Goal: Task Accomplishment & Management: Manage account settings

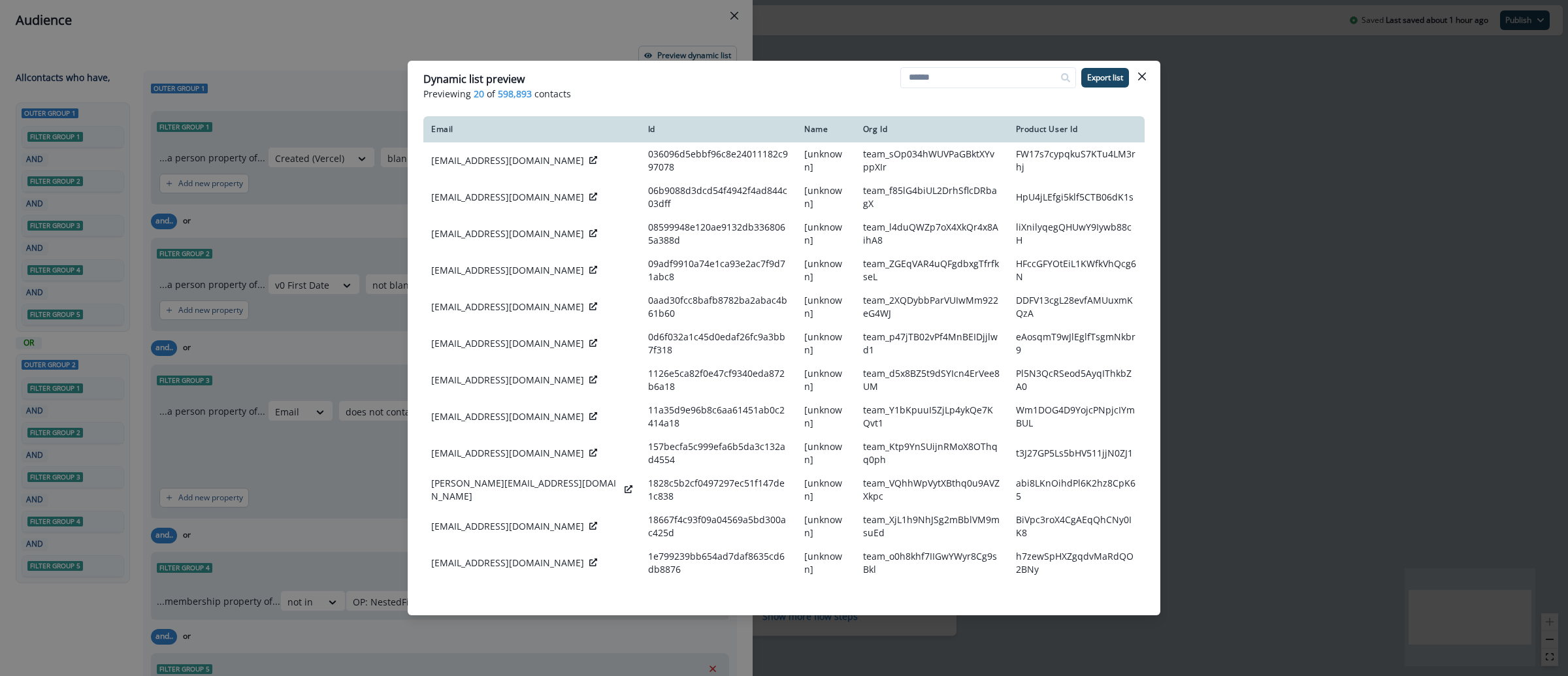
click at [1291, 144] on div "Dynamic list preview Previewing 20 of 598,893 contacts Export list Email Id Nam…" at bounding box center [784, 338] width 1568 height 676
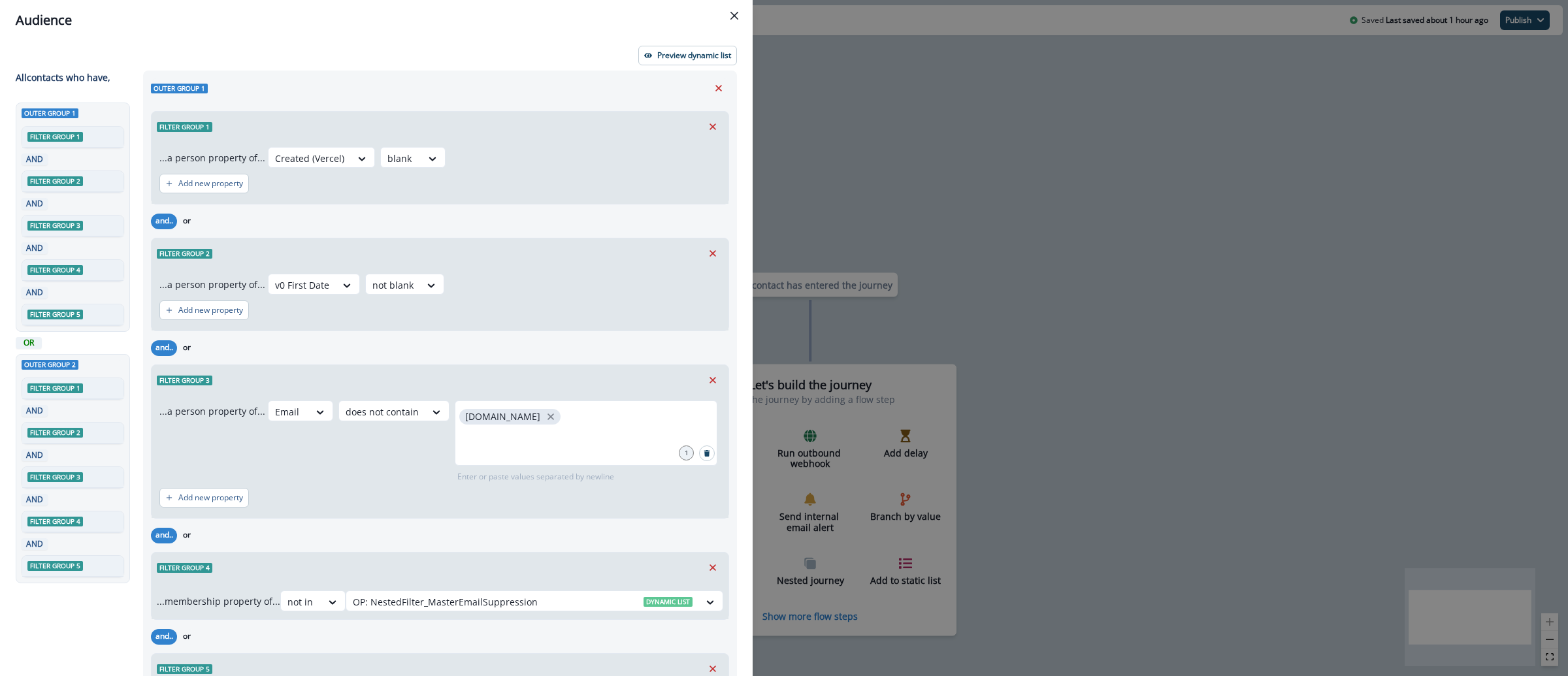
click at [1277, 106] on div "Audience Preview dynamic list All contact s who have, Outer group 1 Filter grou…" at bounding box center [784, 338] width 1568 height 676
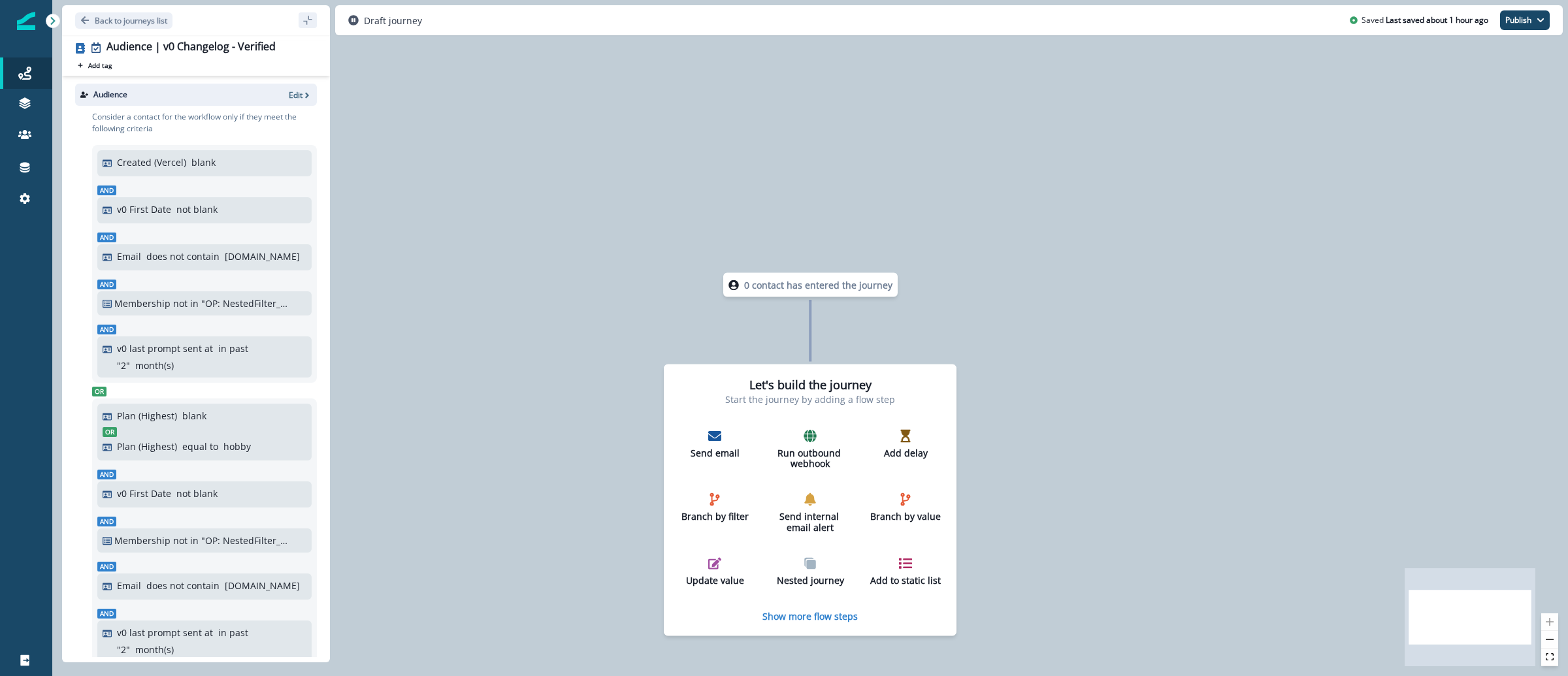
click at [25, 32] on div at bounding box center [26, 20] width 18 height 42
click at [31, 21] on img at bounding box center [26, 21] width 18 height 18
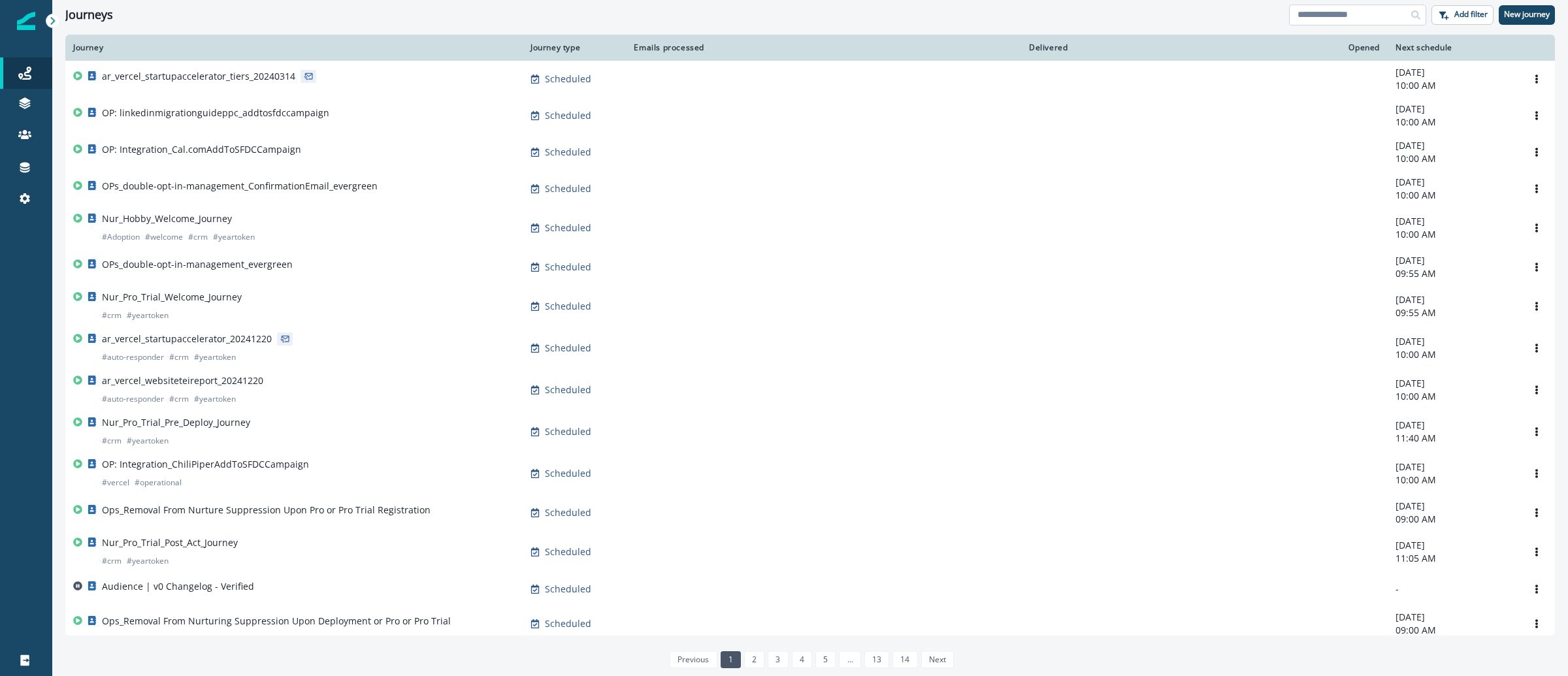
click at [1341, 19] on input at bounding box center [1358, 15] width 137 height 21
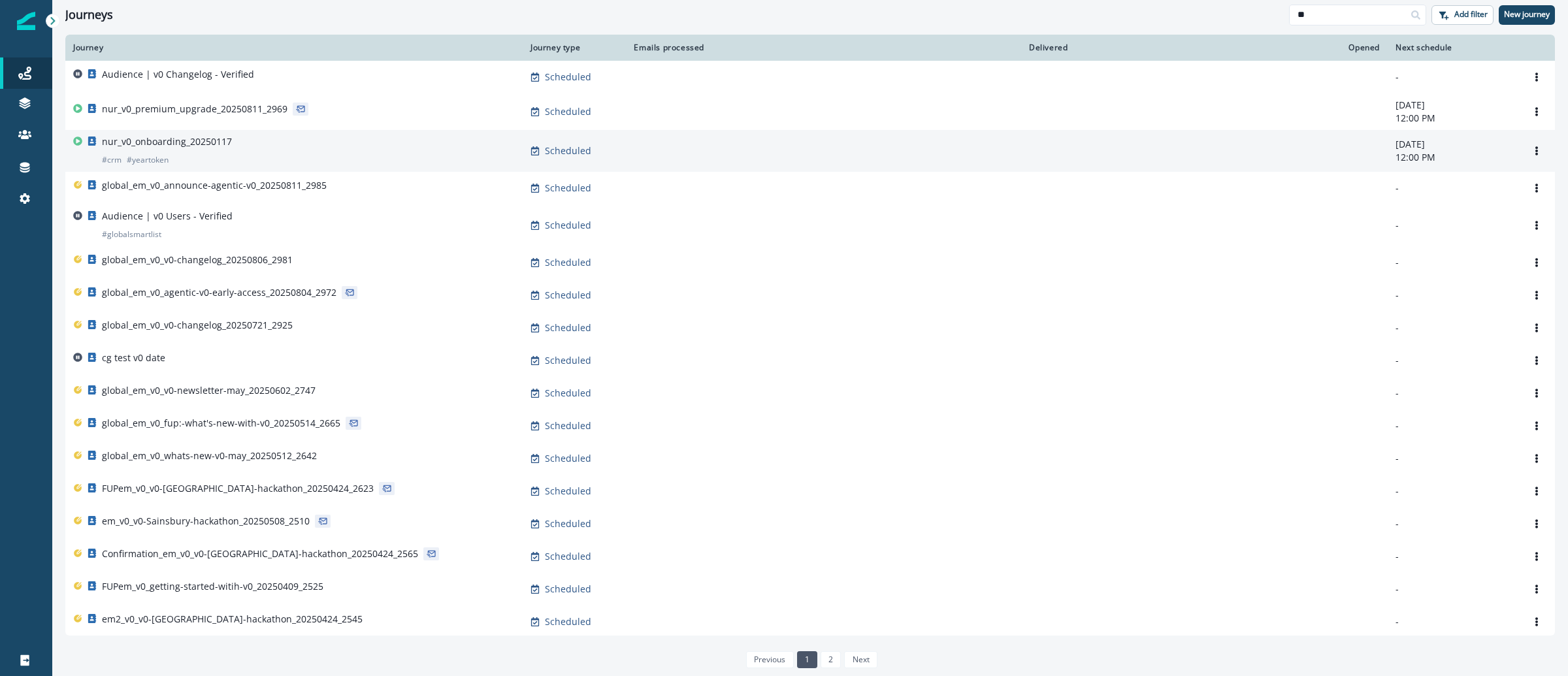
type input "**"
click at [141, 140] on p "nur_v0_onboarding_20250117" at bounding box center [167, 142] width 130 height 13
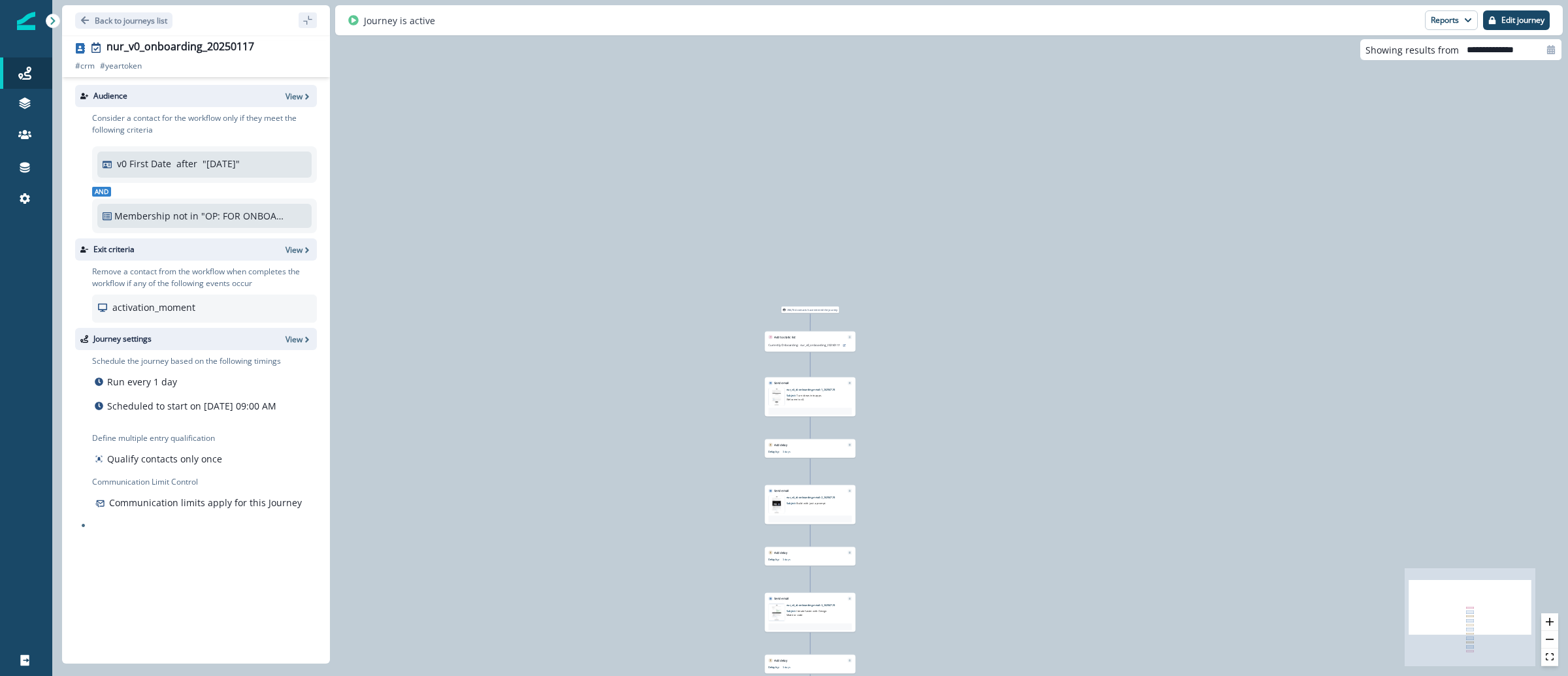
click at [780, 396] on img at bounding box center [777, 397] width 16 height 18
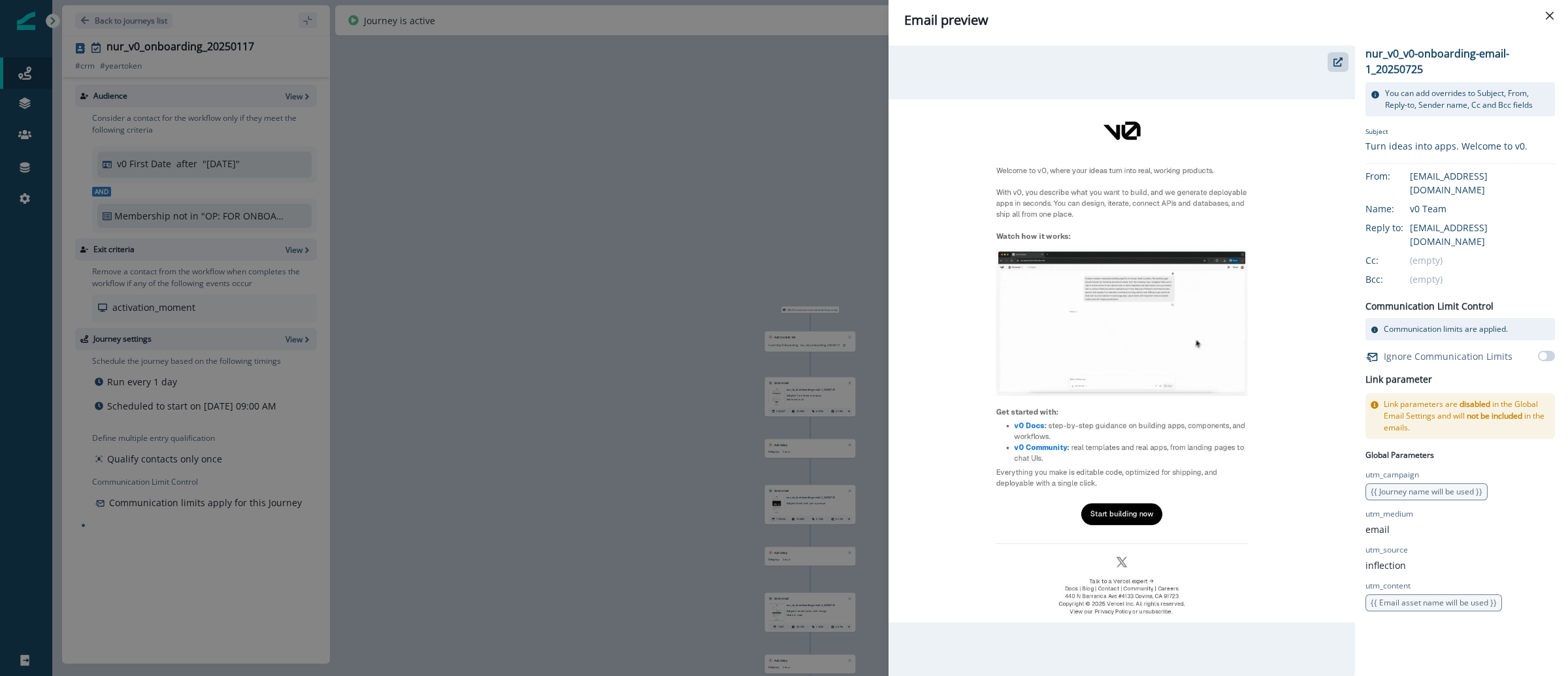
click at [543, 172] on div "Email preview nur_v0_v0-onboarding-email-1_20250725 You can add overrides to Su…" at bounding box center [784, 338] width 1568 height 676
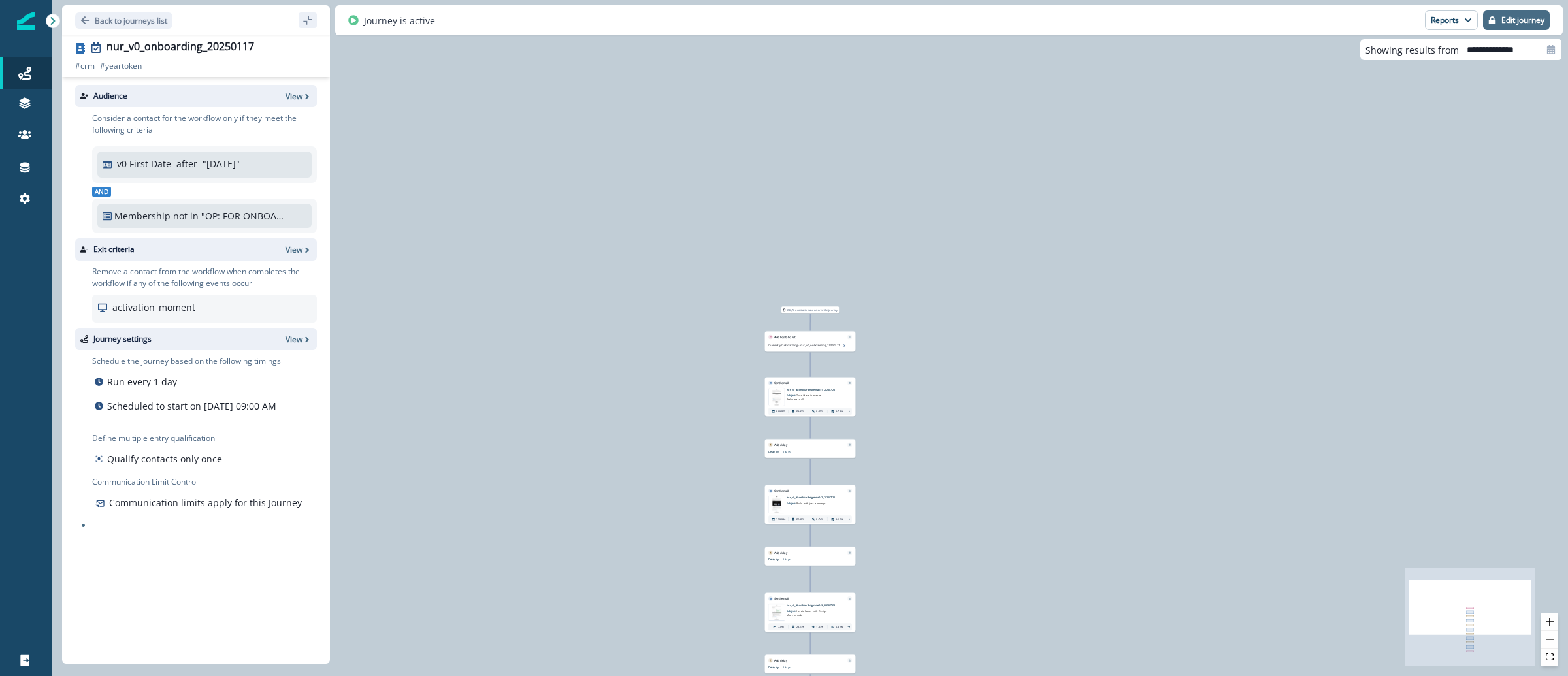
click at [1514, 19] on p "Edit journey" at bounding box center [1523, 20] width 43 height 9
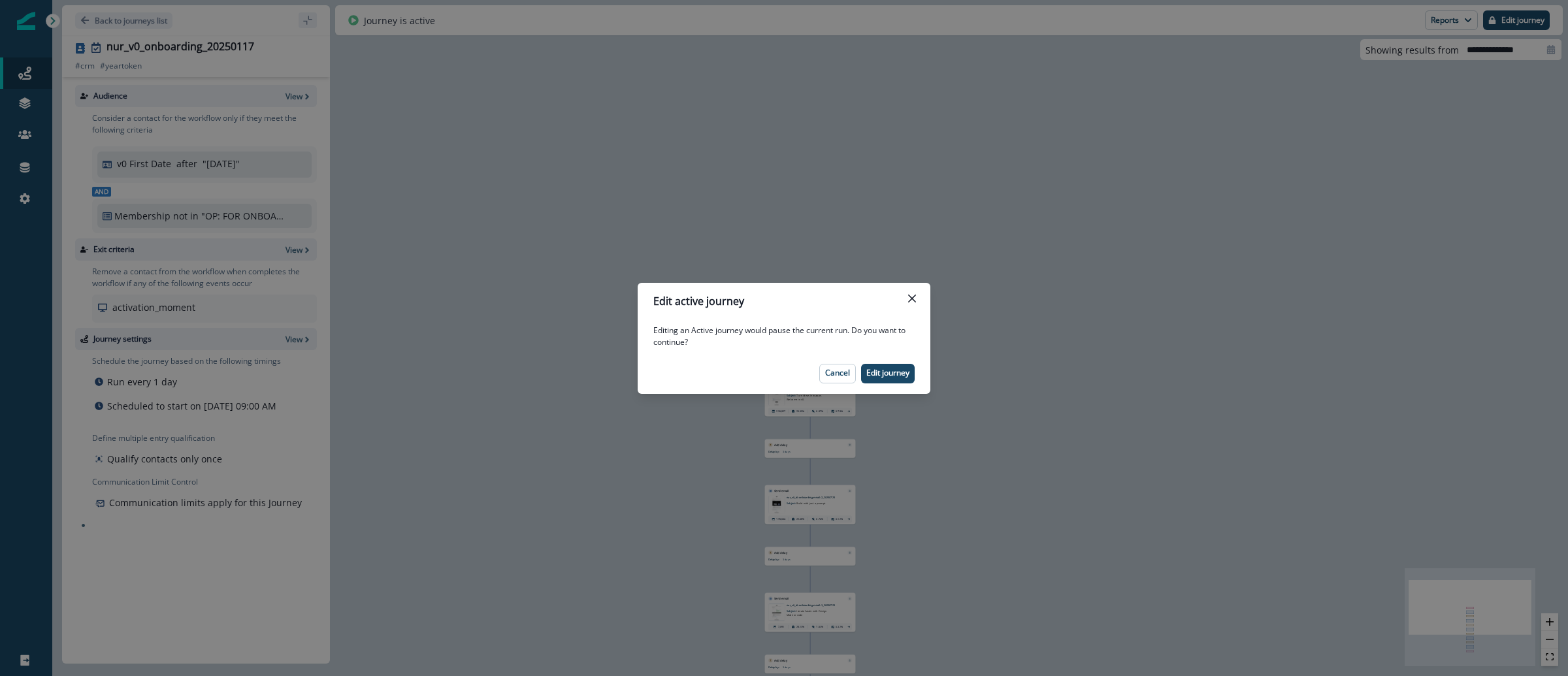
click at [992, 182] on div "Edit active journey Editing an Active journey would pause the current run. Do y…" at bounding box center [784, 338] width 1568 height 676
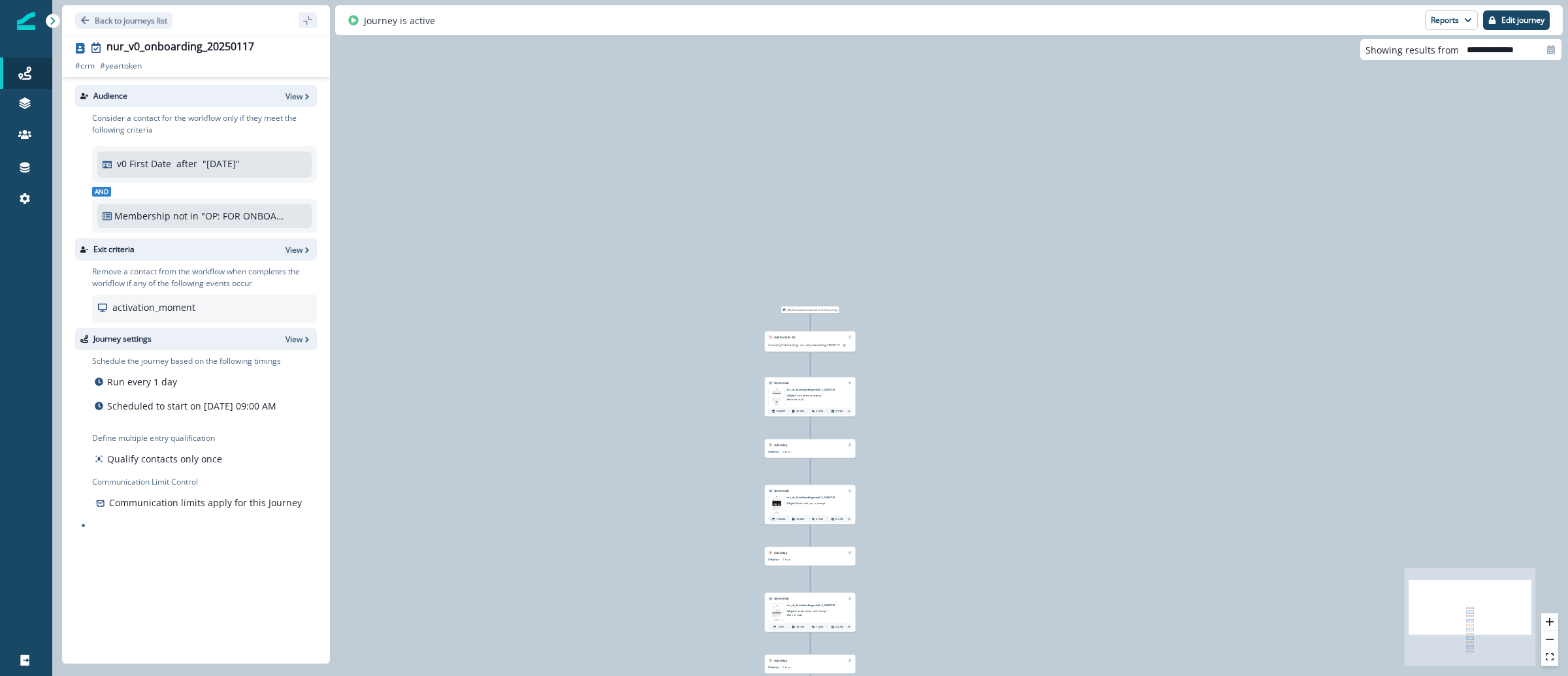
click at [777, 397] on img at bounding box center [777, 397] width 16 height 18
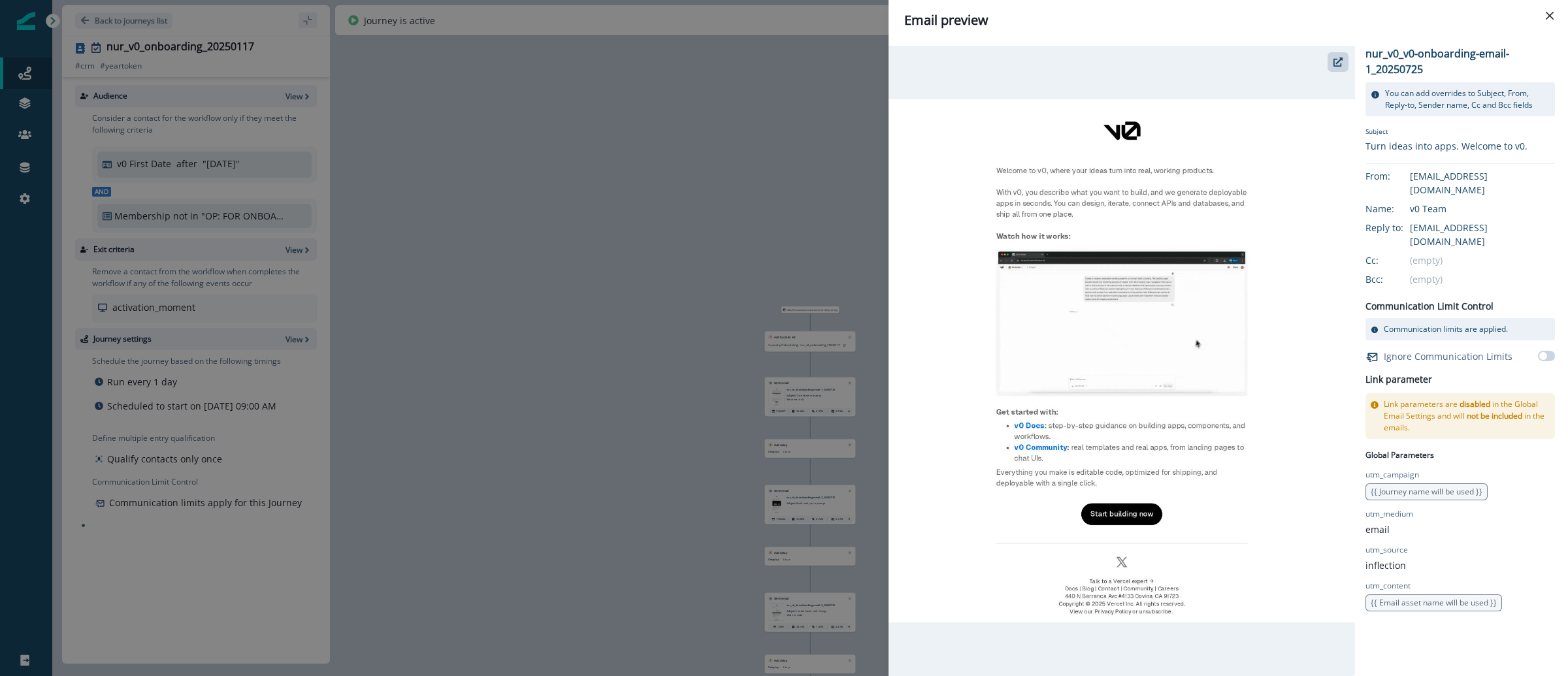
click at [794, 162] on div "Email preview nur_v0_v0-onboarding-email-1_20250725 You can add overrides to Su…" at bounding box center [784, 338] width 1568 height 676
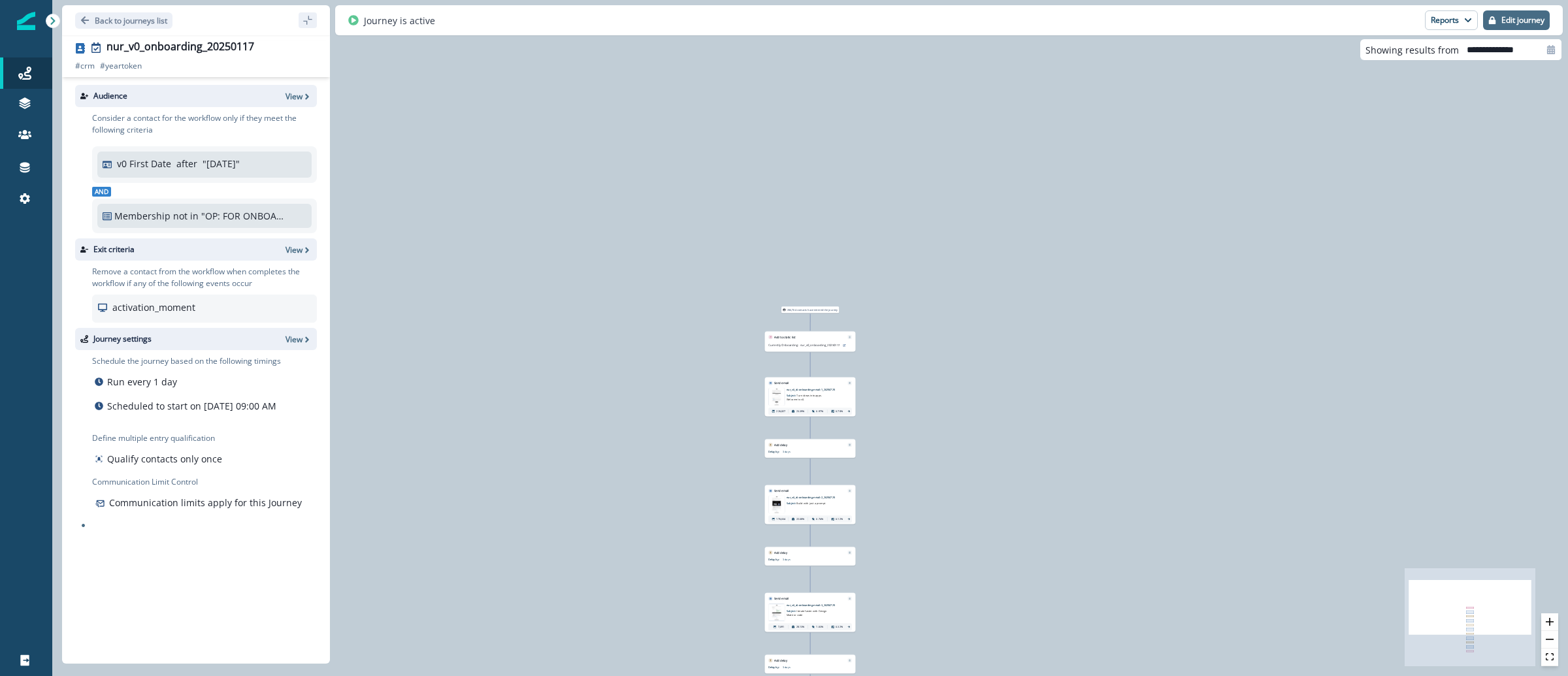
click at [1514, 17] on p "Edit journey" at bounding box center [1523, 20] width 43 height 9
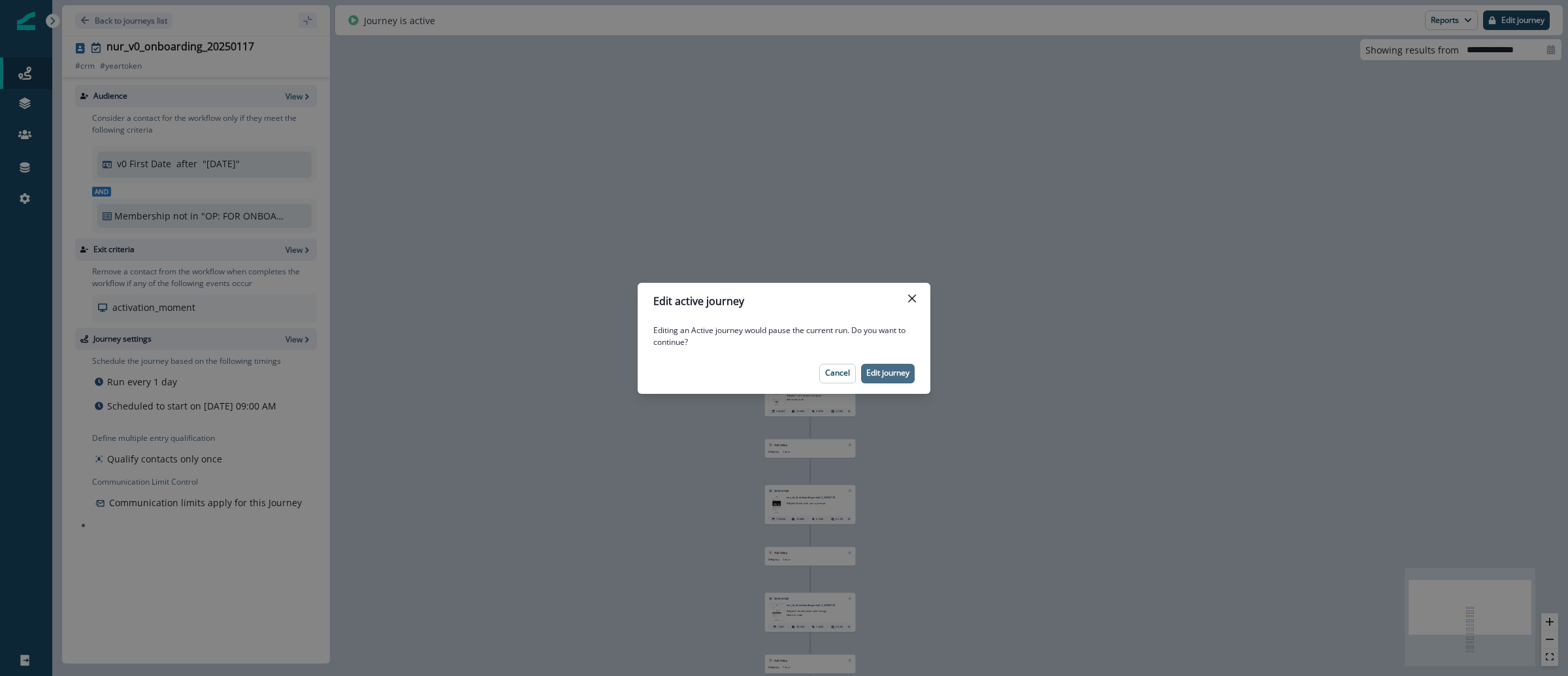
click at [893, 378] on button "Edit journey" at bounding box center [888, 374] width 53 height 19
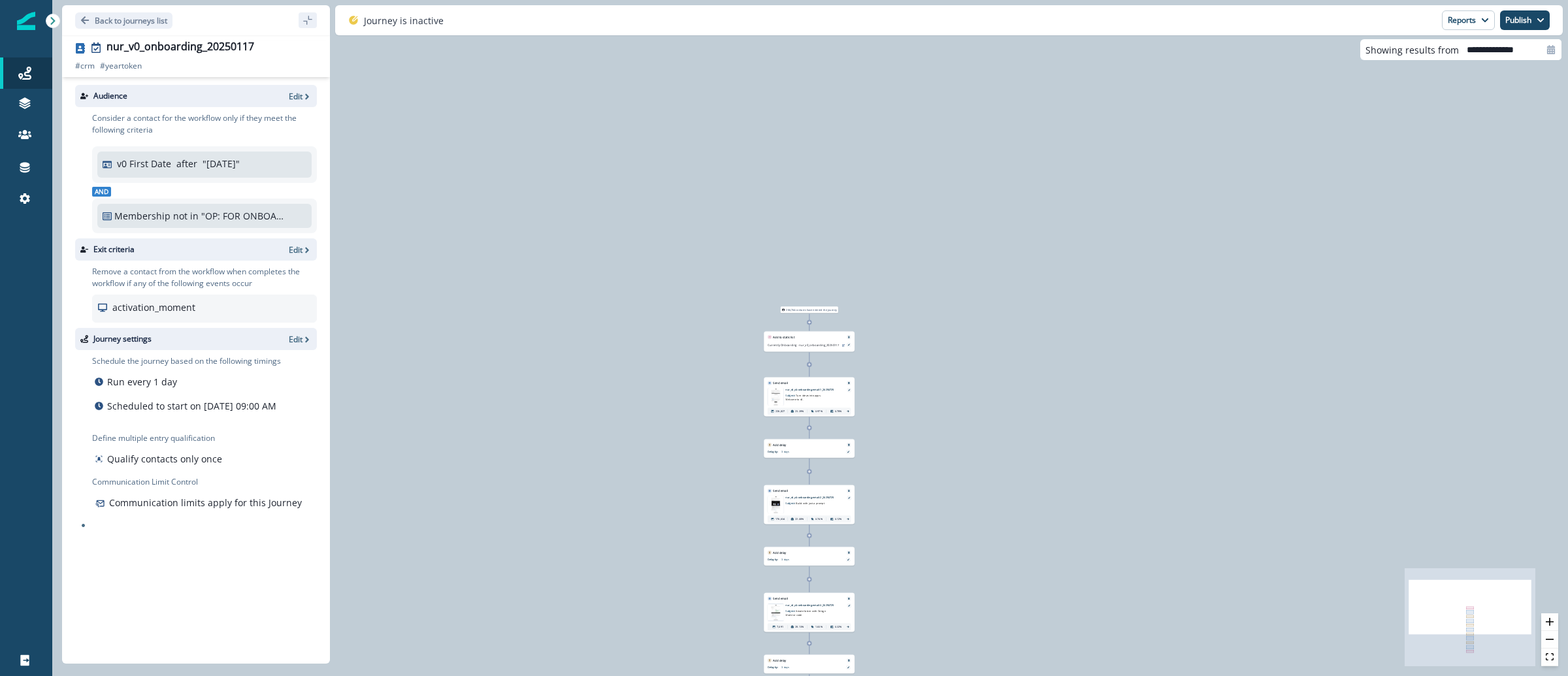
click at [780, 397] on img at bounding box center [775, 397] width 16 height 18
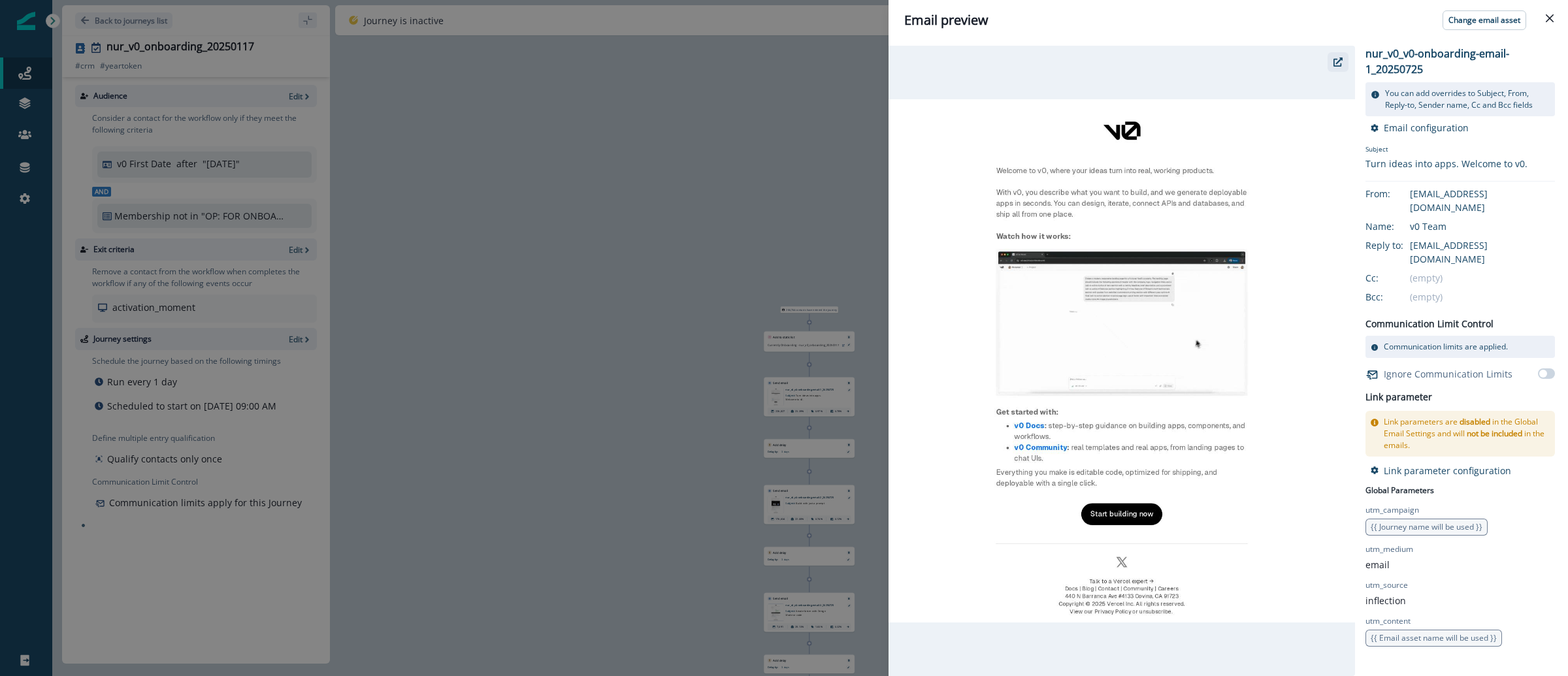
click at [1337, 65] on icon "button" at bounding box center [1338, 62] width 9 height 9
click at [653, 214] on div "Email preview Change email asset nur_v0_v0-onboarding-email-1_20250725 You can …" at bounding box center [784, 338] width 1568 height 676
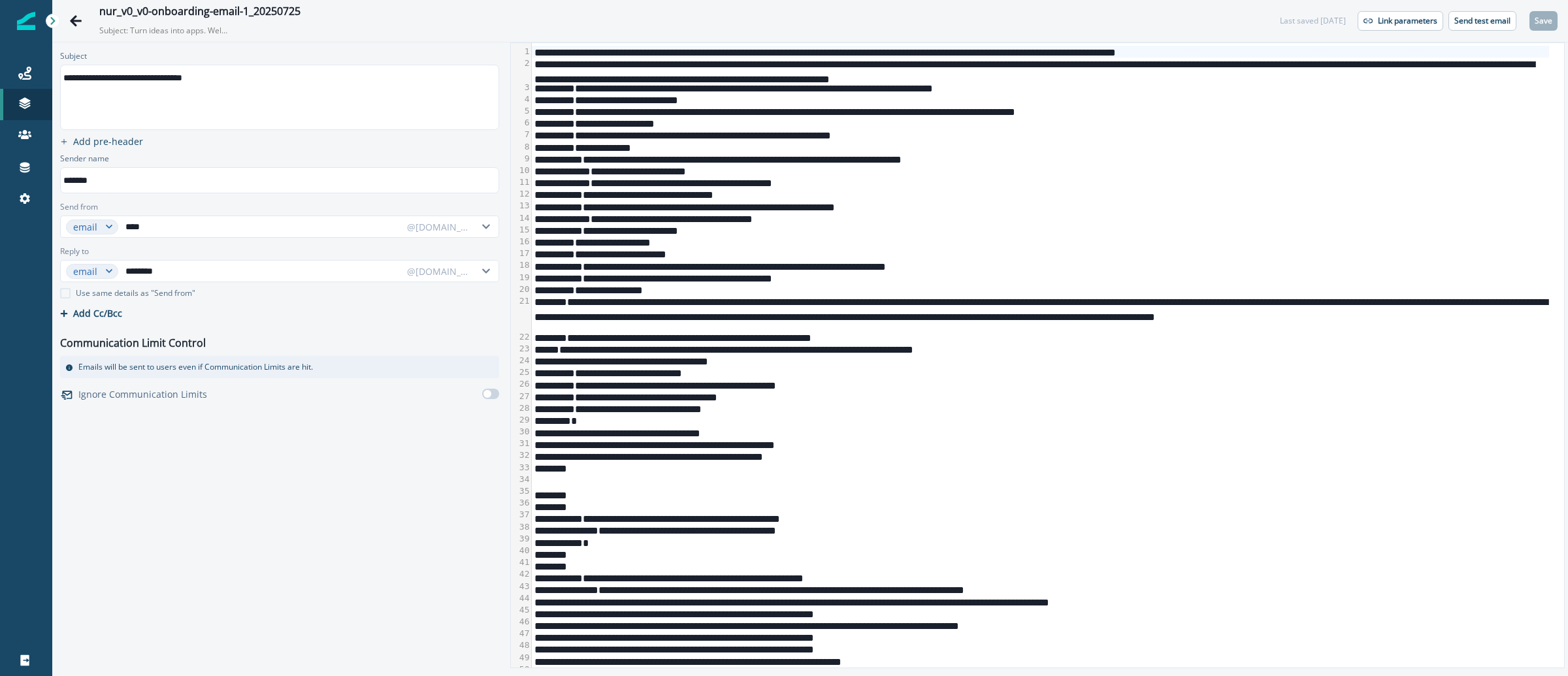
drag, startPoint x: 902, startPoint y: 410, endPoint x: 906, endPoint y: 385, distance: 25.3
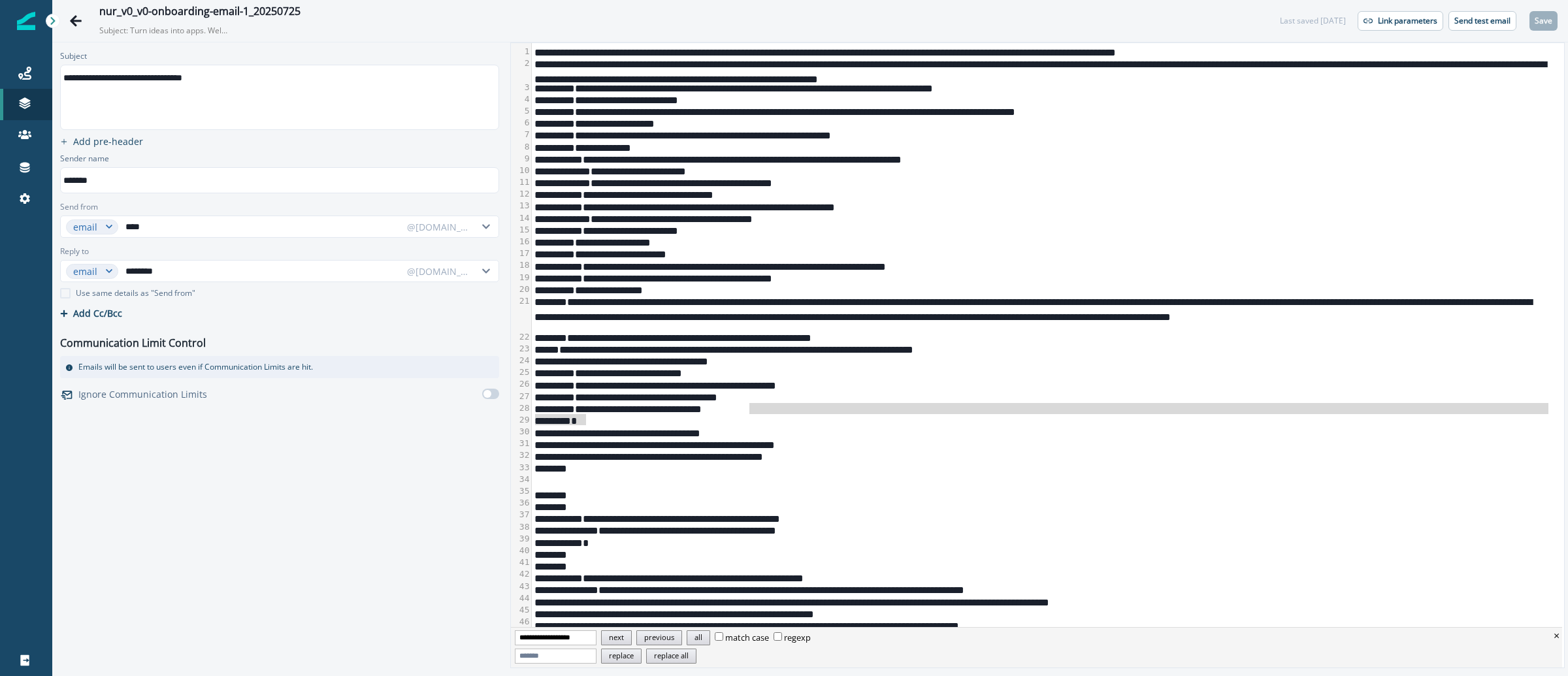
type input "**********"
click at [632, 636] on button "next" at bounding box center [616, 638] width 30 height 15
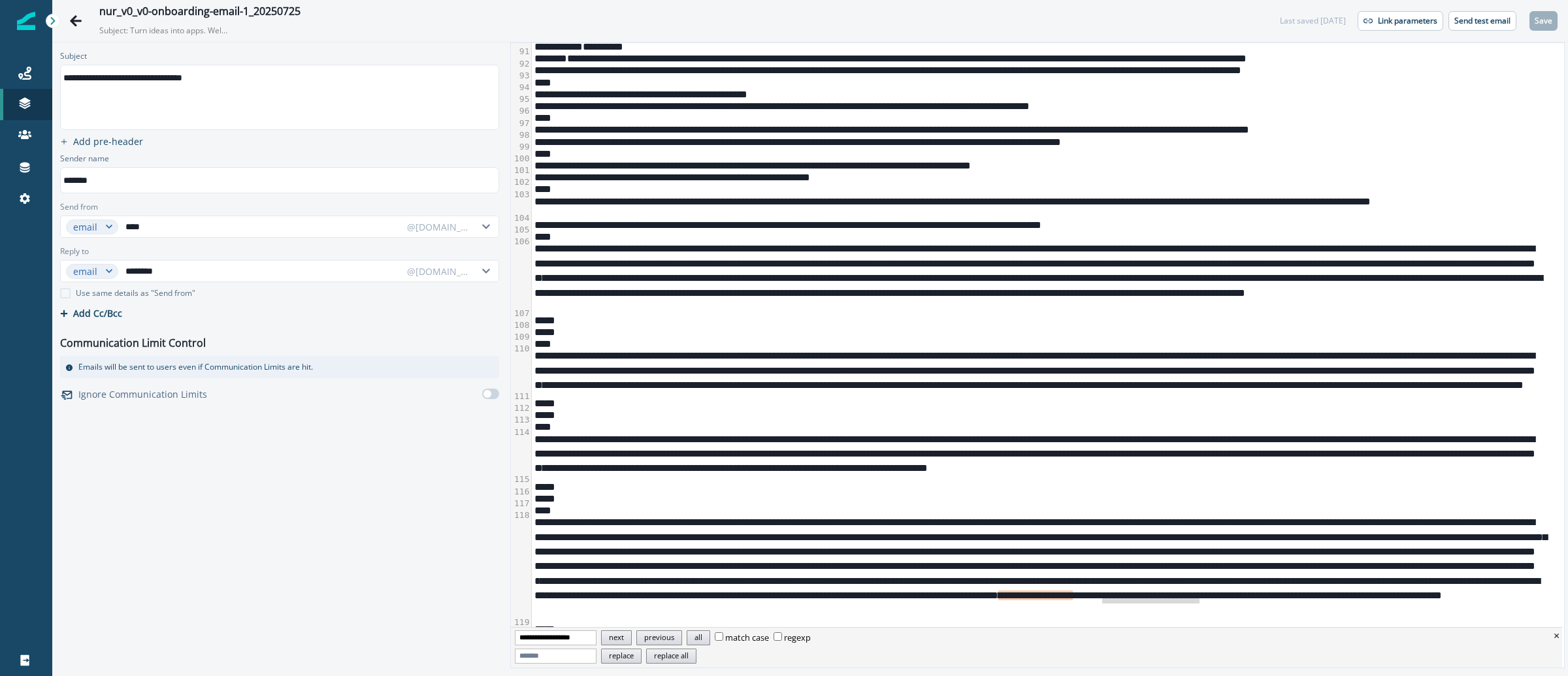
scroll to position [1255, 0]
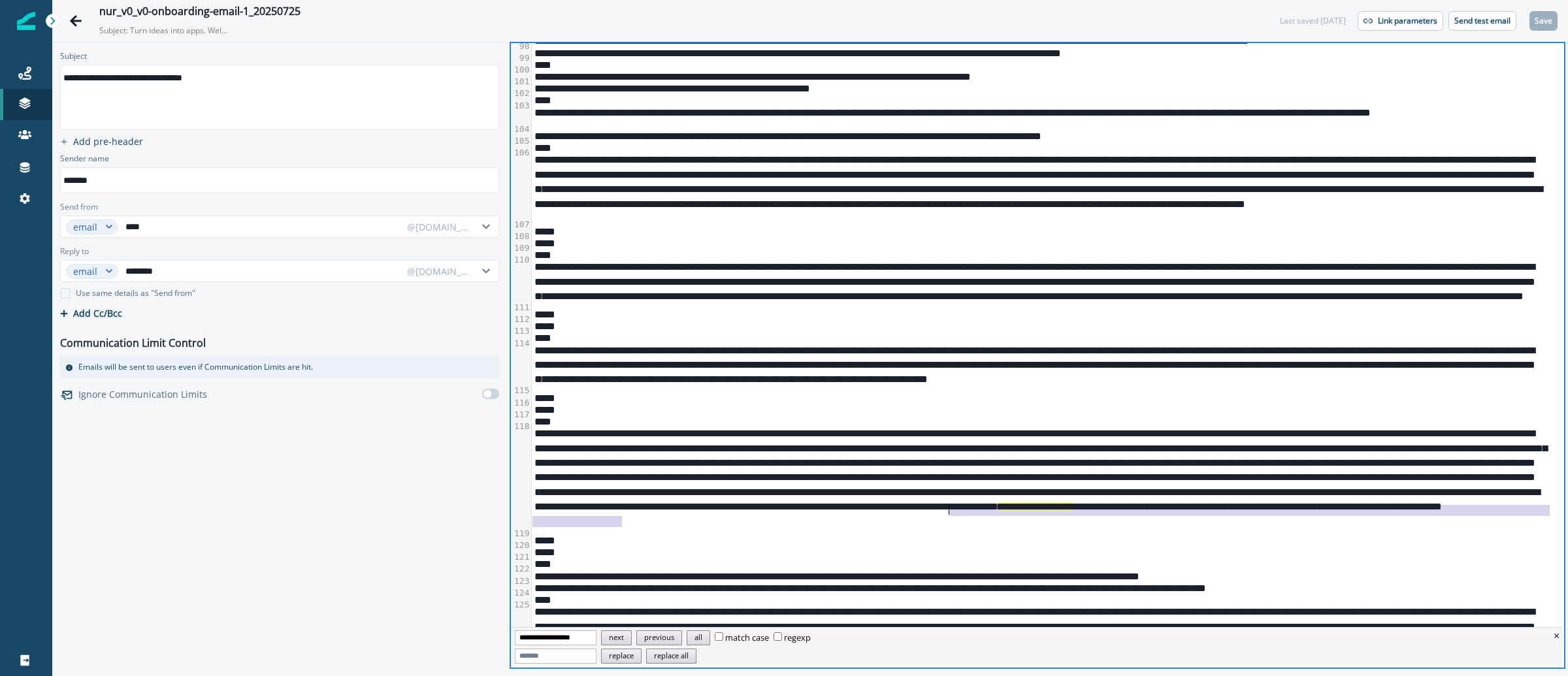
drag, startPoint x: 622, startPoint y: 520, endPoint x: 949, endPoint y: 515, distance: 327.0
click at [949, 515] on div "**********" at bounding box center [1040, 480] width 1017 height 107
click at [965, 521] on div "**********" at bounding box center [1040, 480] width 1017 height 107
drag, startPoint x: 951, startPoint y: 512, endPoint x: 623, endPoint y: 523, distance: 328.2
click at [623, 523] on div "**********" at bounding box center [1040, 480] width 1017 height 107
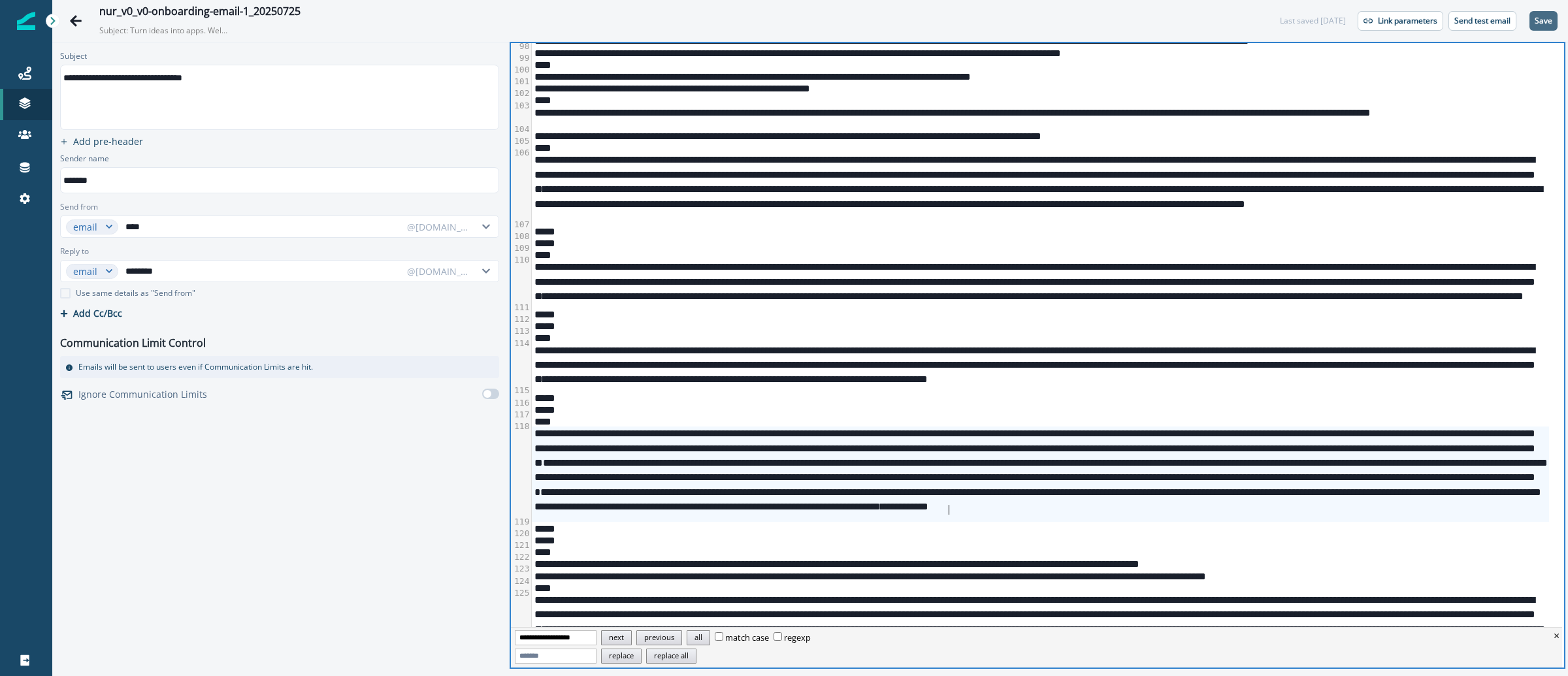
click at [1540, 26] on button "Save" at bounding box center [1543, 20] width 28 height 19
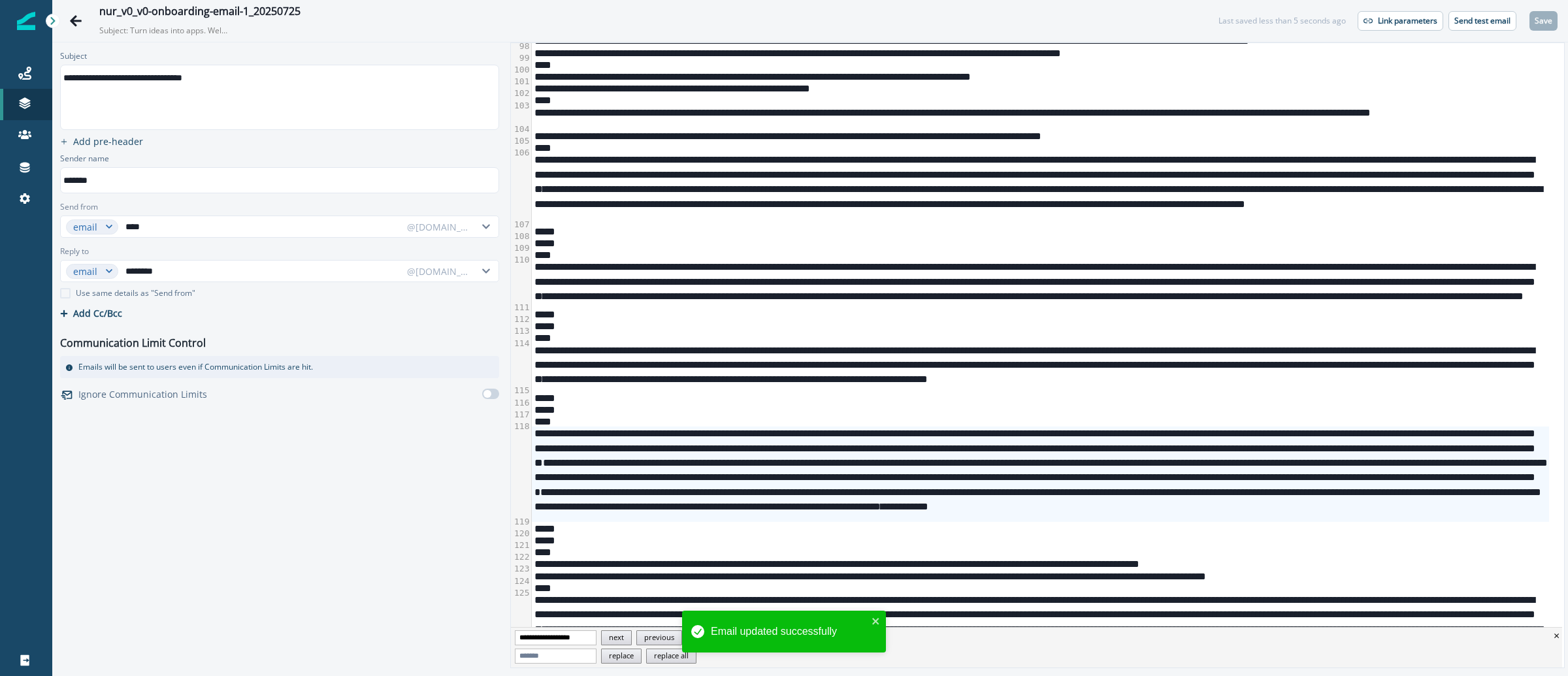
click at [1485, 23] on p "Send test email" at bounding box center [1482, 21] width 56 height 9
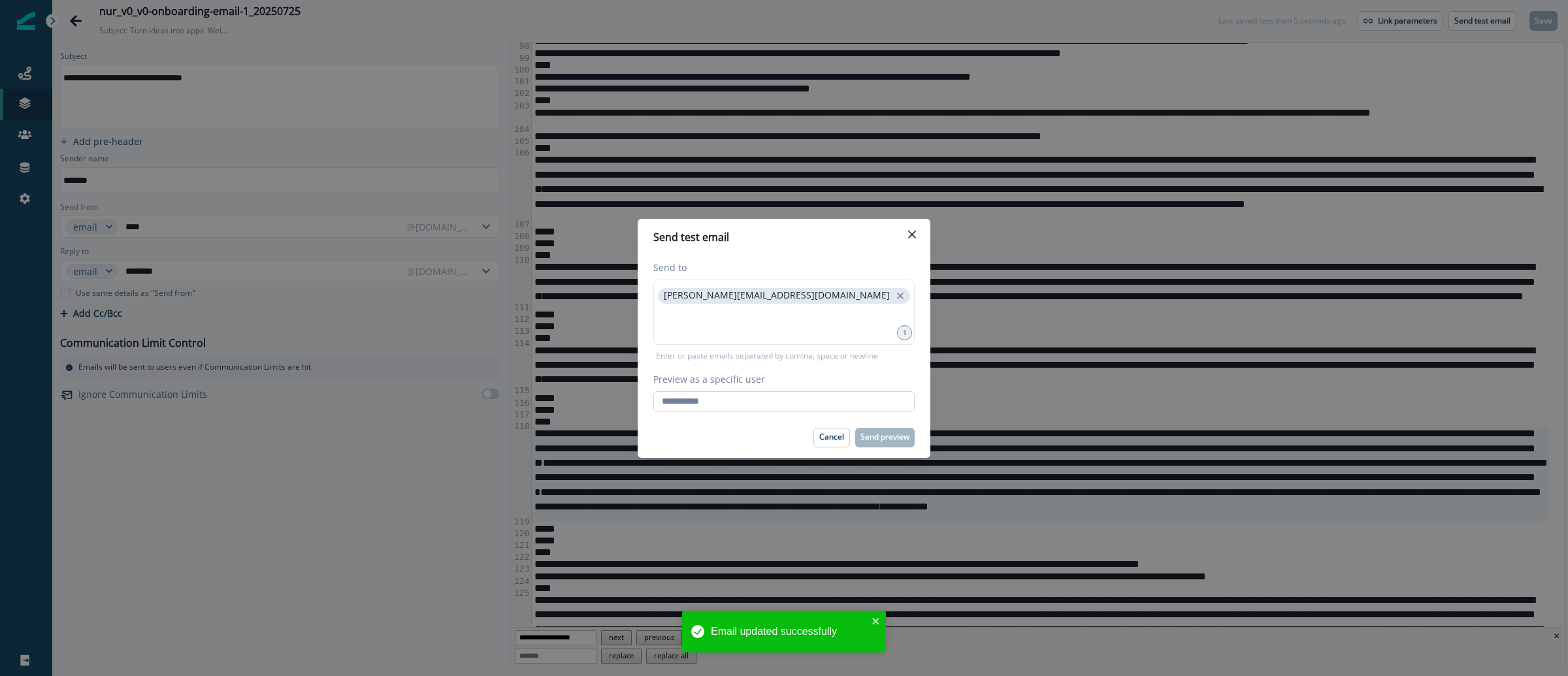
click at [697, 401] on input "Preview as a specific user" at bounding box center [783, 401] width 261 height 21
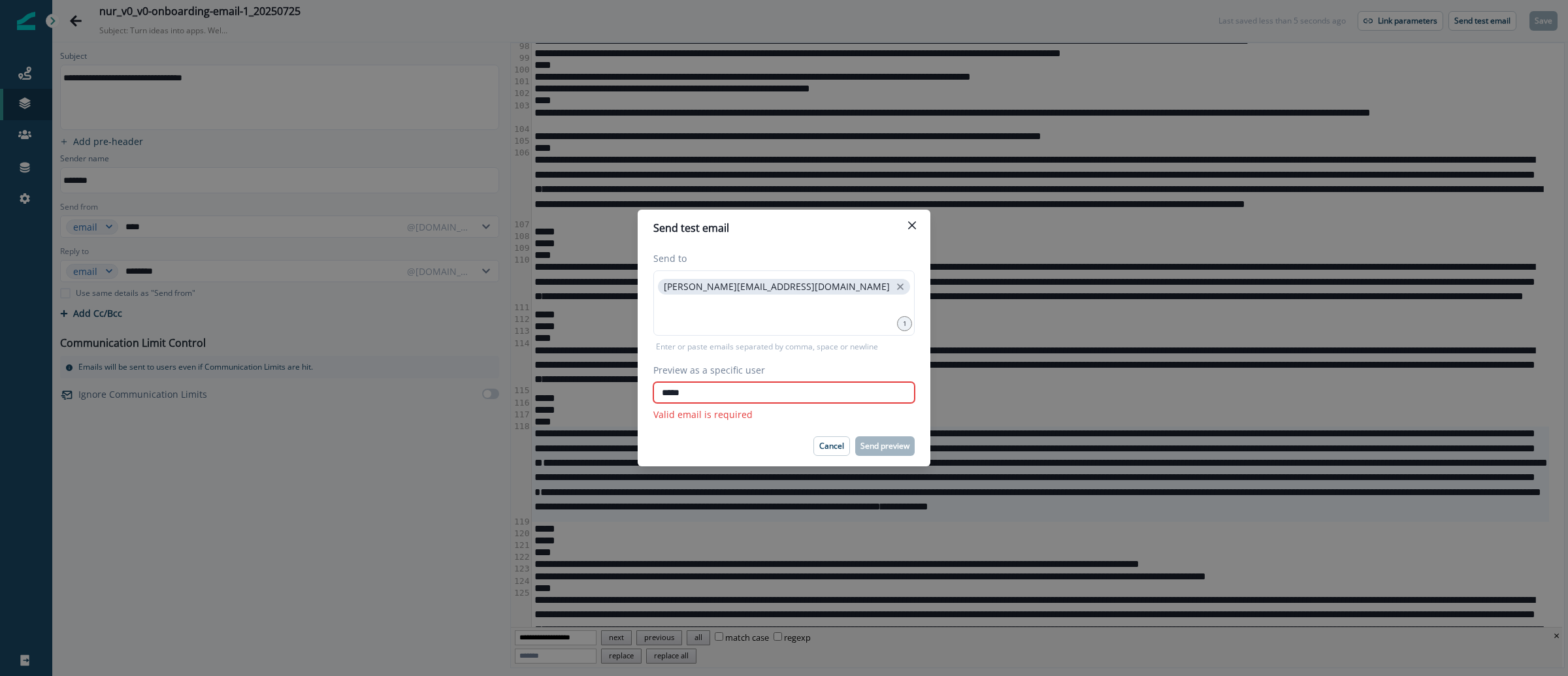
click at [0, 675] on com-1password-button at bounding box center [0, 676] width 0 height 0
type input "*****"
click at [812, 386] on input "*****" at bounding box center [783, 392] width 261 height 21
click at [0, 675] on com-1password-button at bounding box center [0, 676] width 0 height 0
click at [861, 394] on input "*****" at bounding box center [783, 392] width 261 height 21
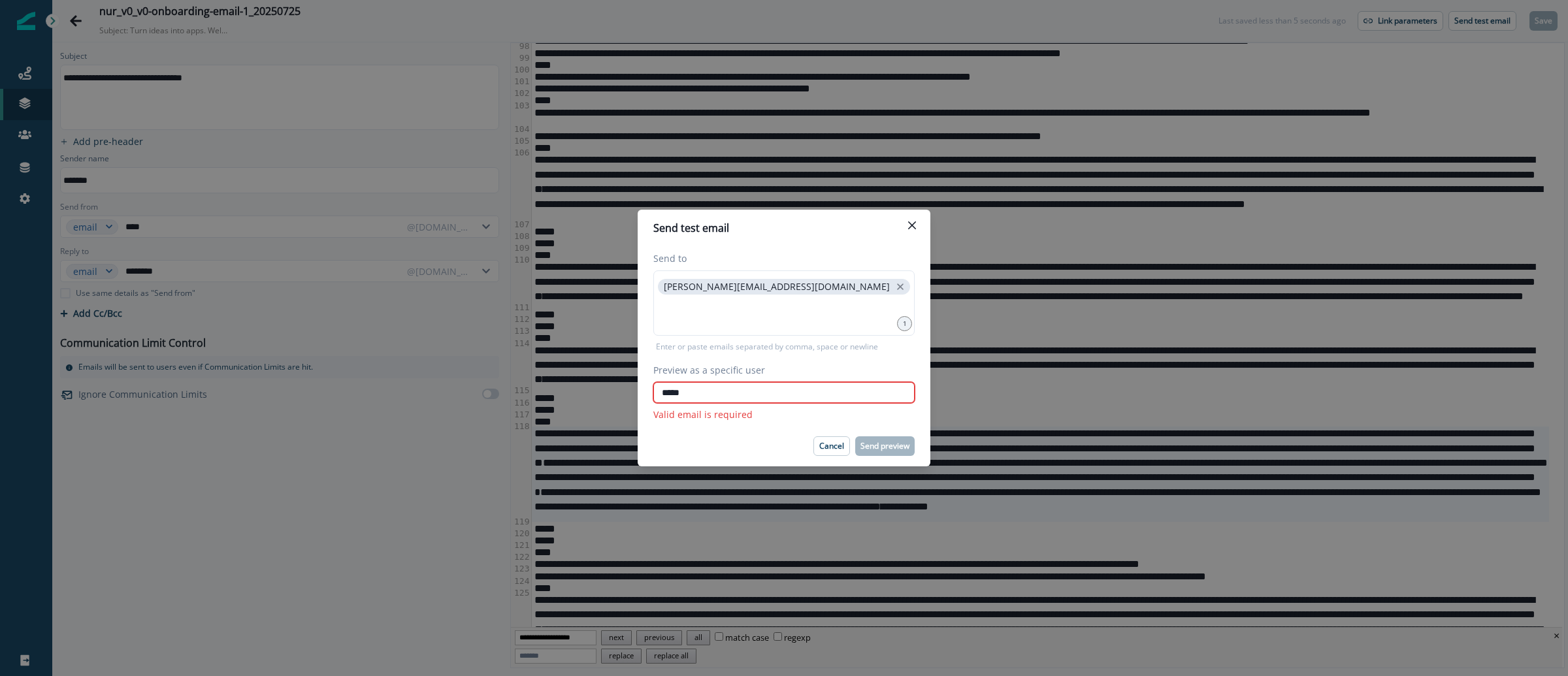
click at [861, 394] on input "*****" at bounding box center [783, 392] width 261 height 21
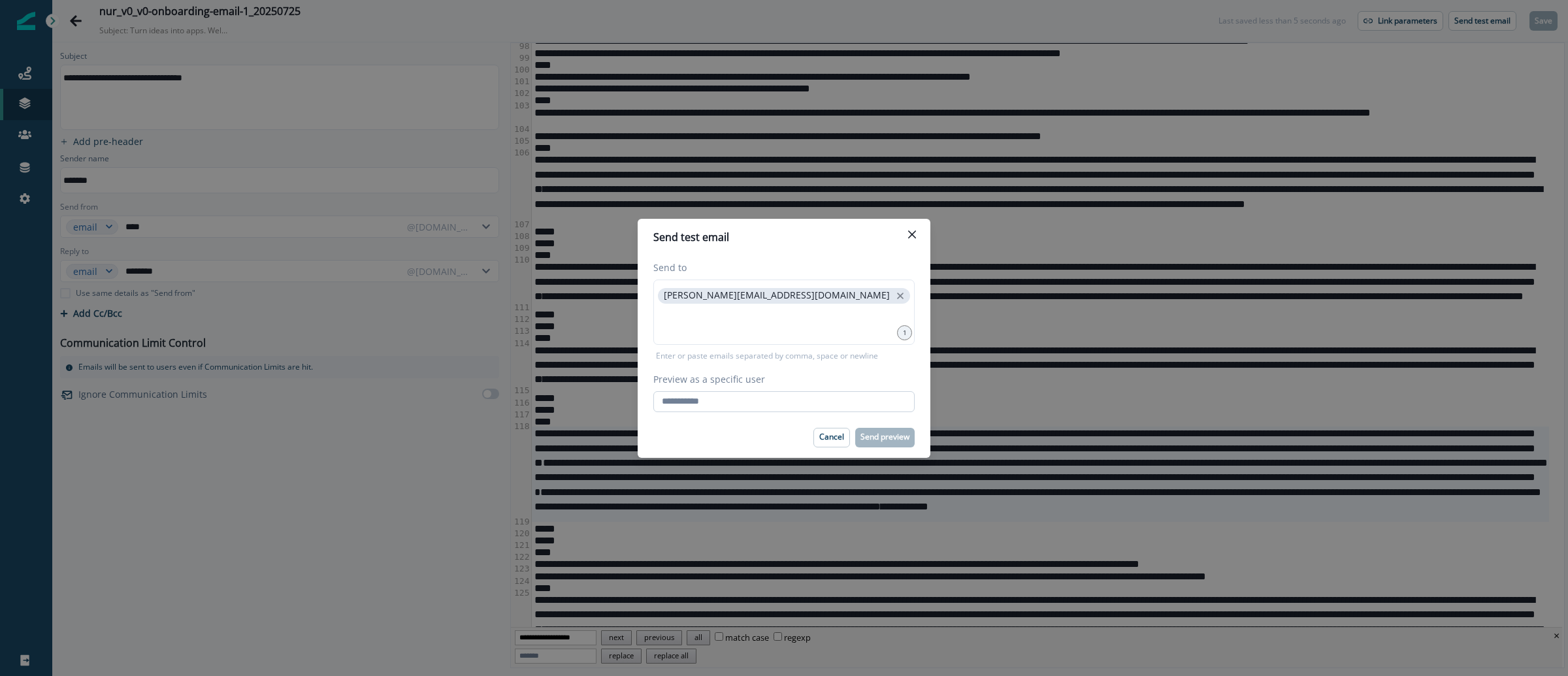
click at [849, 400] on input "Preview as a specific user" at bounding box center [783, 401] width 261 height 21
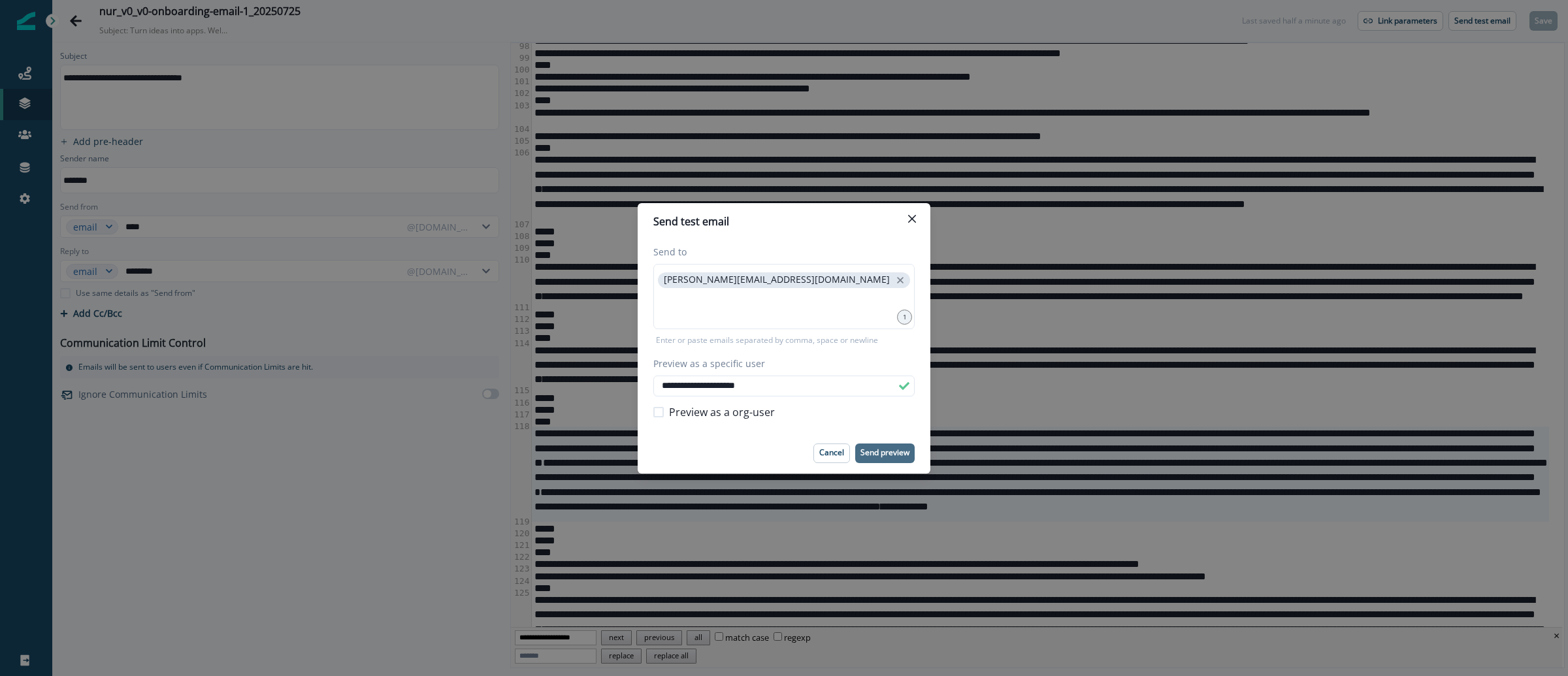
type input "**********"
click at [894, 455] on p "Send preview" at bounding box center [885, 453] width 49 height 9
click at [911, 220] on icon "Close" at bounding box center [912, 219] width 8 height 8
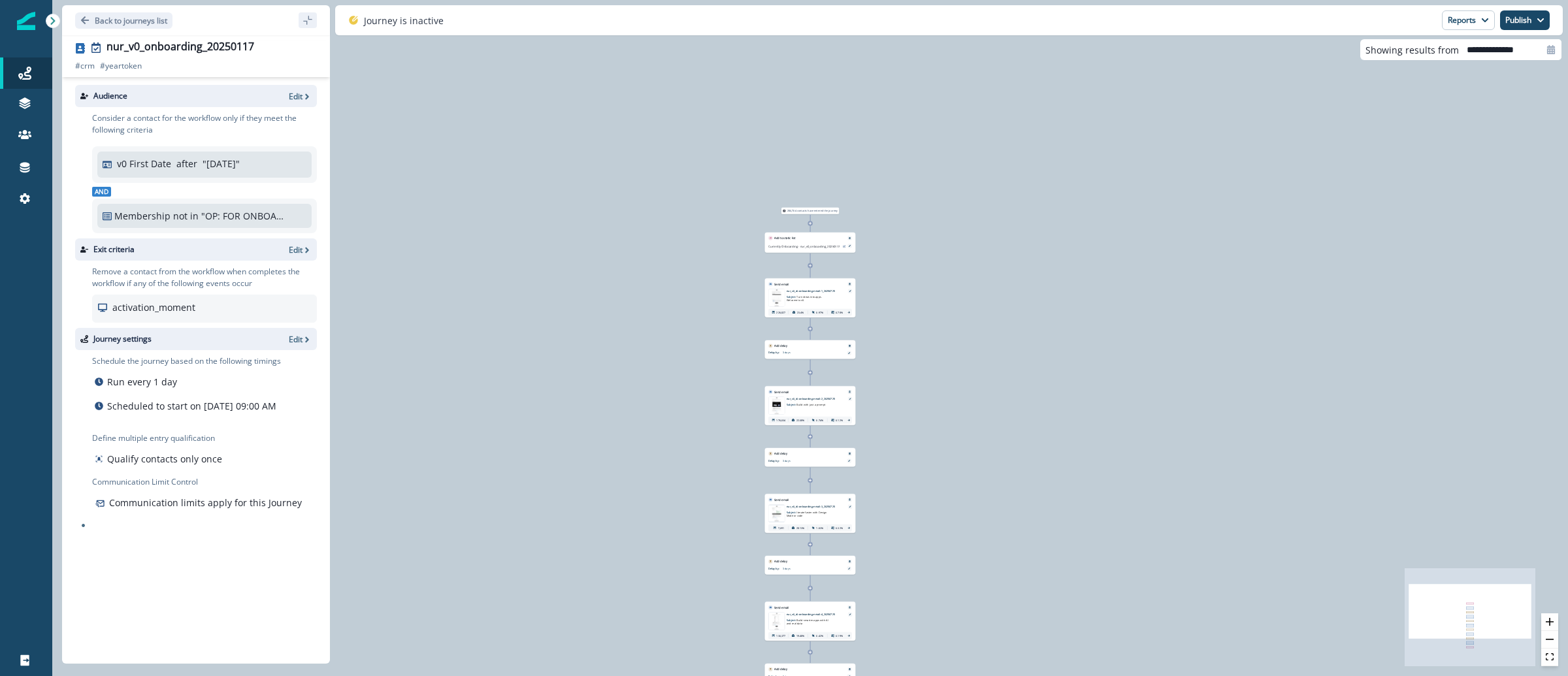
click at [783, 294] on img at bounding box center [777, 297] width 17 height 18
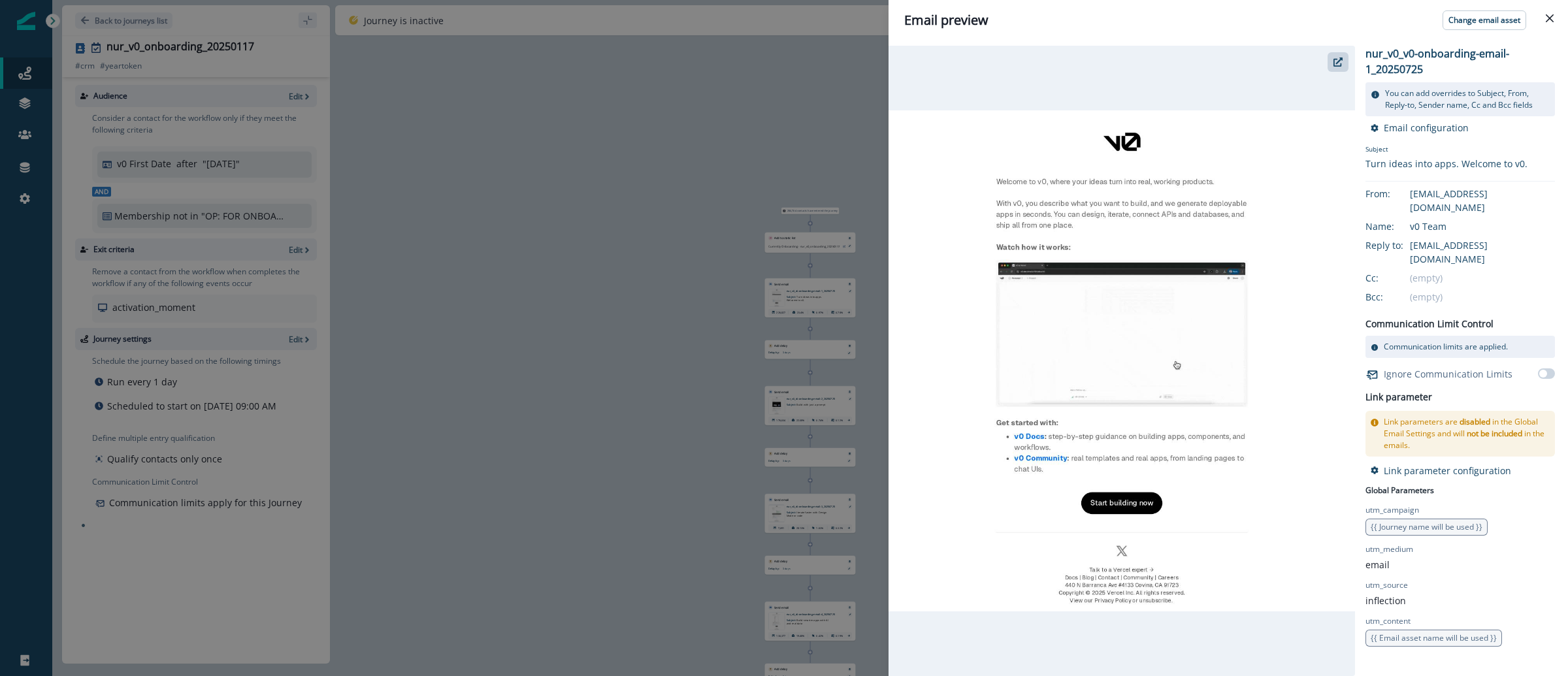
click at [608, 204] on div "Email preview Change email asset nur_v0_v0-onboarding-email-1_20250725 You can …" at bounding box center [784, 338] width 1568 height 676
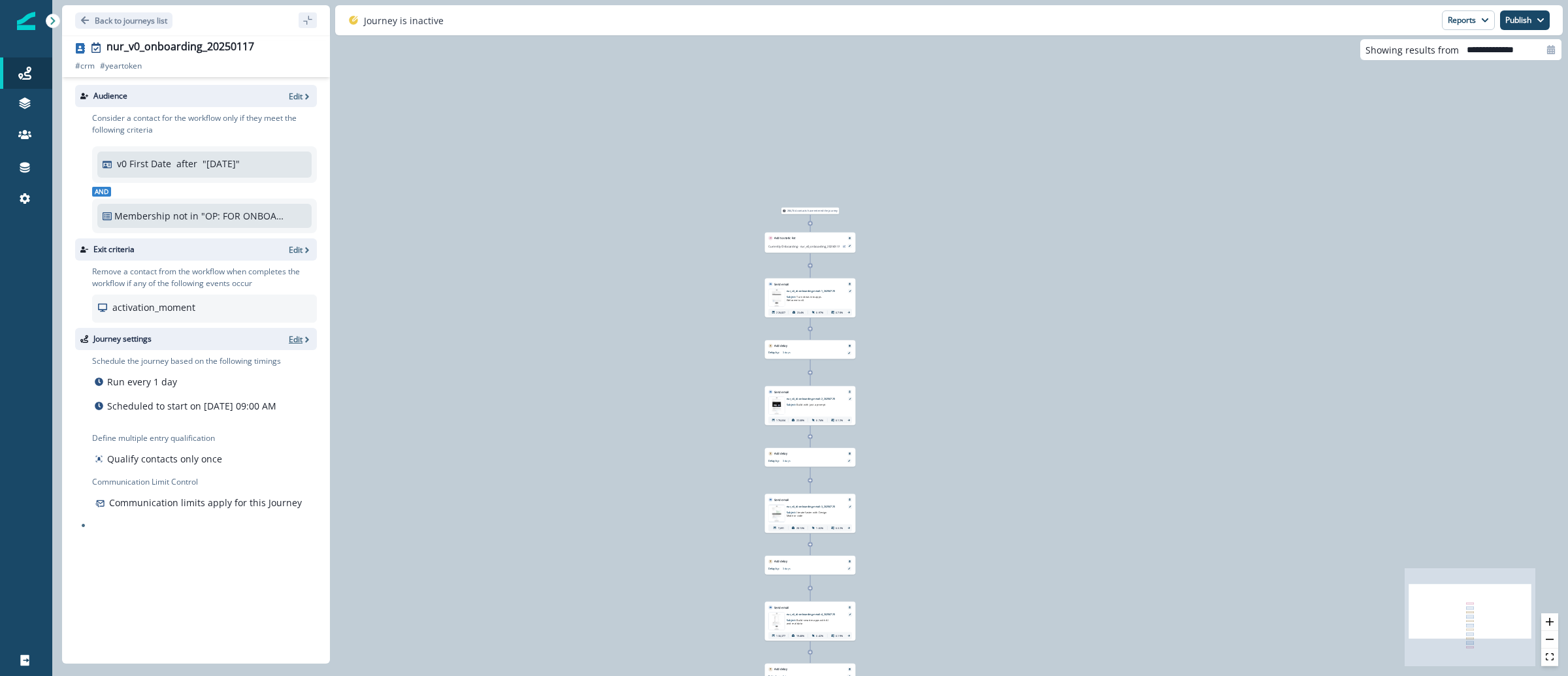
click at [303, 338] on icon "button" at bounding box center [307, 339] width 9 height 9
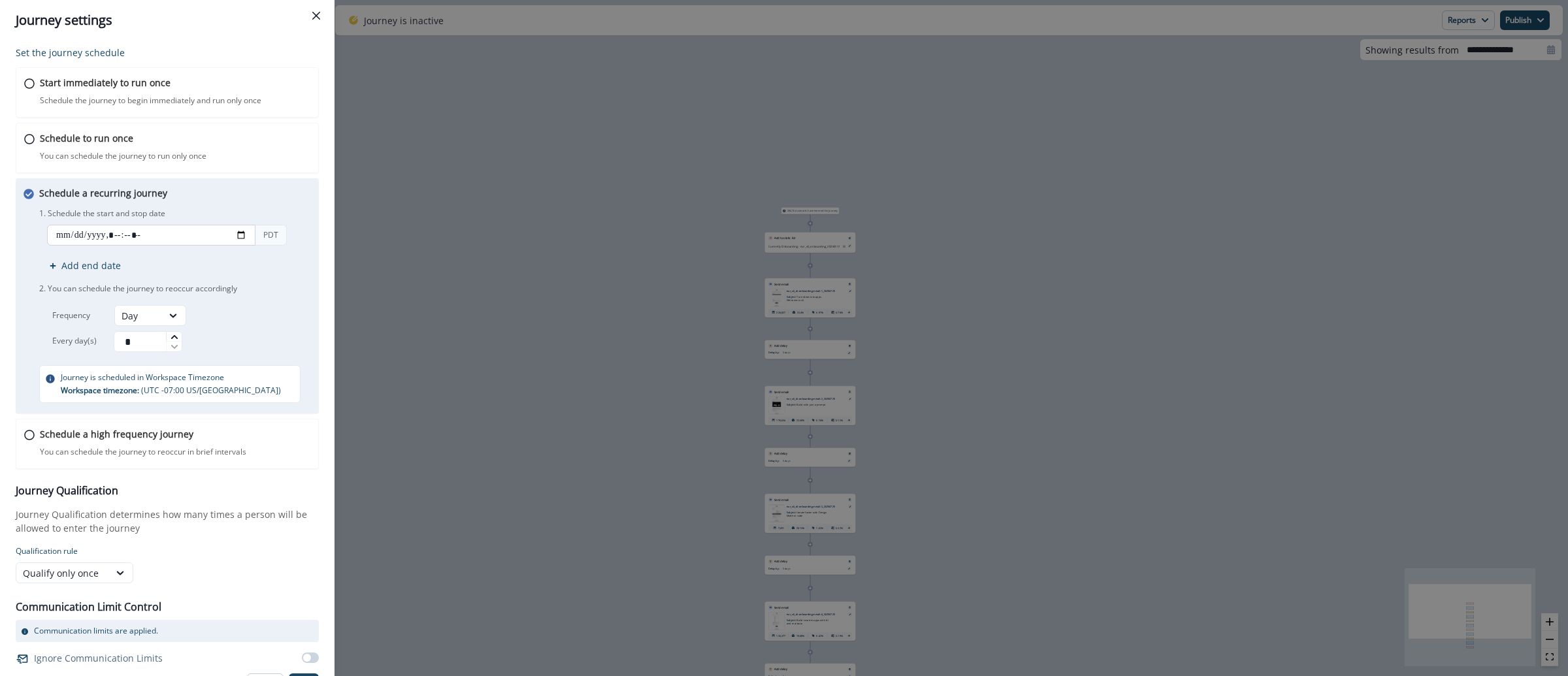
click at [242, 232] on input "datetime-local" at bounding box center [151, 235] width 208 height 21
type input "**********"
click at [310, 236] on div "PDT Add end date" at bounding box center [177, 249] width 275 height 48
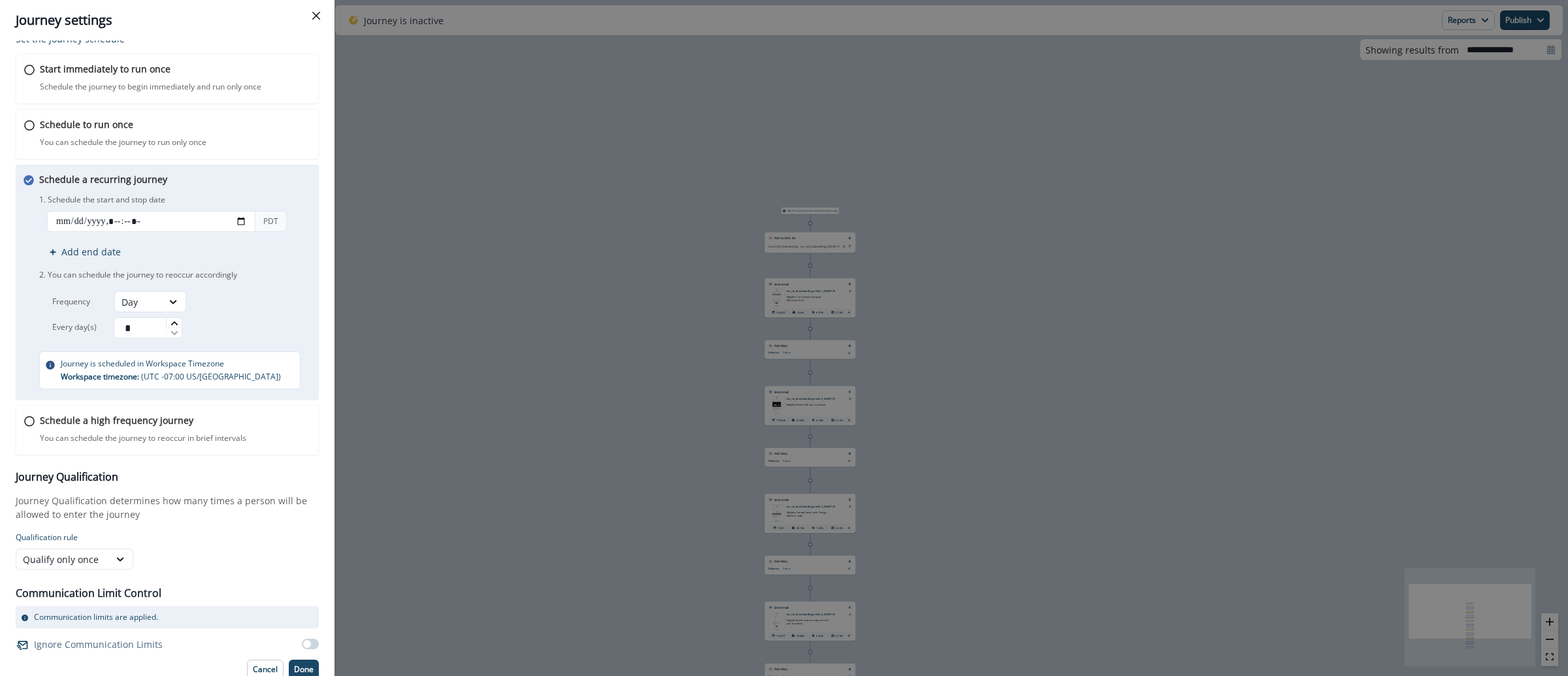
scroll to position [23, 0]
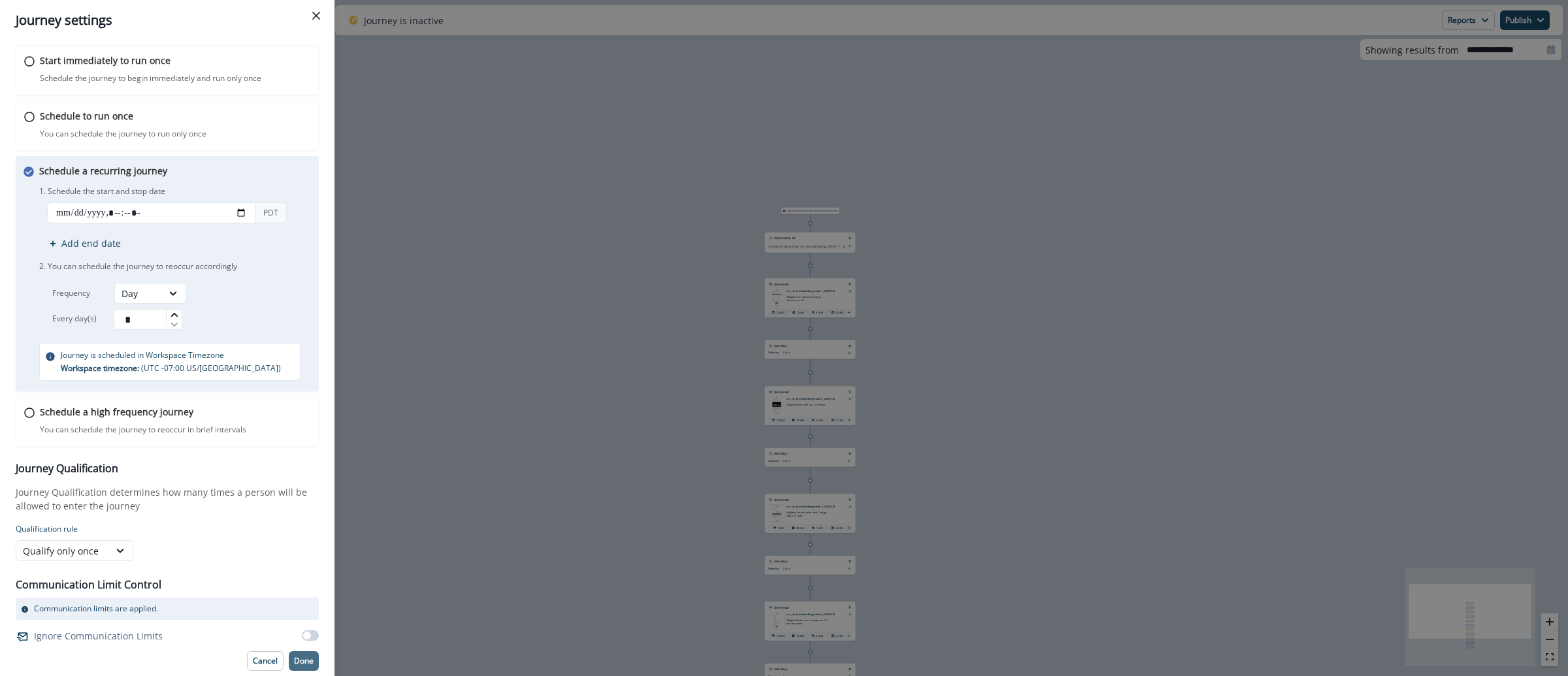
click at [294, 663] on p "Done" at bounding box center [303, 661] width 19 height 9
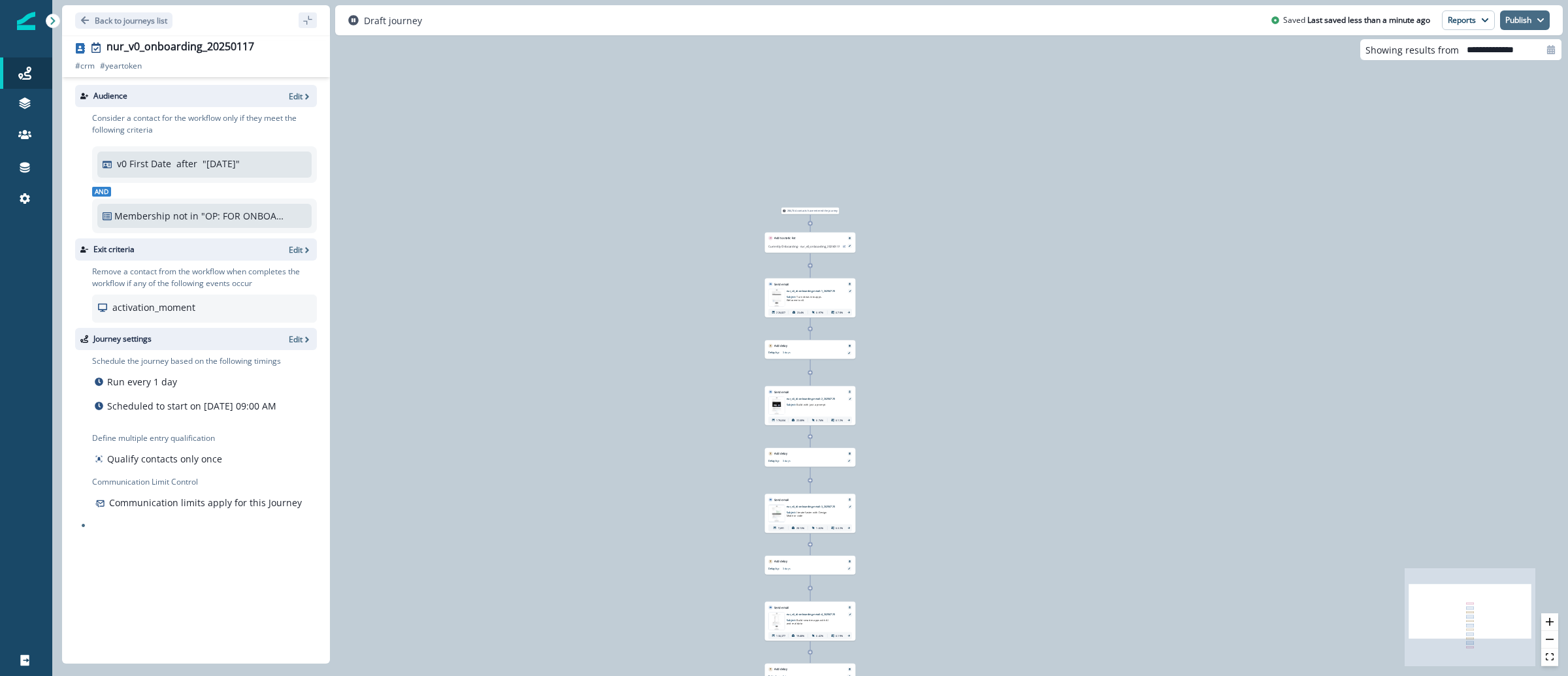
click at [1542, 20] on icon "button" at bounding box center [1540, 20] width 6 height 4
click at [1486, 56] on button "as active journey" at bounding box center [1477, 53] width 145 height 24
click at [30, 30] on div at bounding box center [26, 20] width 18 height 42
click at [27, 15] on img at bounding box center [26, 21] width 18 height 18
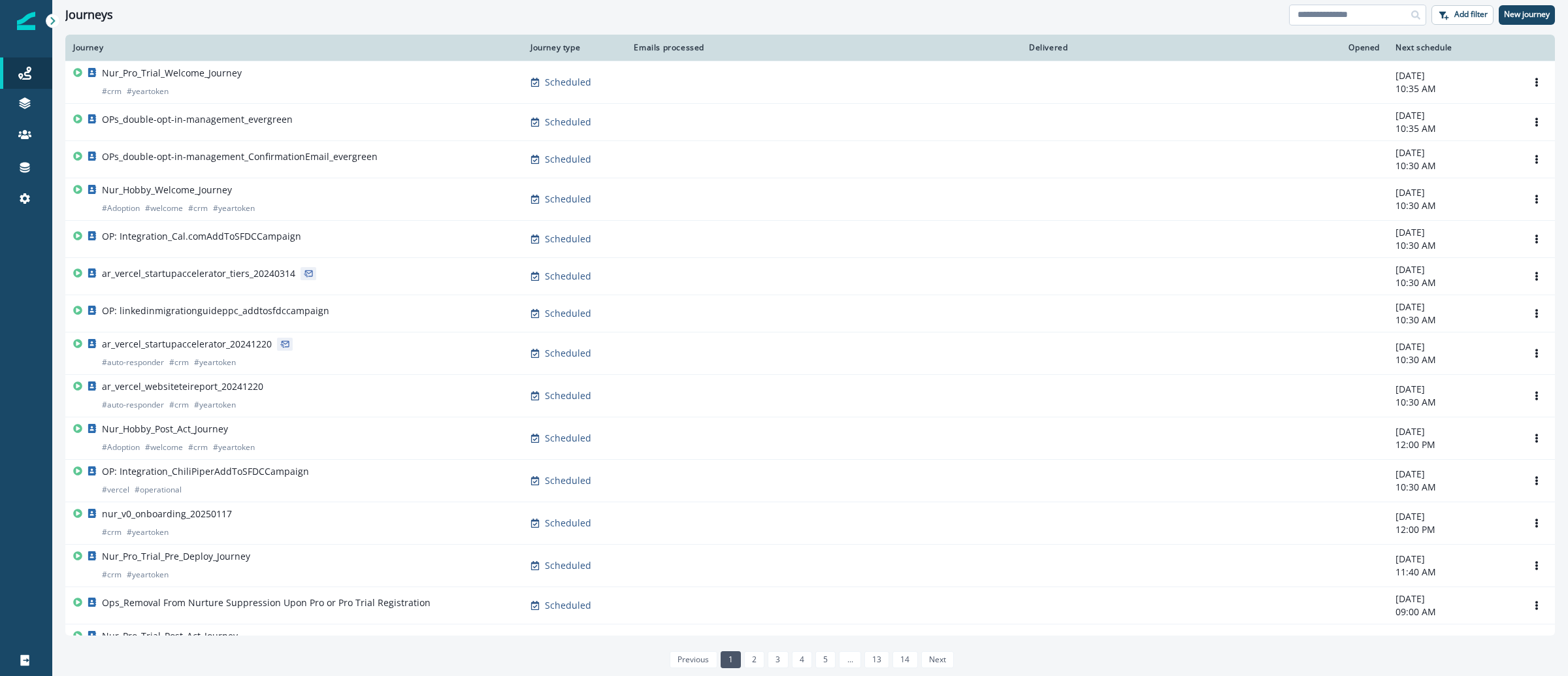
click at [1347, 6] on input at bounding box center [1358, 15] width 137 height 21
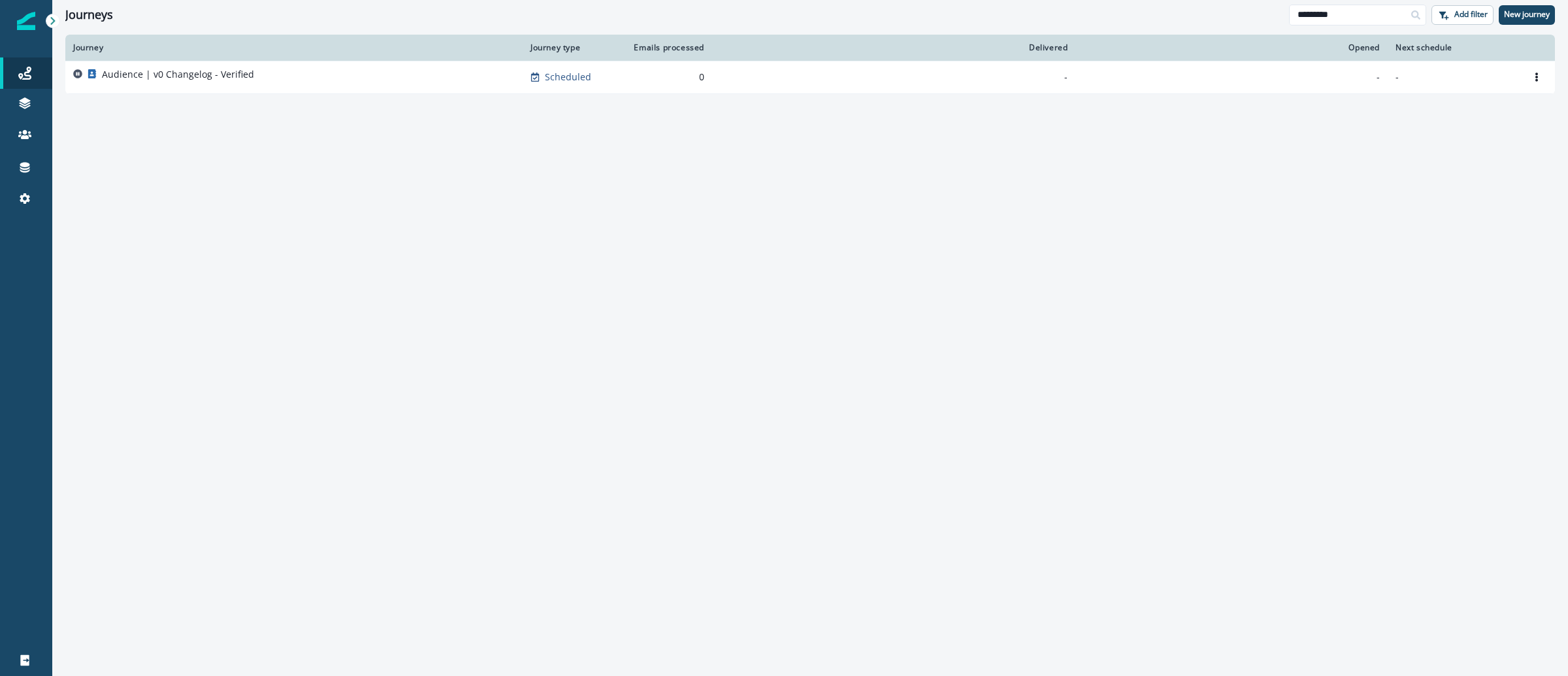
type input "*********"
click at [238, 70] on p "Audience | v0 Changelog - Verified" at bounding box center [178, 75] width 152 height 13
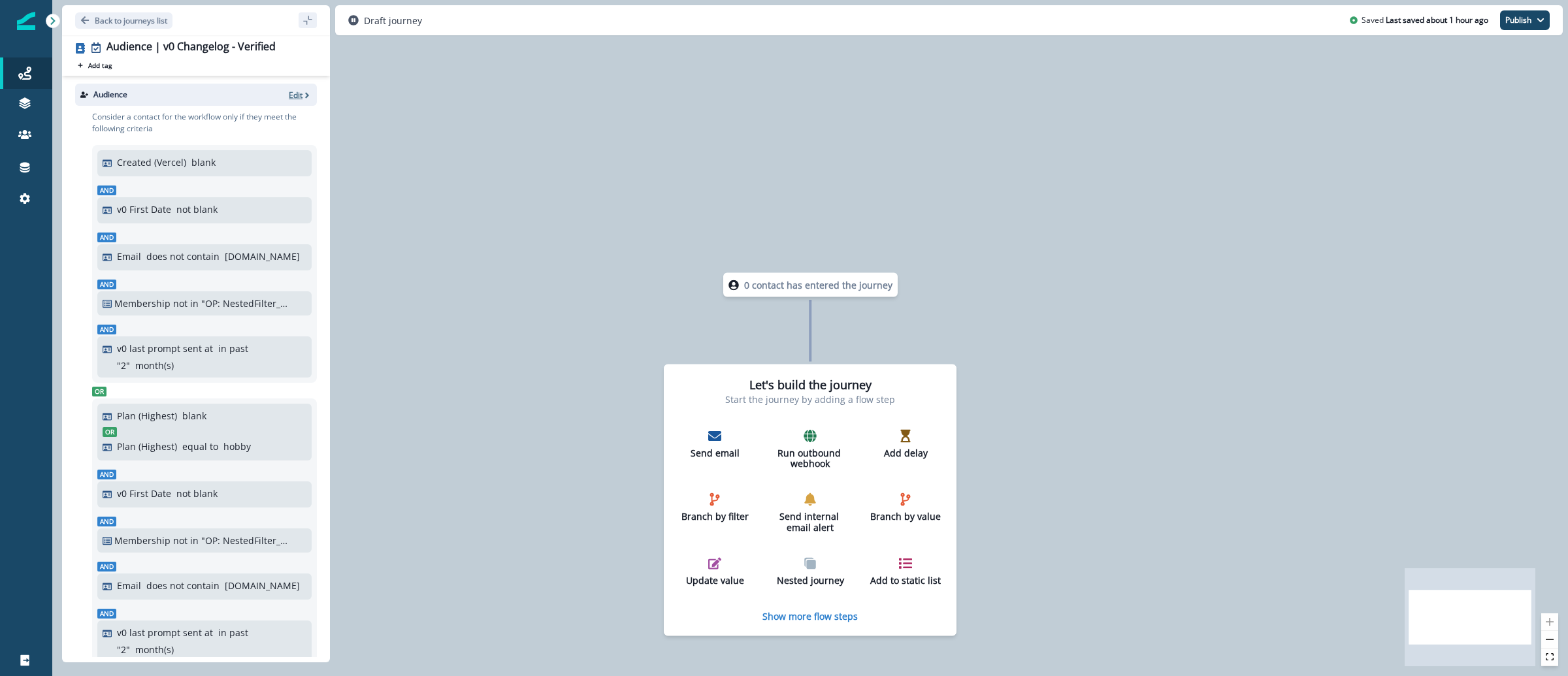
click at [289, 89] on p "Edit" at bounding box center [295, 95] width 14 height 11
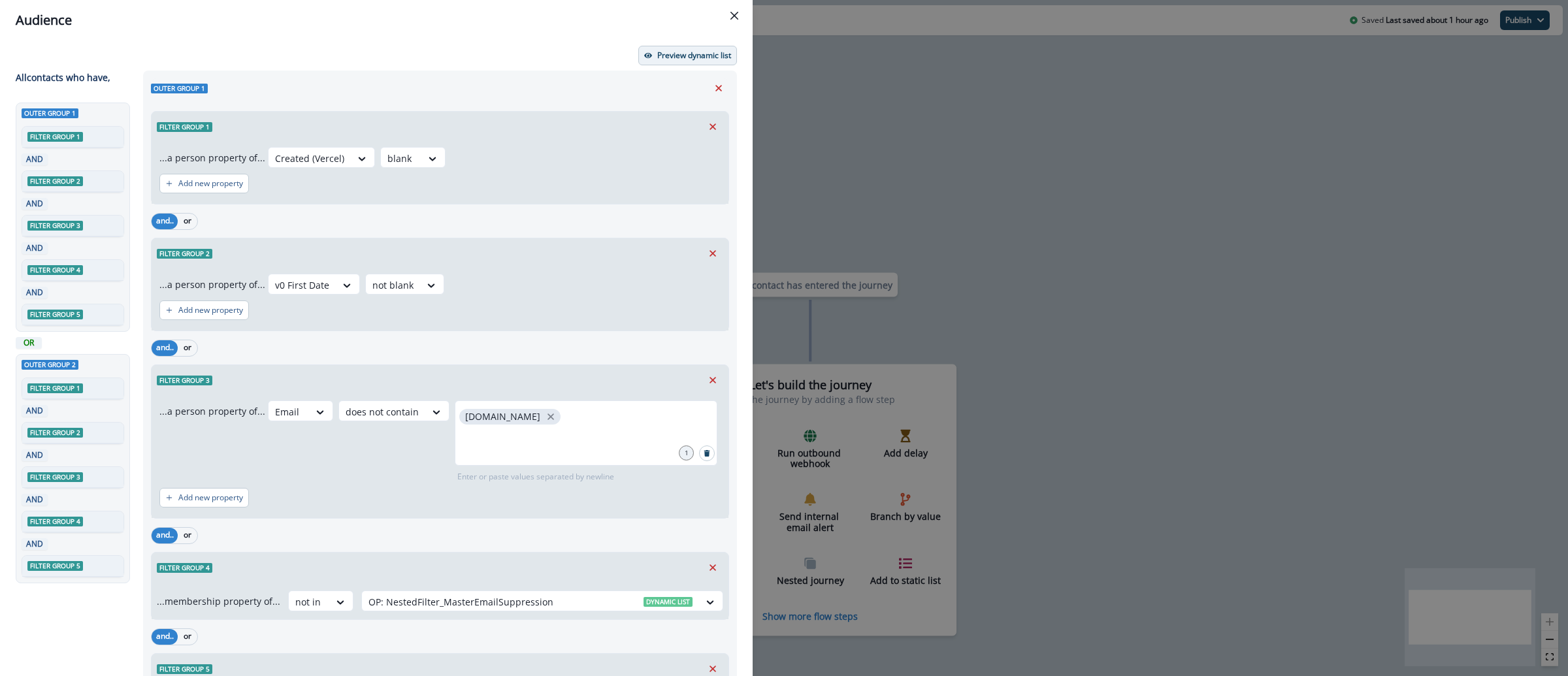
click at [683, 58] on p "Preview dynamic list" at bounding box center [695, 55] width 74 height 9
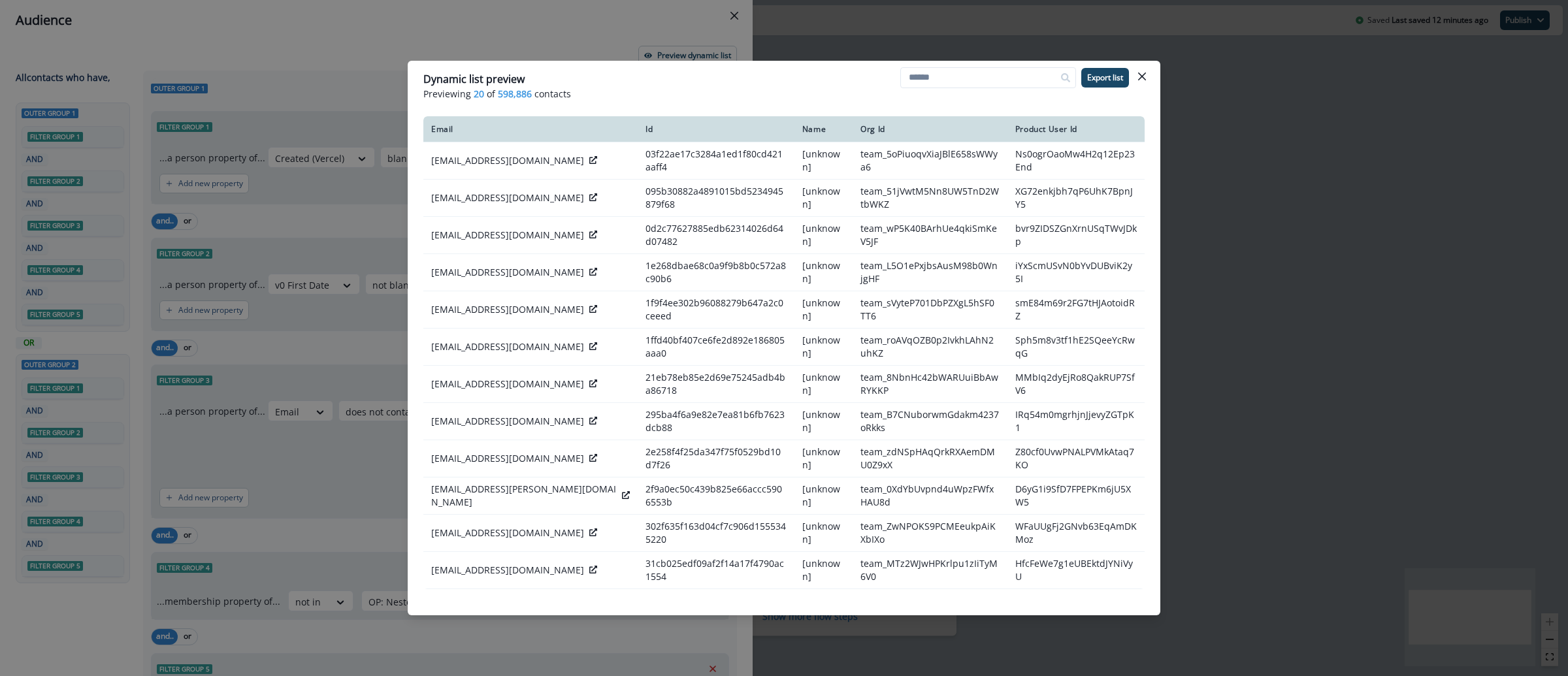
click at [1234, 195] on div "Dynamic list preview Previewing 20 of 598,886 contacts Export list Email Id Nam…" at bounding box center [784, 338] width 1568 height 676
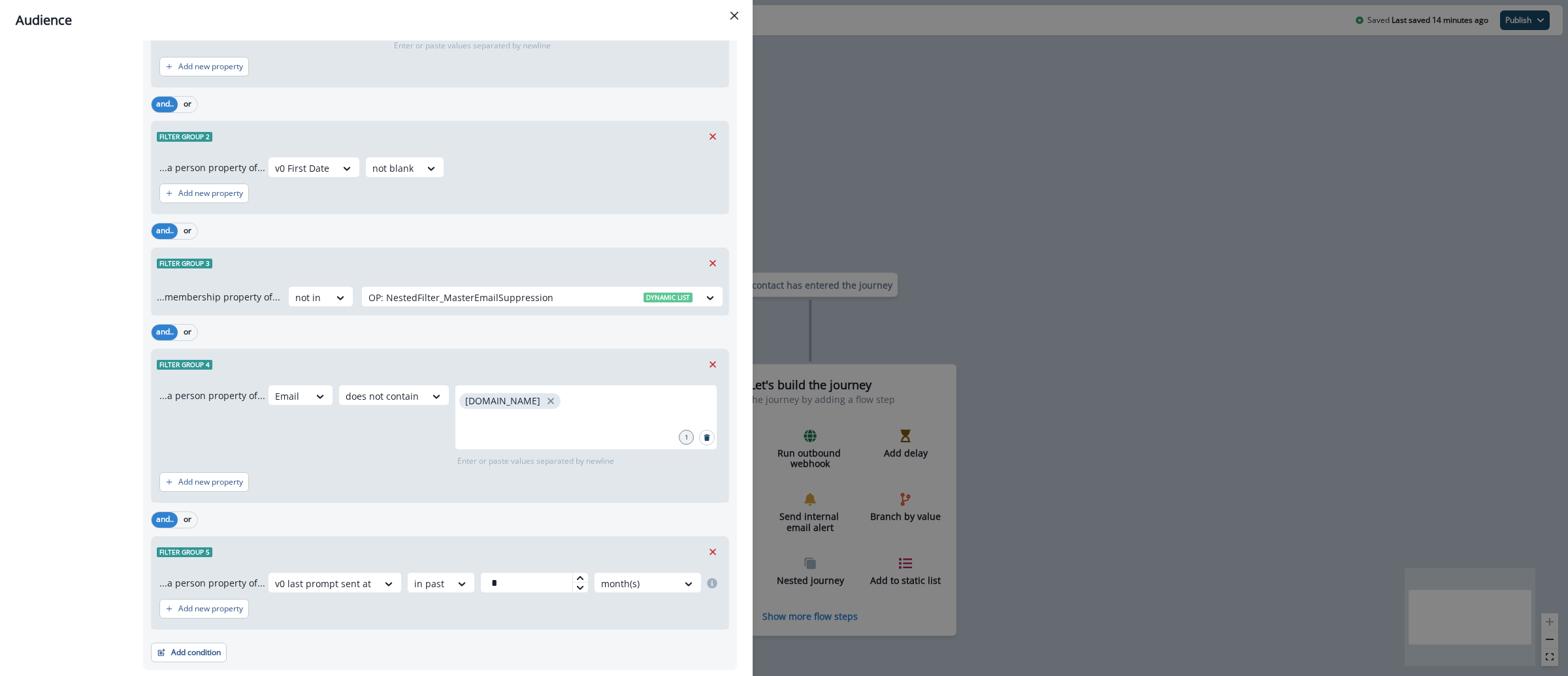
scroll to position [1000, 0]
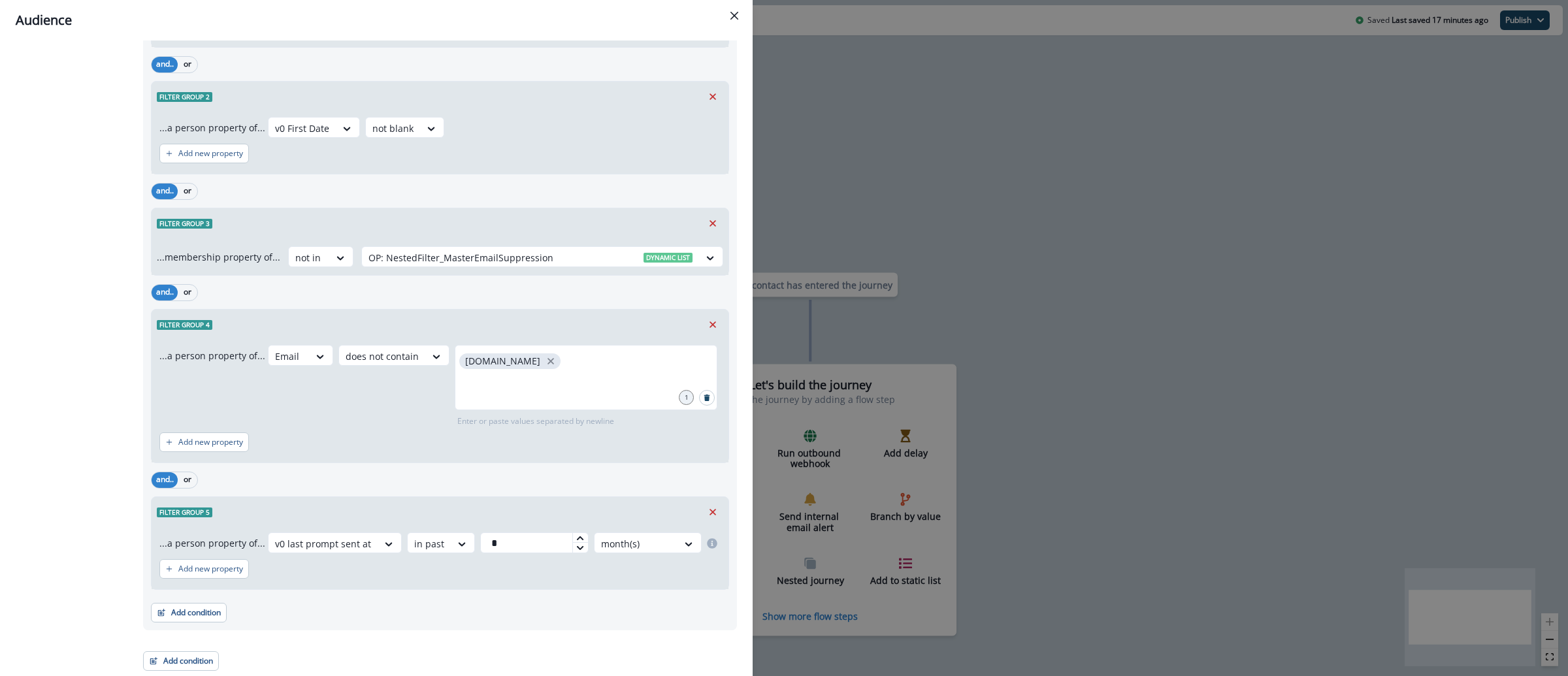
click at [901, 196] on div "Audience Preview dynamic list All contact s who have, Outer group 1 Filter grou…" at bounding box center [784, 338] width 1568 height 676
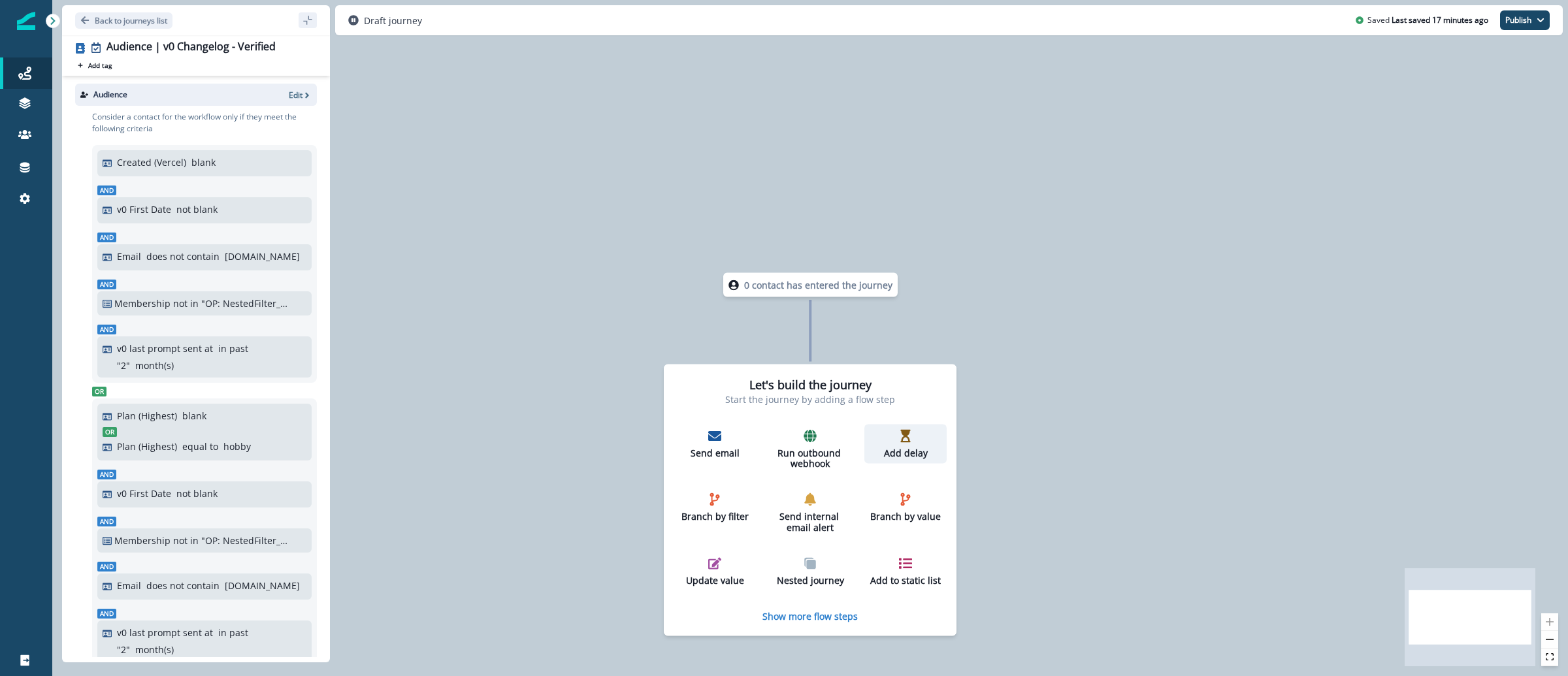
click at [903, 435] on icon "button" at bounding box center [906, 435] width 10 height 13
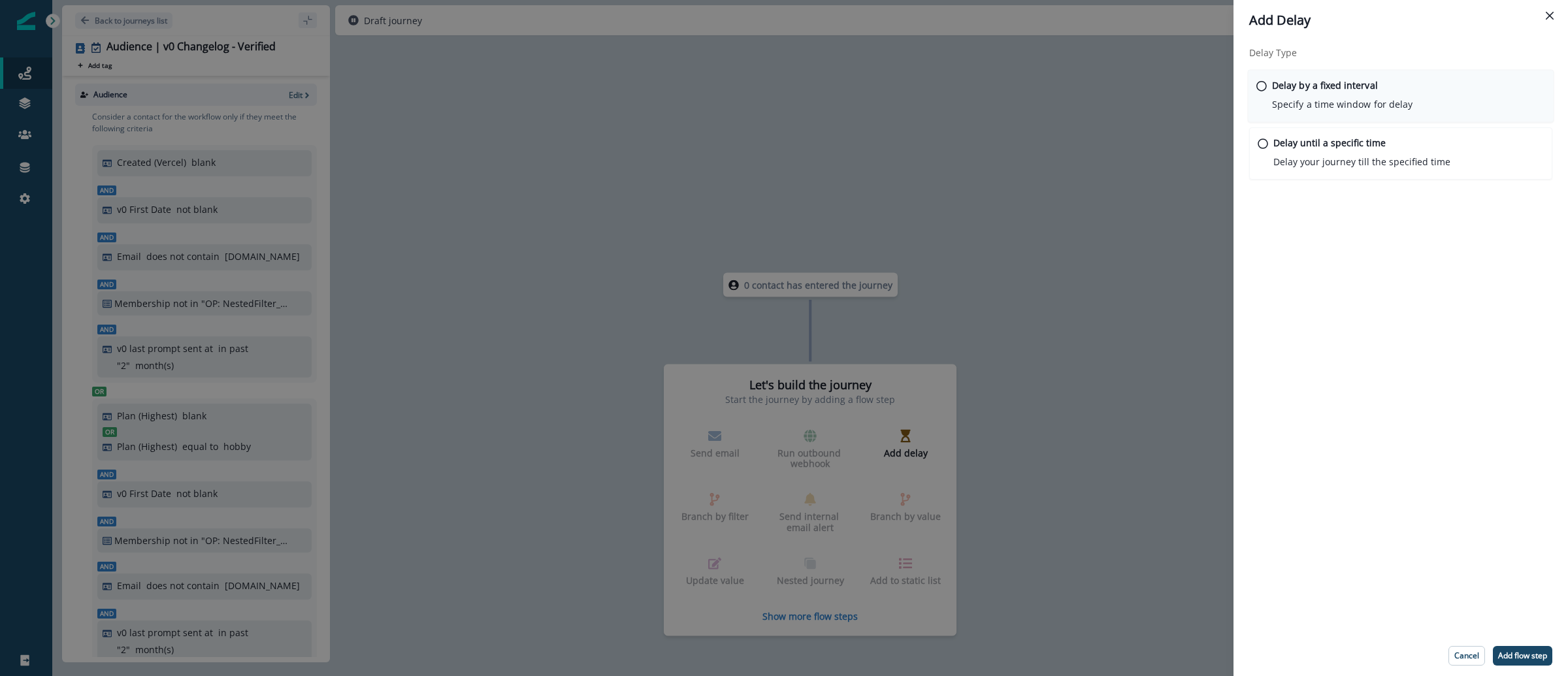
click at [1427, 113] on div "Delay by a fixed interval Specify a time window for delay" at bounding box center [1401, 96] width 306 height 53
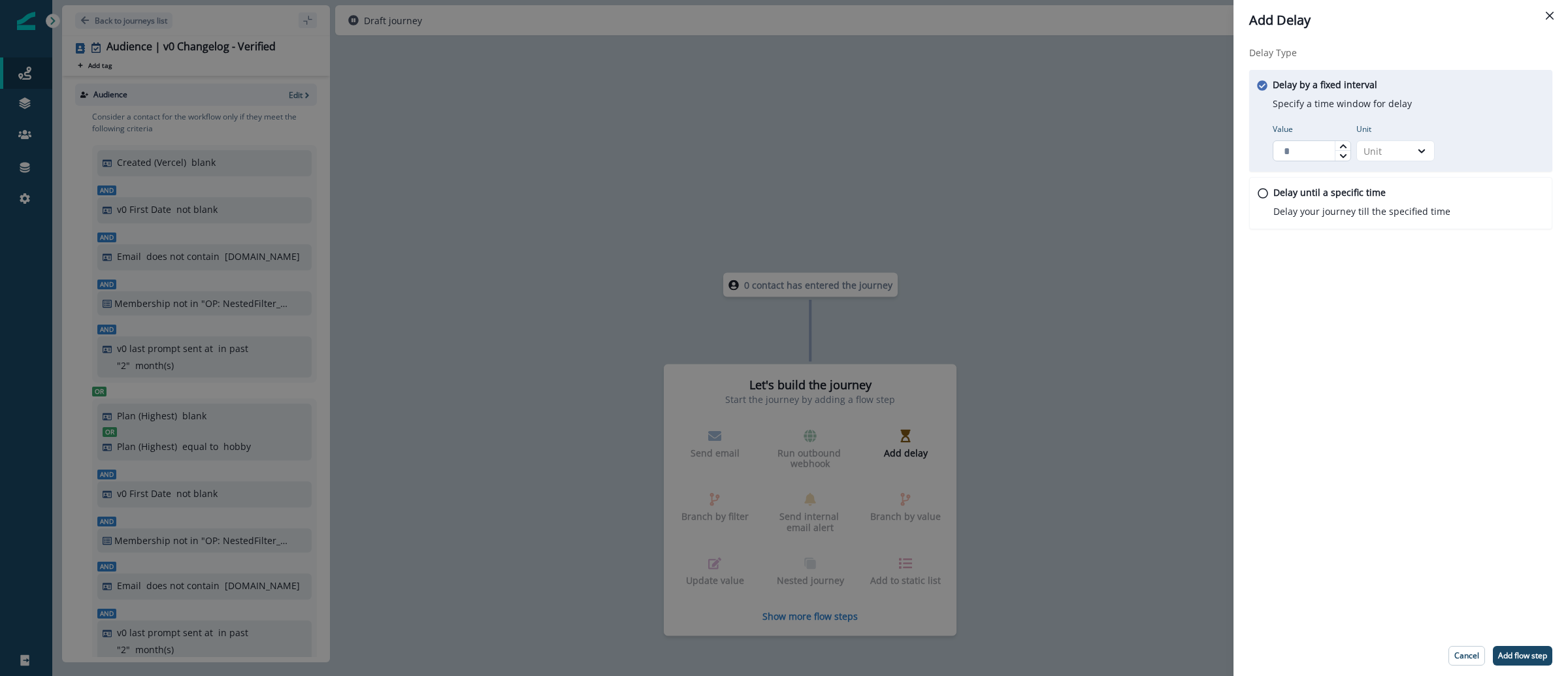
click at [1328, 151] on input "Value" at bounding box center [1312, 150] width 78 height 21
type input "*"
click at [1413, 149] on div at bounding box center [1421, 151] width 22 height 13
click at [1395, 233] on div "Day" at bounding box center [1396, 230] width 78 height 24
click at [1503, 651] on p "Add flow step" at bounding box center [1522, 656] width 49 height 9
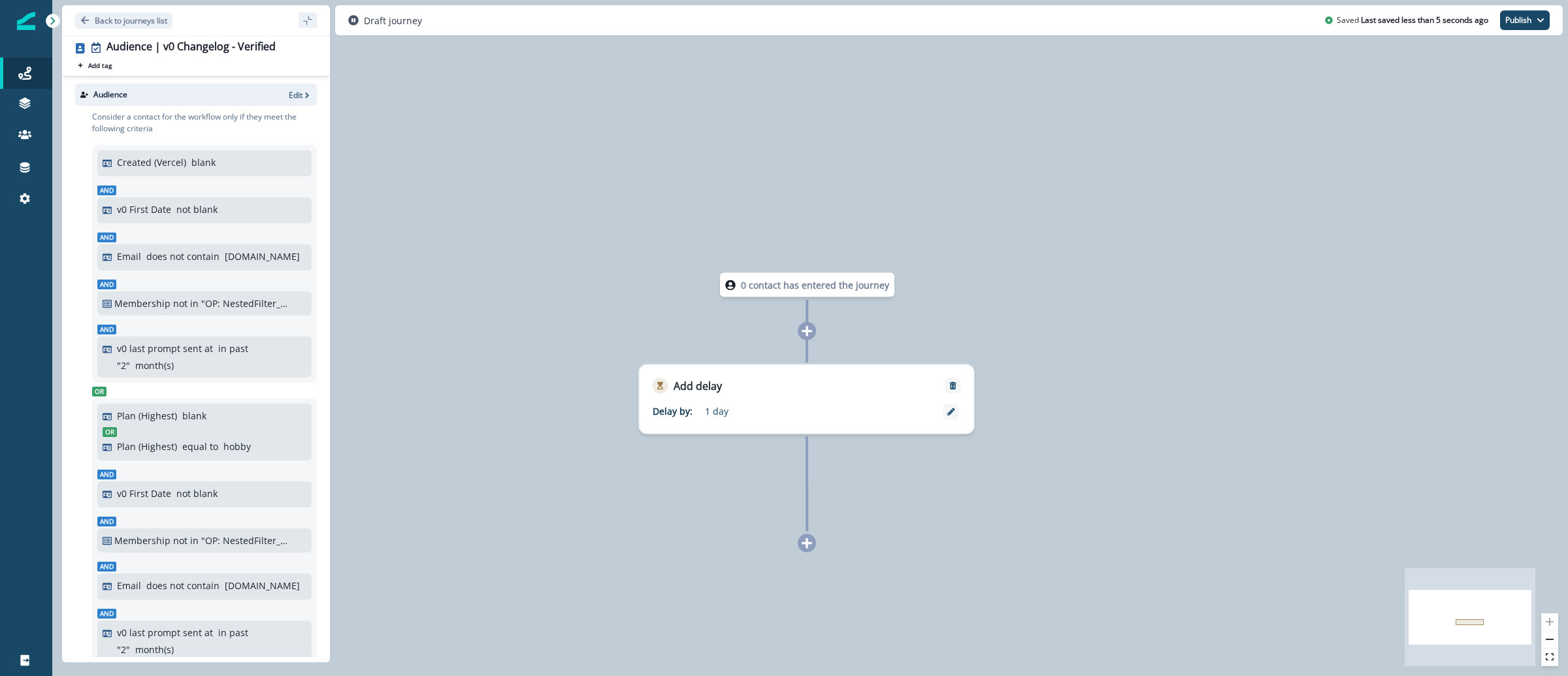
click at [813, 550] on div at bounding box center [807, 543] width 18 height 18
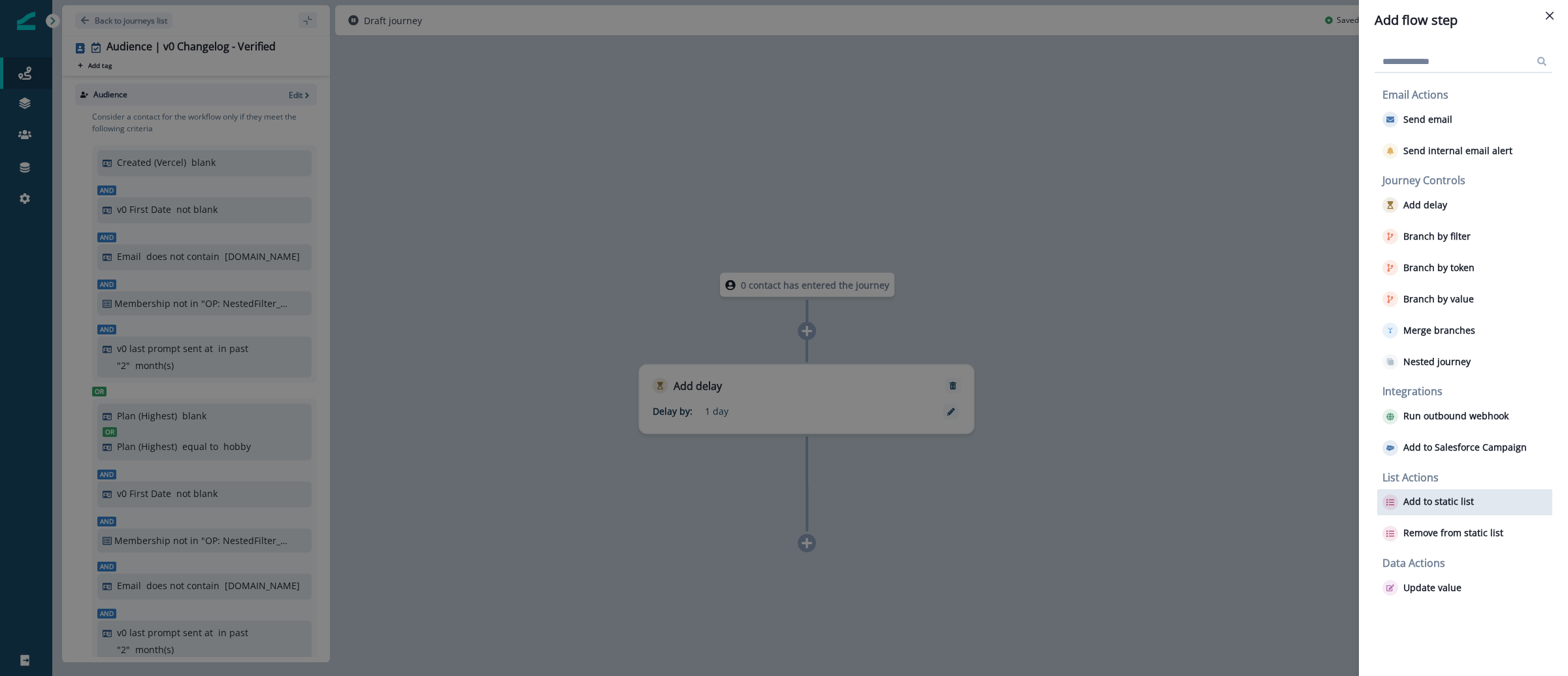
click at [1440, 507] on button "Add to static list" at bounding box center [1428, 502] width 91 height 16
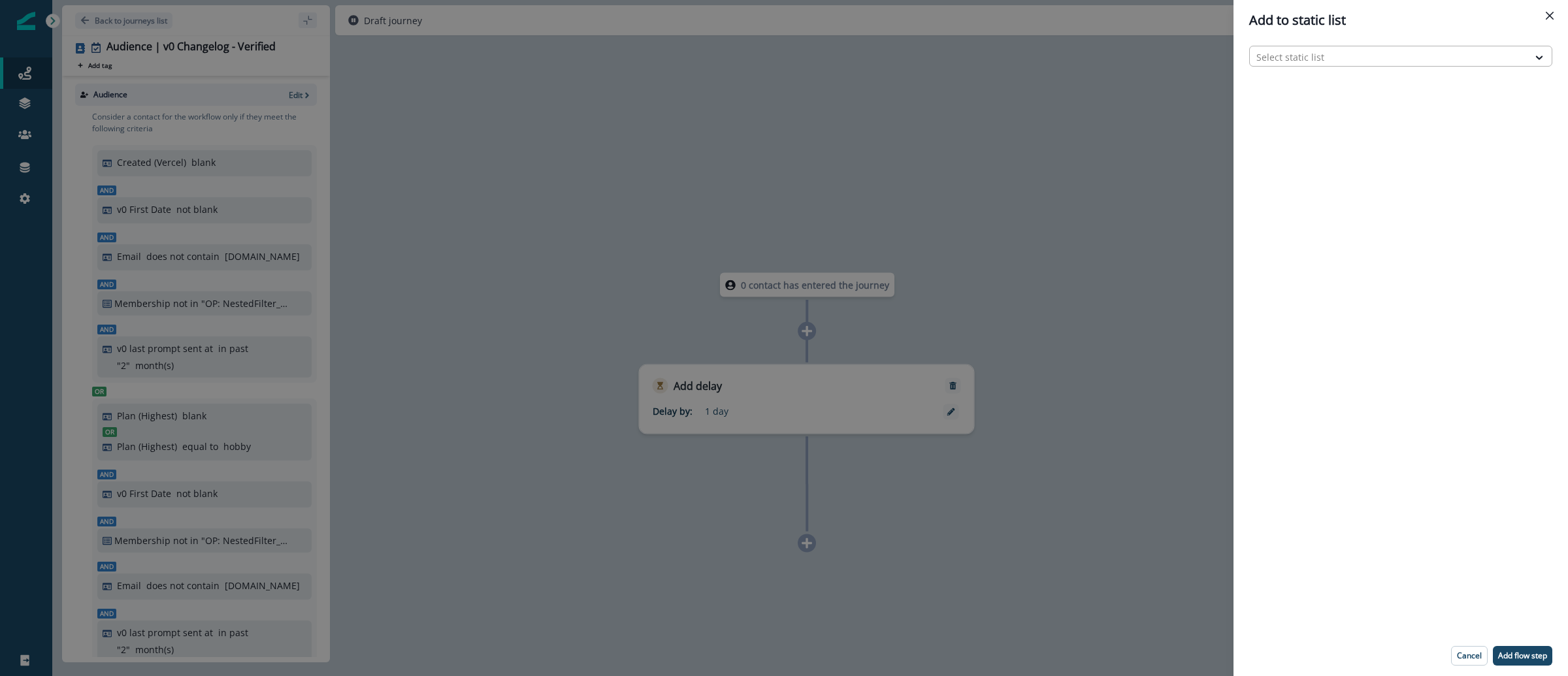
click at [1326, 51] on div at bounding box center [1389, 57] width 266 height 17
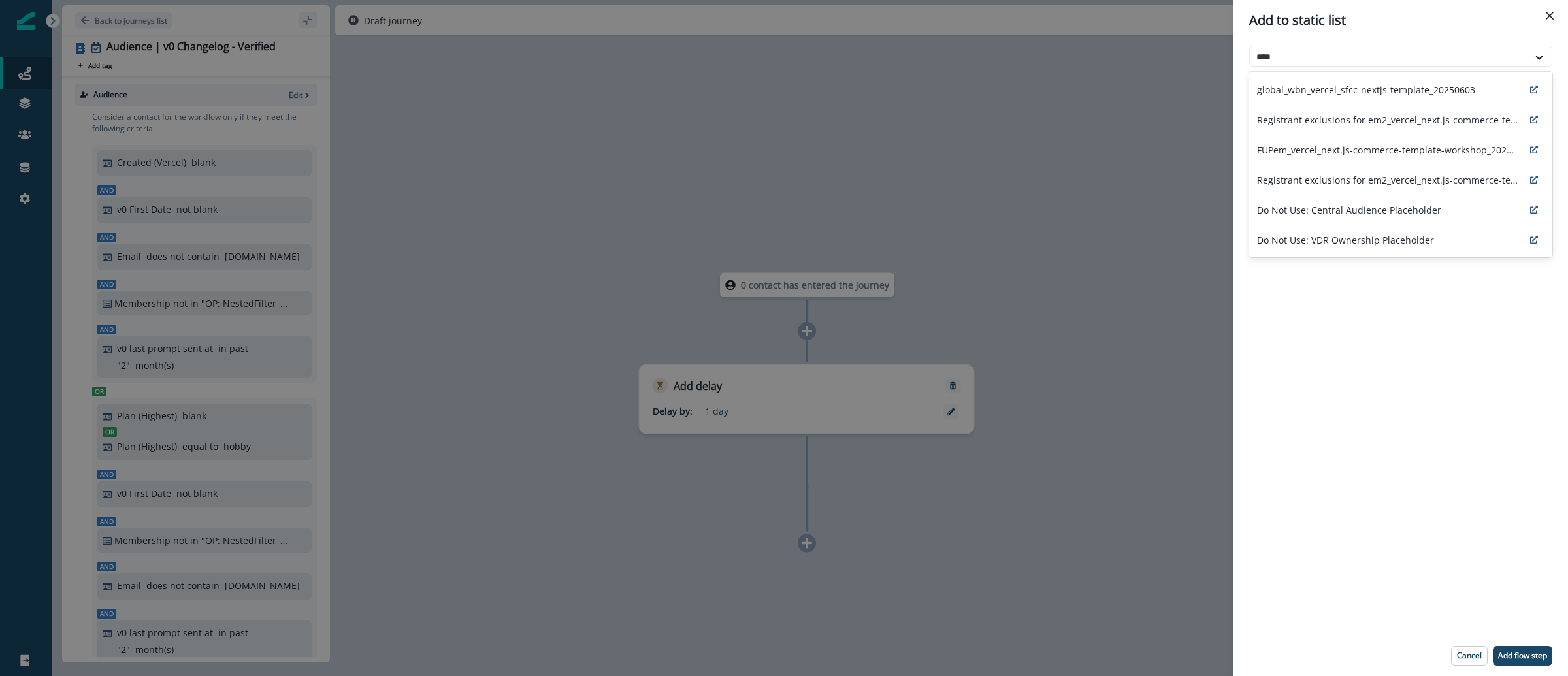
type input "*****"
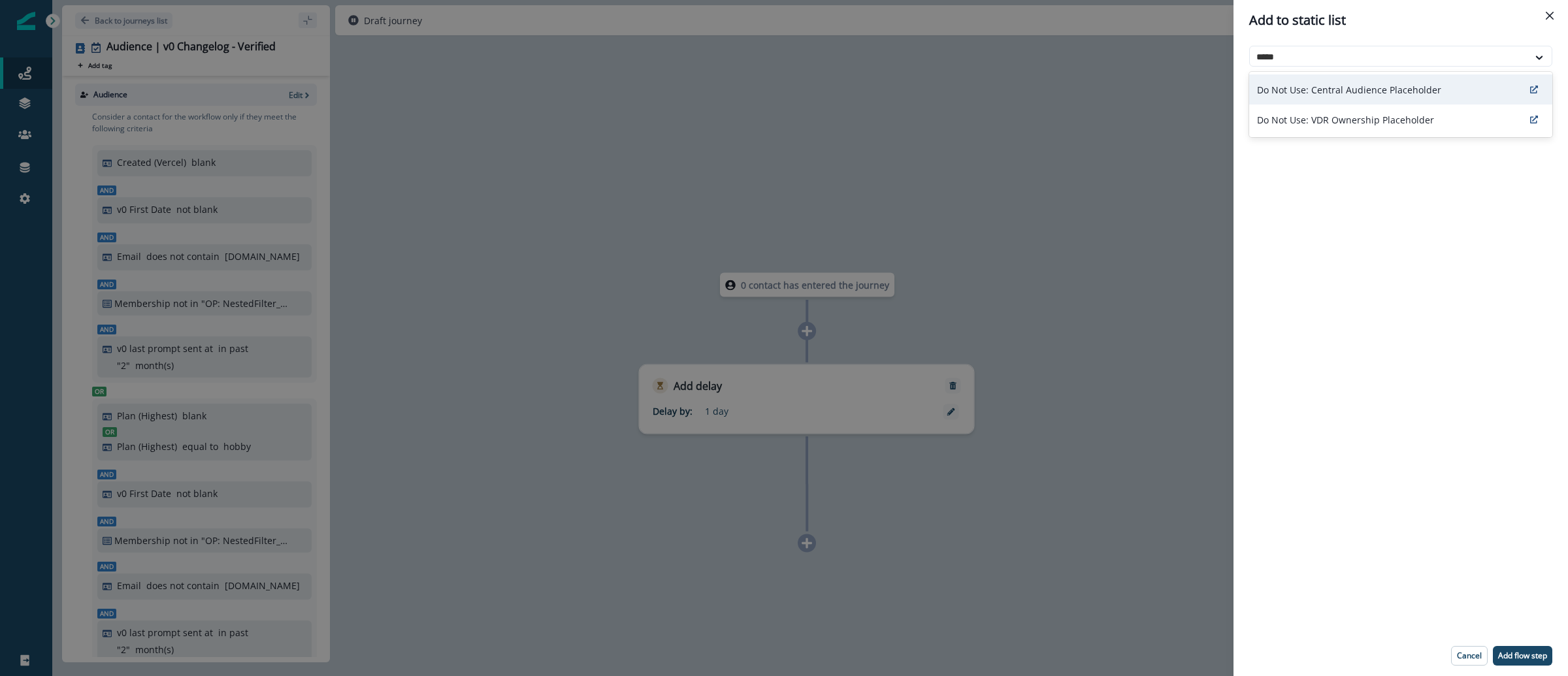
click at [1342, 98] on div "Do Not Use: Central Audience Placeholder" at bounding box center [1400, 89] width 303 height 30
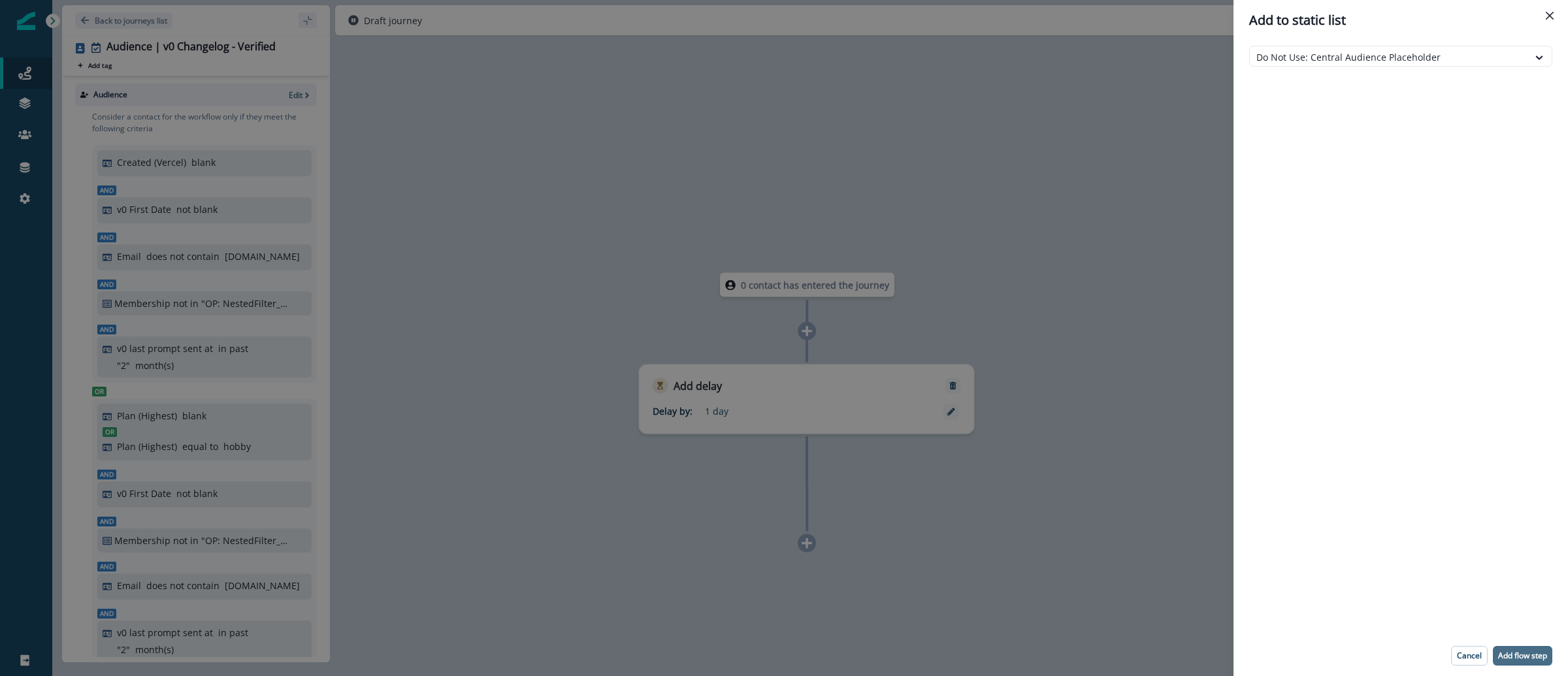
click at [1520, 662] on button "Add flow step" at bounding box center [1523, 656] width 59 height 19
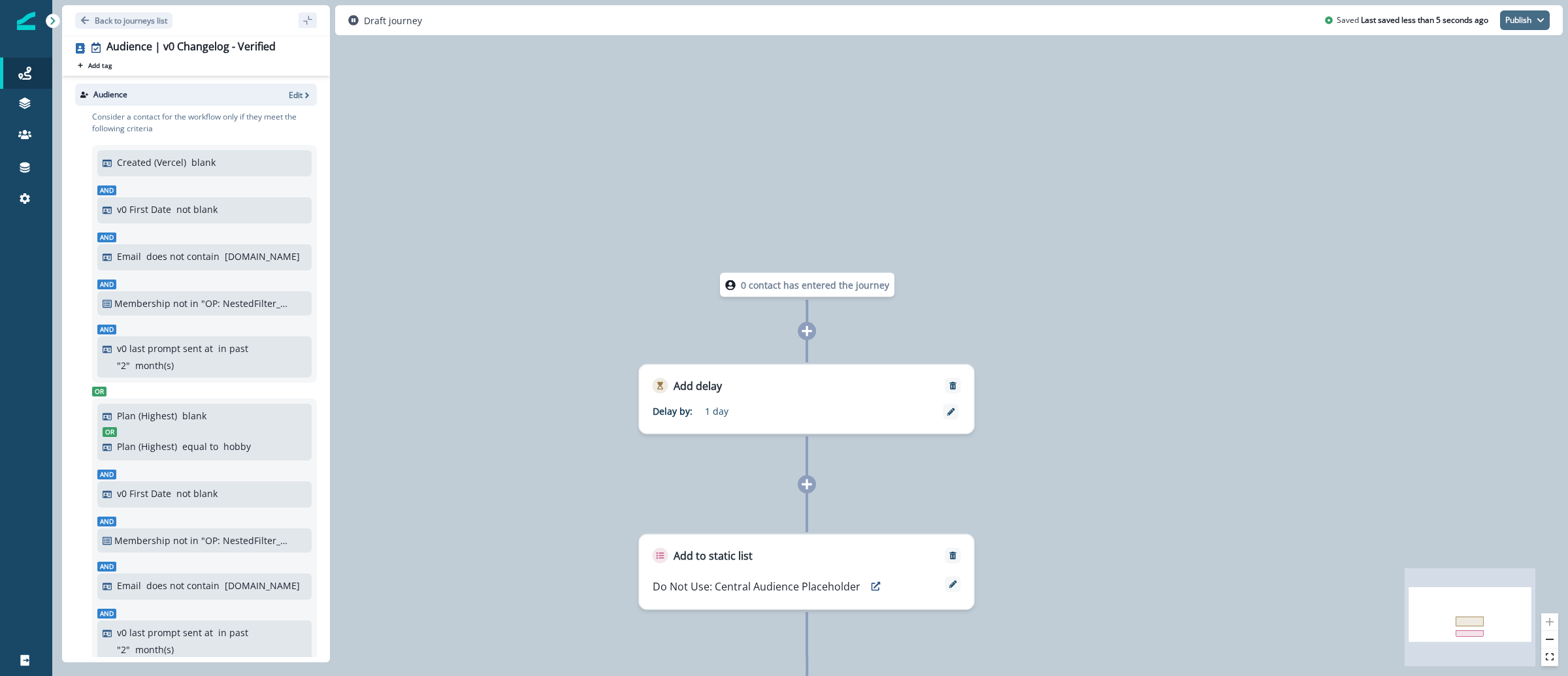
click at [1540, 24] on button "Publish" at bounding box center [1525, 19] width 50 height 19
click at [1500, 73] on button "as inactive journey" at bounding box center [1477, 77] width 145 height 24
click at [950, 560] on div at bounding box center [953, 555] width 16 height 16
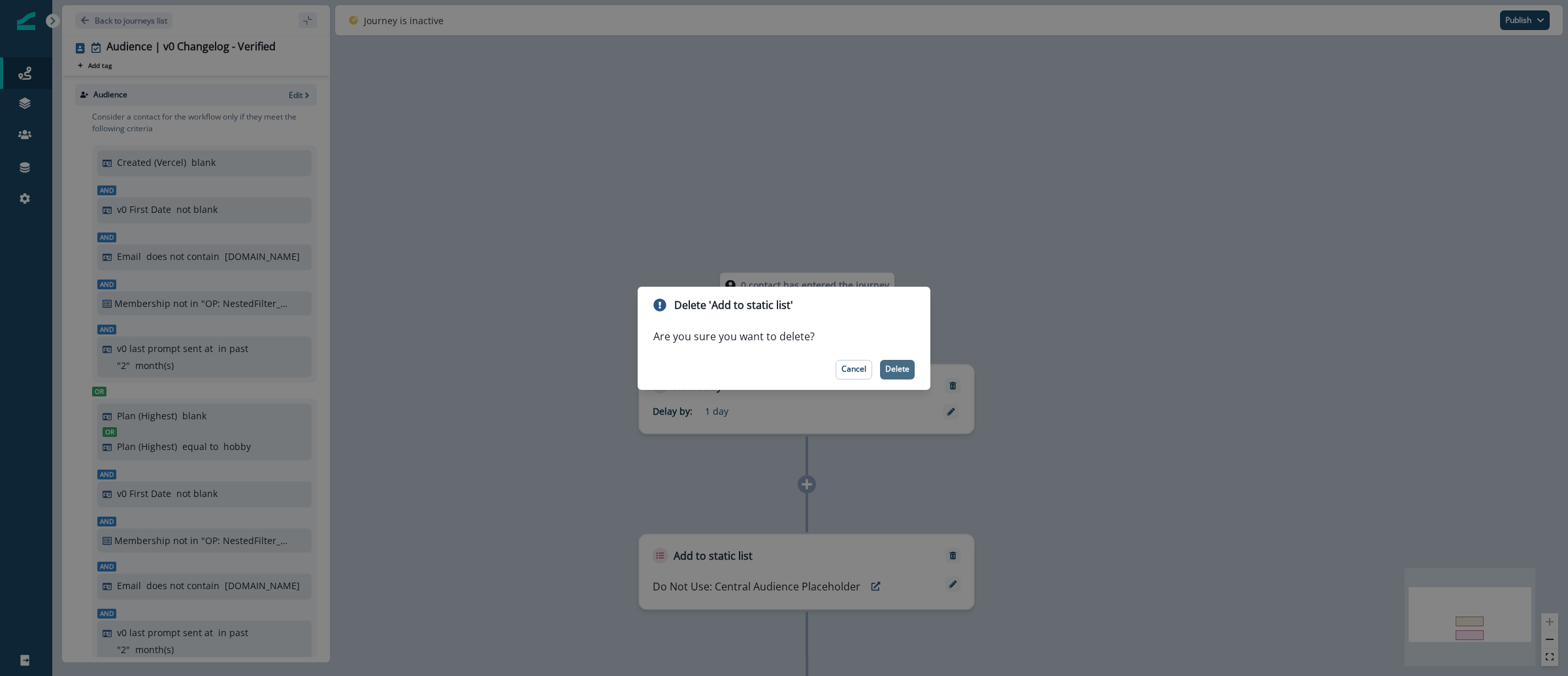
click at [888, 371] on p "Delete" at bounding box center [897, 369] width 24 height 9
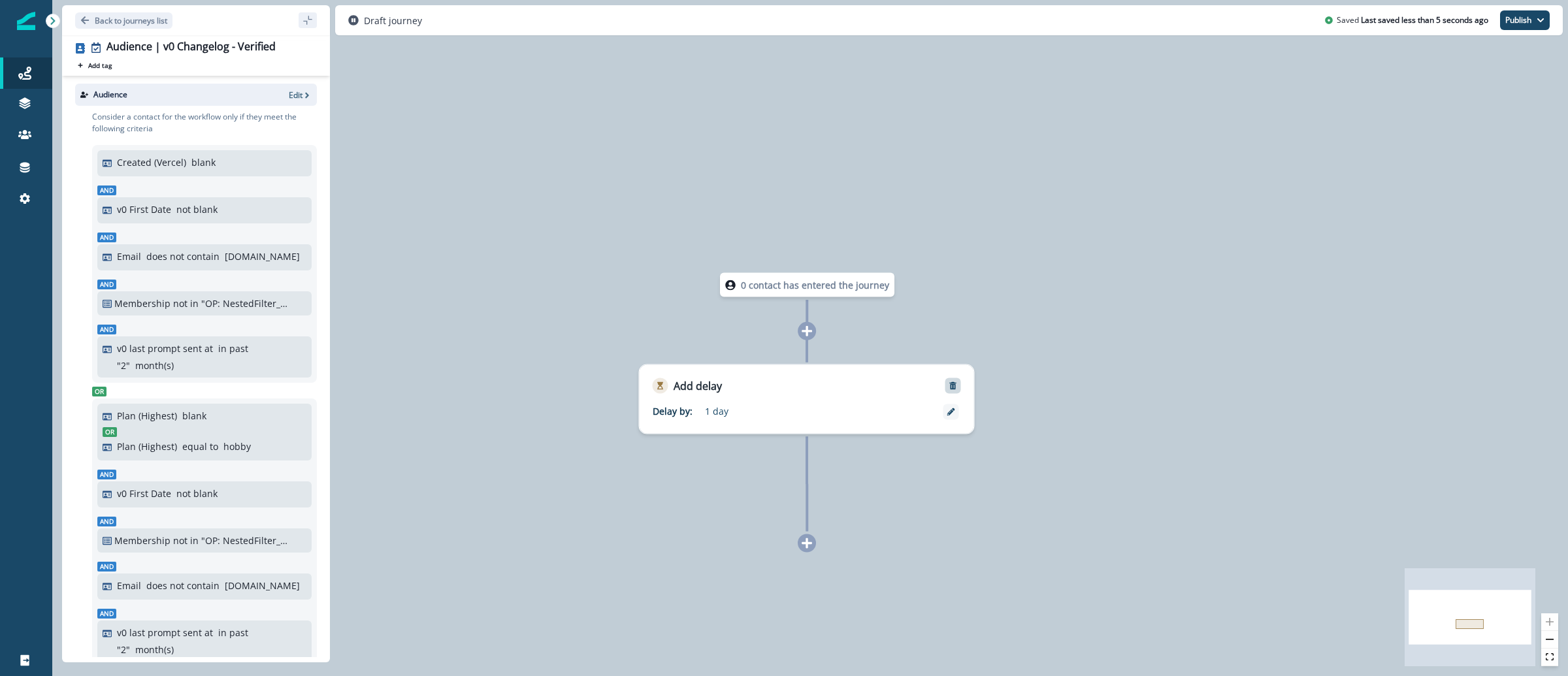
click at [949, 388] on icon "Remove" at bounding box center [954, 386] width 9 height 9
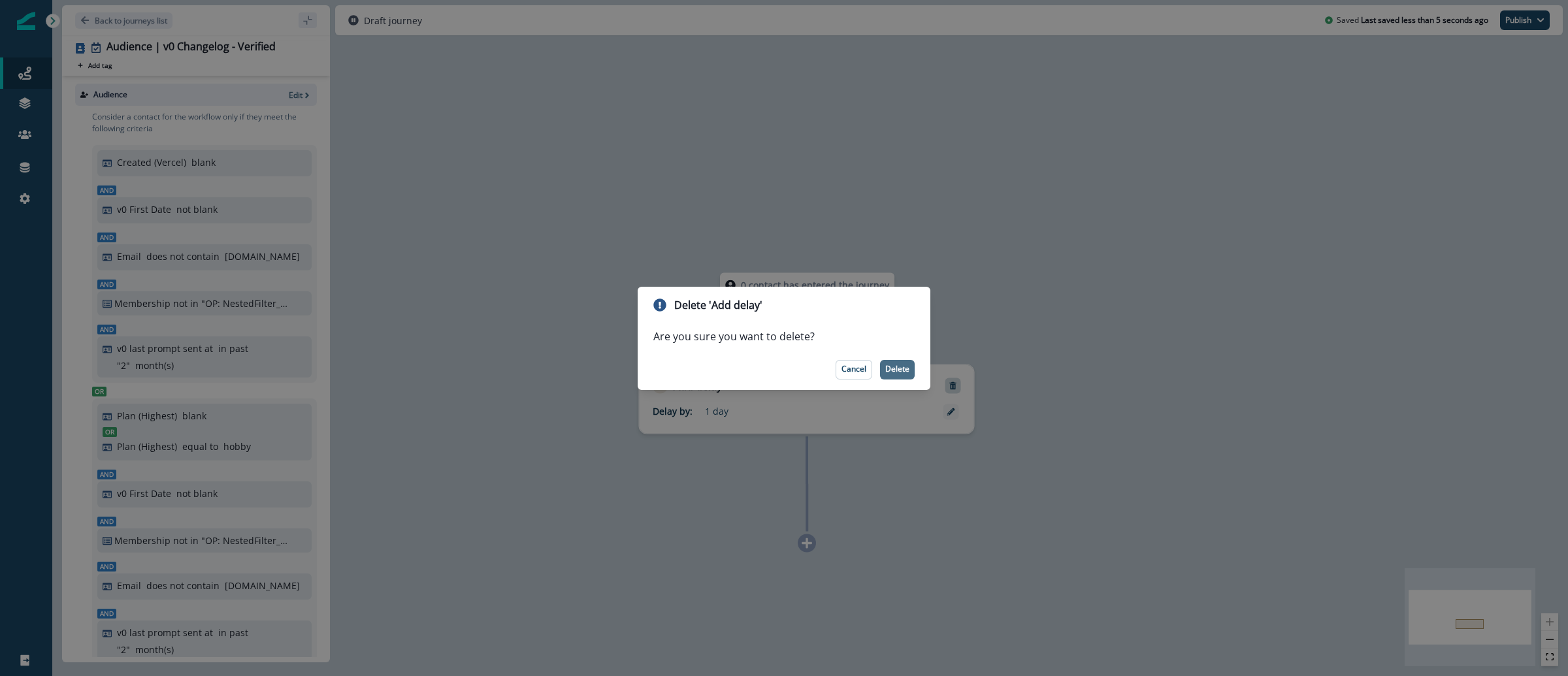
click at [899, 371] on p "Delete" at bounding box center [897, 369] width 24 height 9
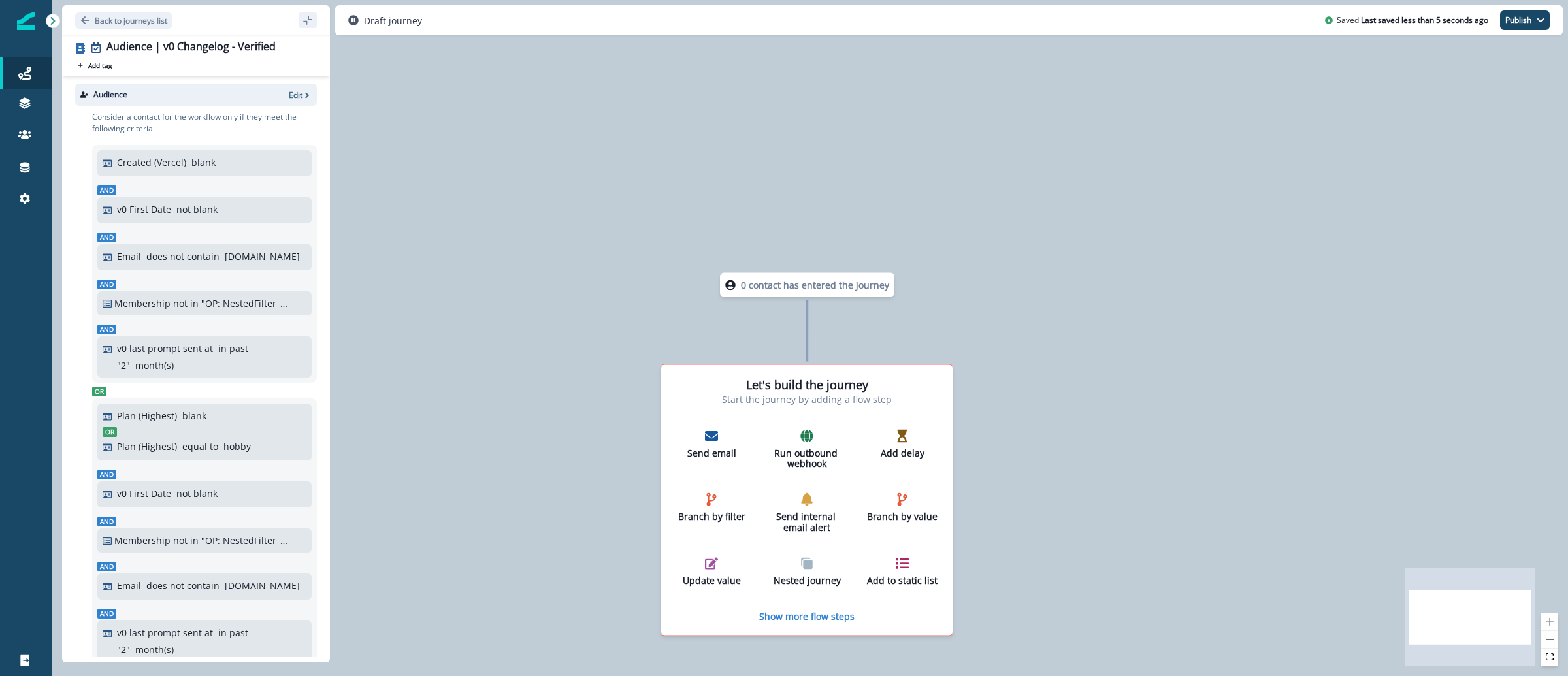
click at [36, 32] on div "Journeys Emails Tokens Static lists Outbound webhooks Forms Inbound webhooks Sa…" at bounding box center [26, 338] width 53 height 676
click at [30, 25] on img at bounding box center [26, 21] width 18 height 18
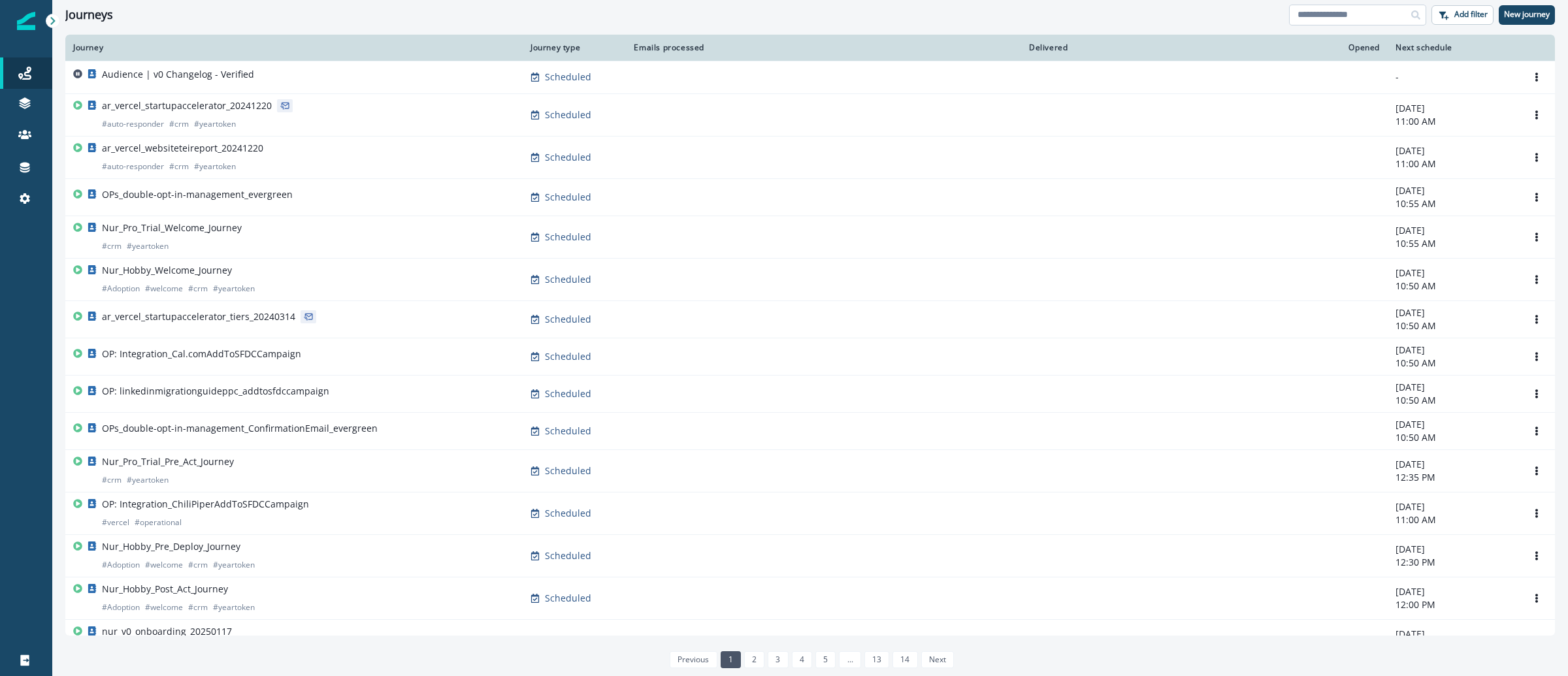
click at [1363, 10] on input at bounding box center [1358, 15] width 137 height 21
paste input "**********"
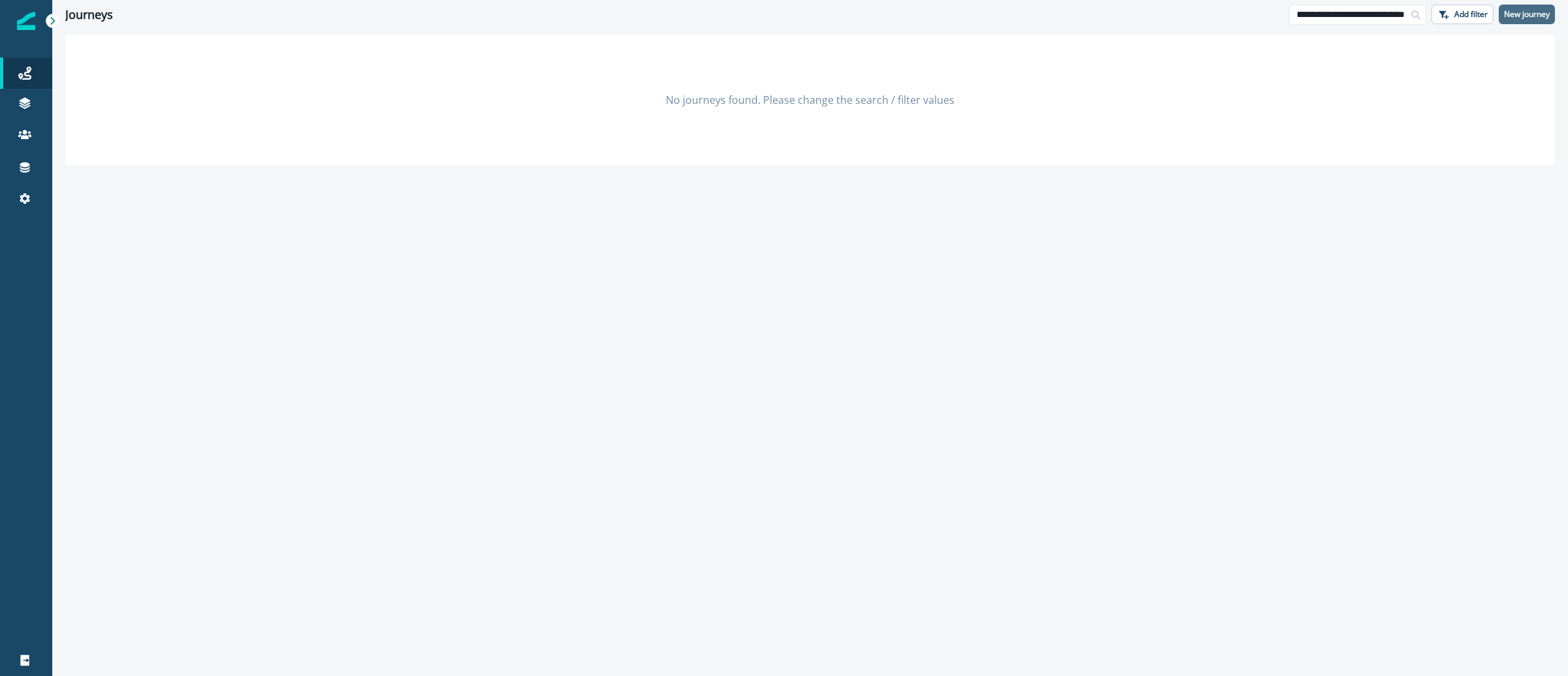
type input "**********"
click at [1515, 11] on p "New journey" at bounding box center [1527, 15] width 46 height 9
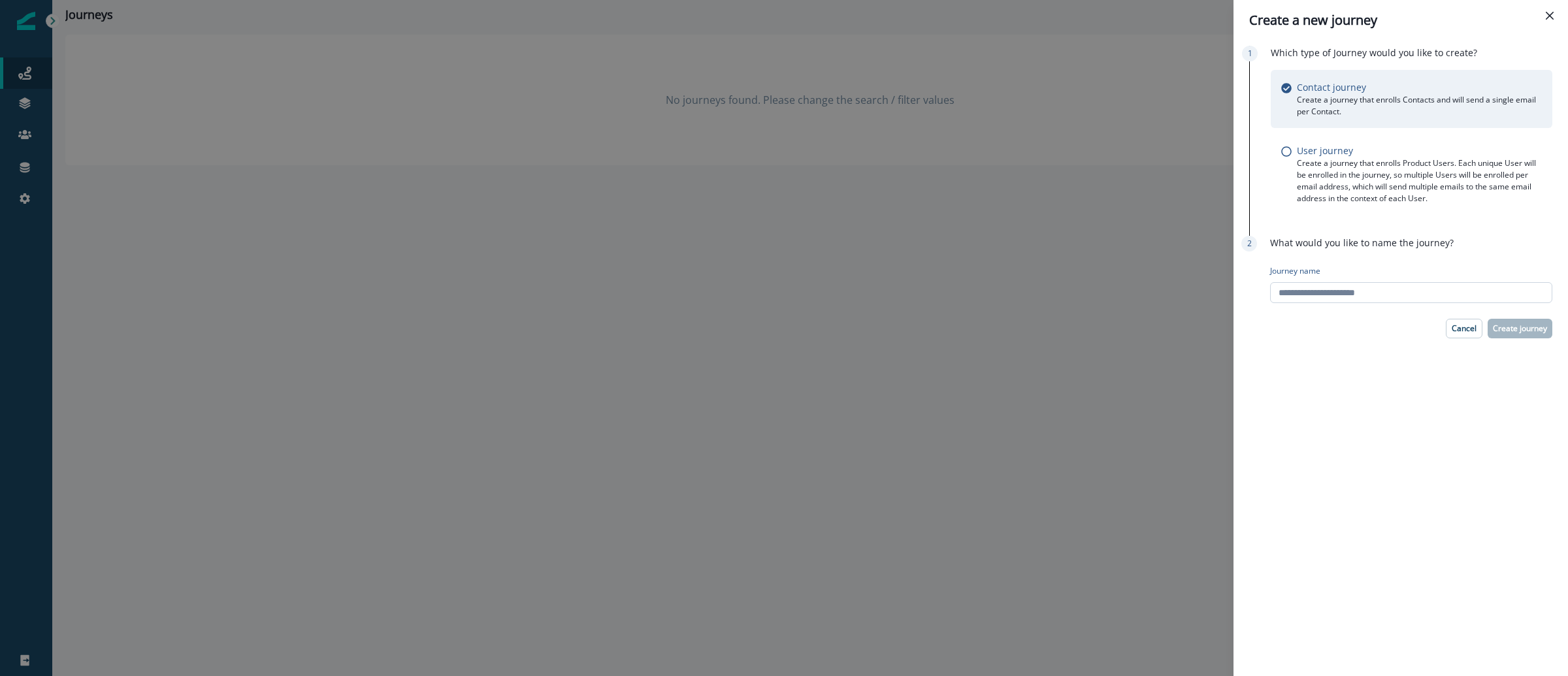
click at [1407, 298] on input "Journey name" at bounding box center [1411, 292] width 282 height 21
paste input "**********"
type input "**********"
click at [1531, 328] on p "Create journey" at bounding box center [1520, 328] width 54 height 9
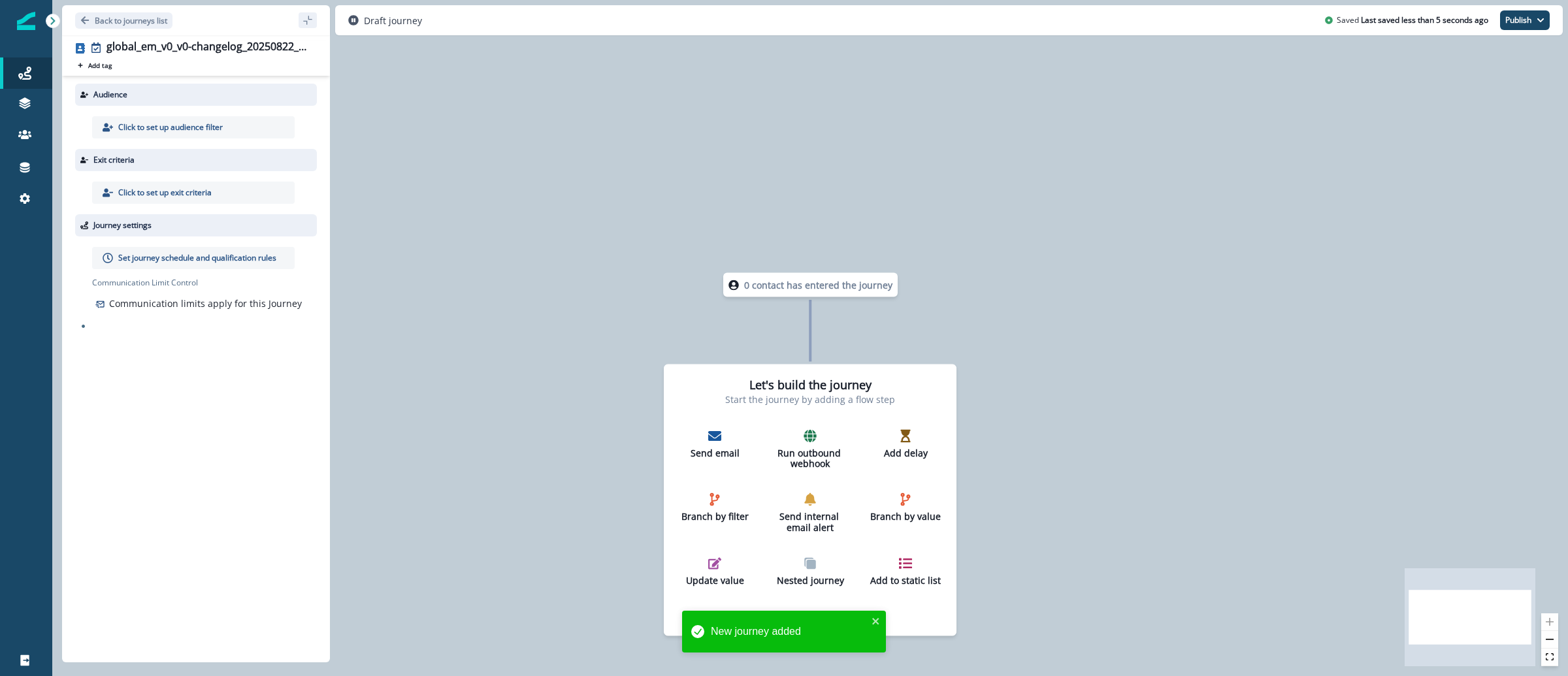
click at [220, 129] on p "Click to set up audience filter" at bounding box center [170, 127] width 104 height 12
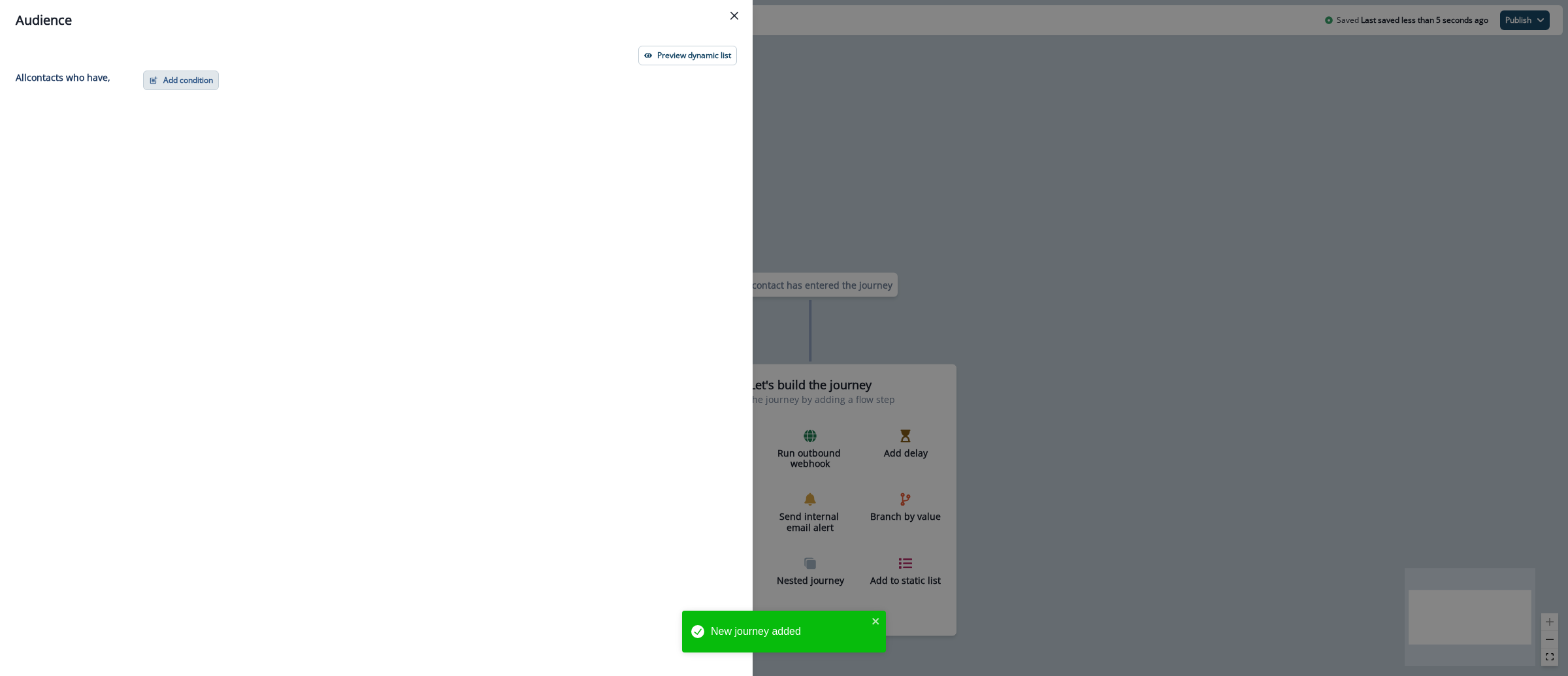
click at [184, 73] on button "Add condition" at bounding box center [181, 80] width 76 height 19
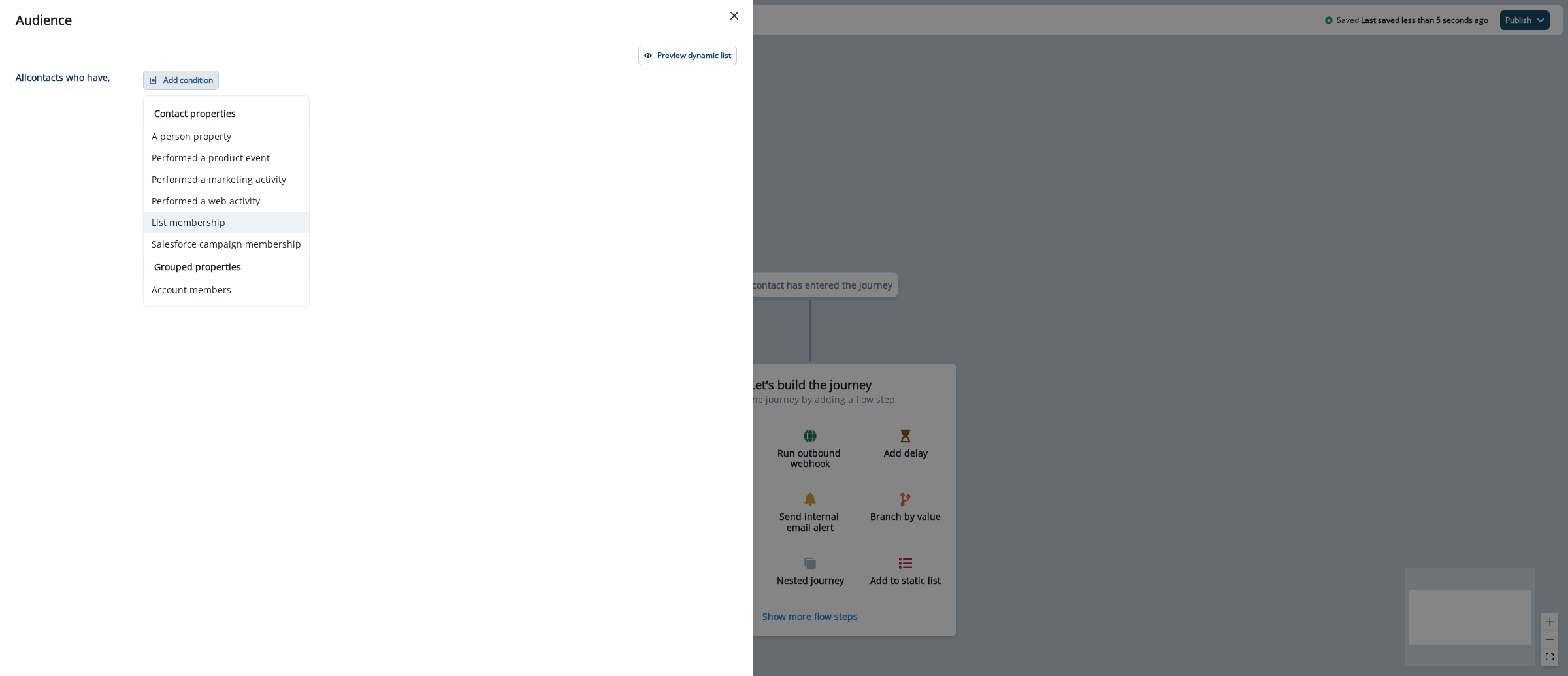
click at [228, 228] on button "List membership" at bounding box center [226, 222] width 165 height 21
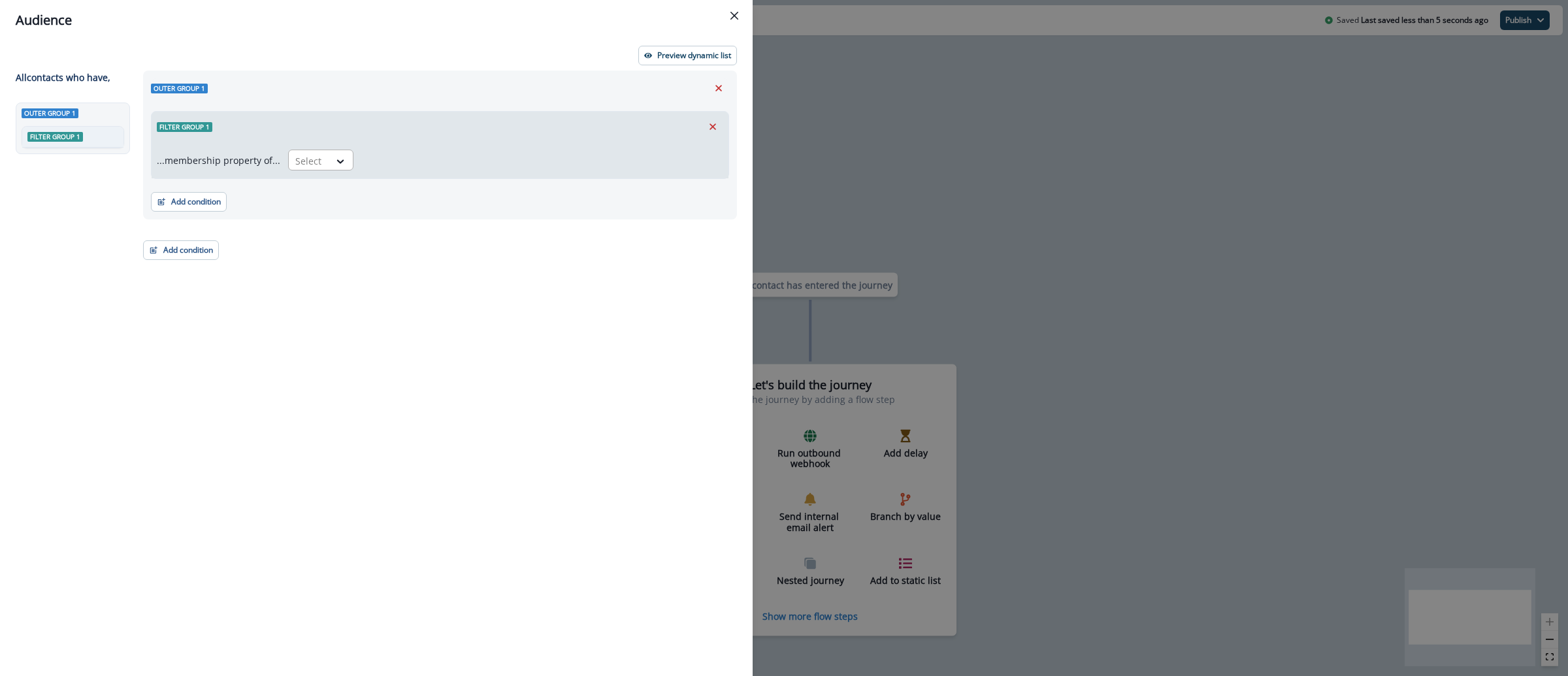
click at [300, 153] on div at bounding box center [309, 161] width 28 height 17
type input "*"
click at [315, 229] on div "not in in" at bounding box center [316, 203] width 65 height 53
click at [315, 221] on div "in" at bounding box center [316, 215] width 65 height 24
click at [420, 159] on div at bounding box center [517, 161] width 298 height 17
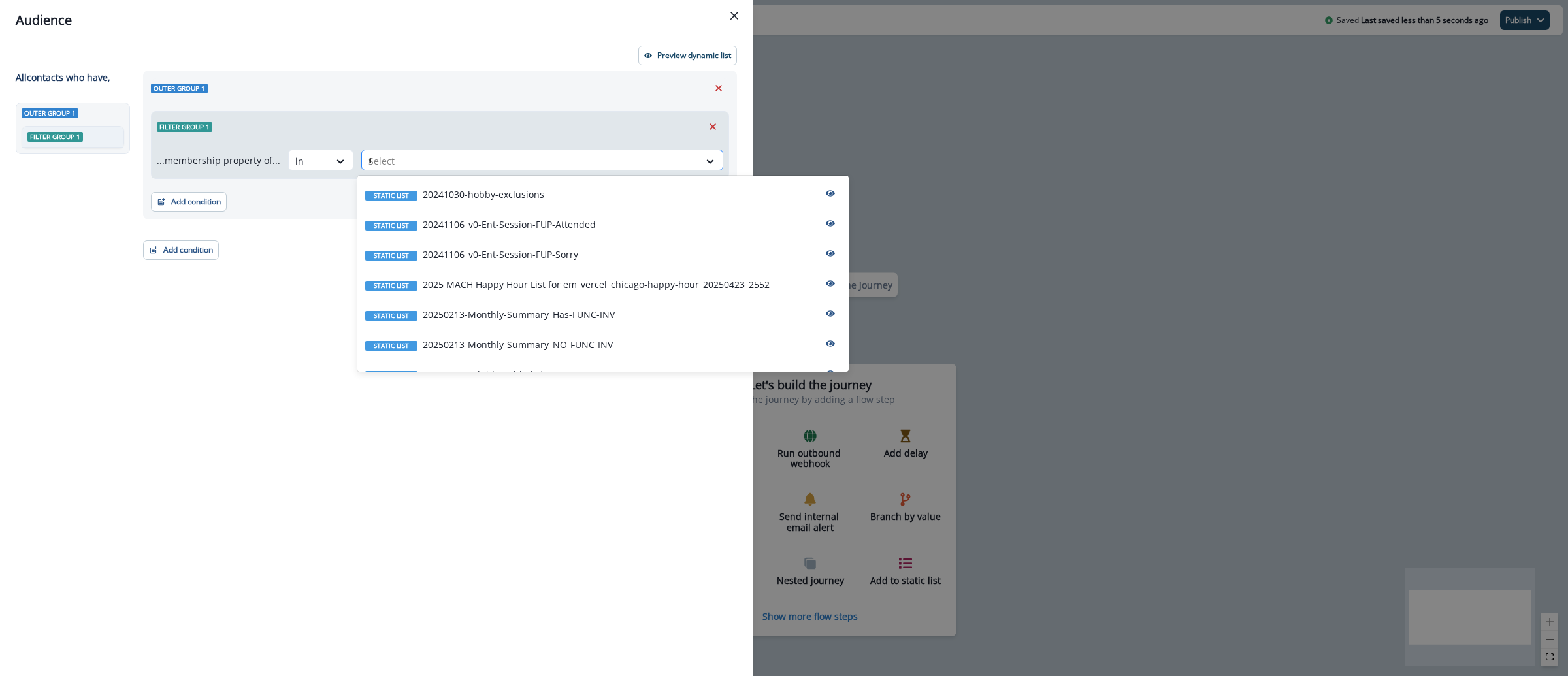
type input "**"
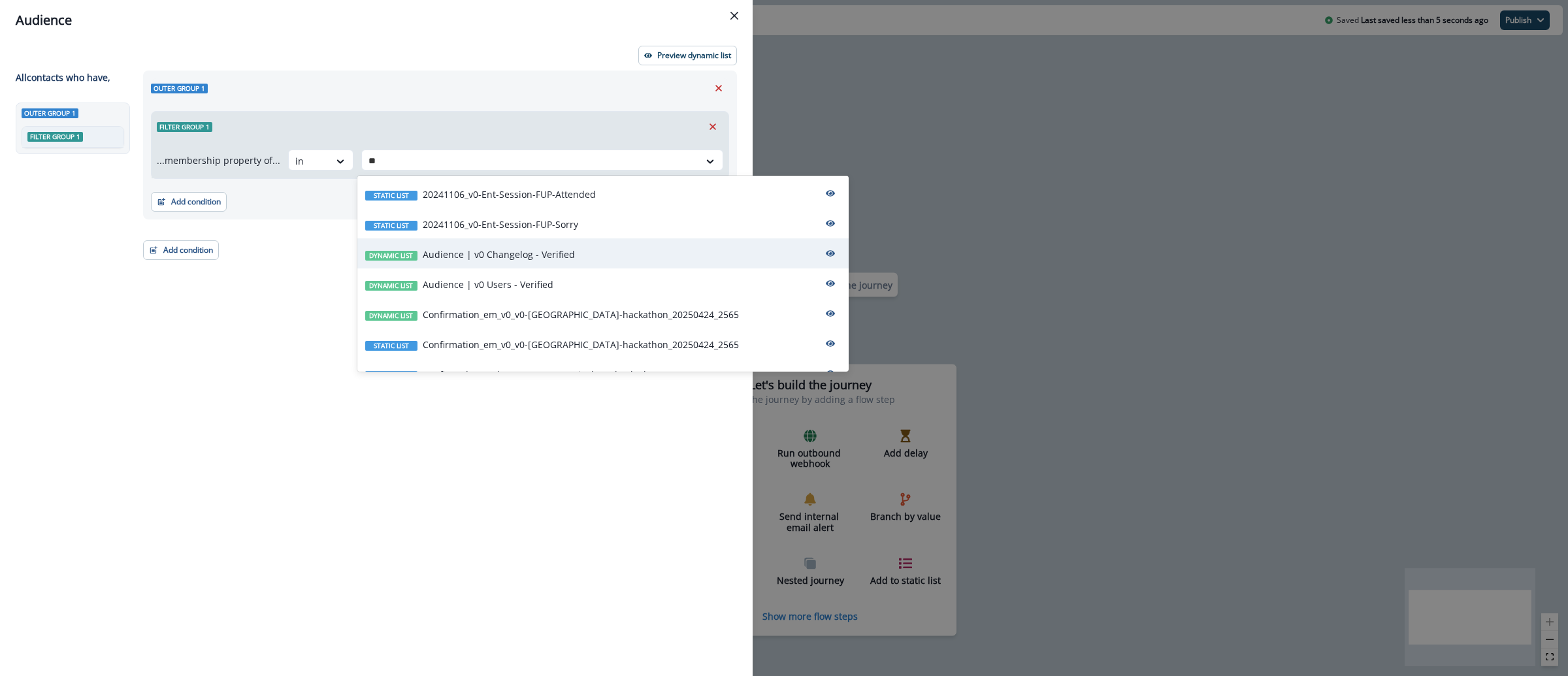
click at [529, 254] on p "Audience | v0 Changelog - Verified" at bounding box center [498, 254] width 152 height 14
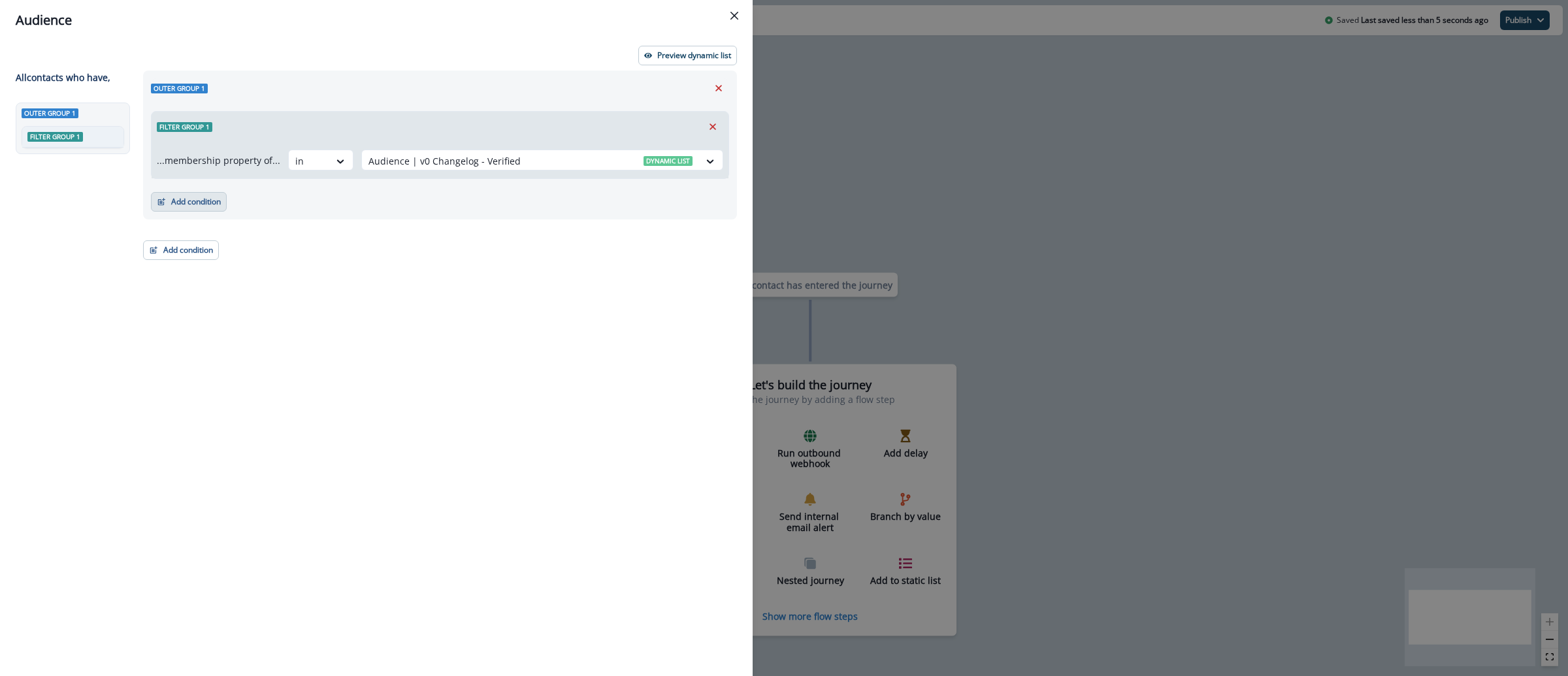
click at [184, 202] on button "Add condition" at bounding box center [189, 201] width 76 height 19
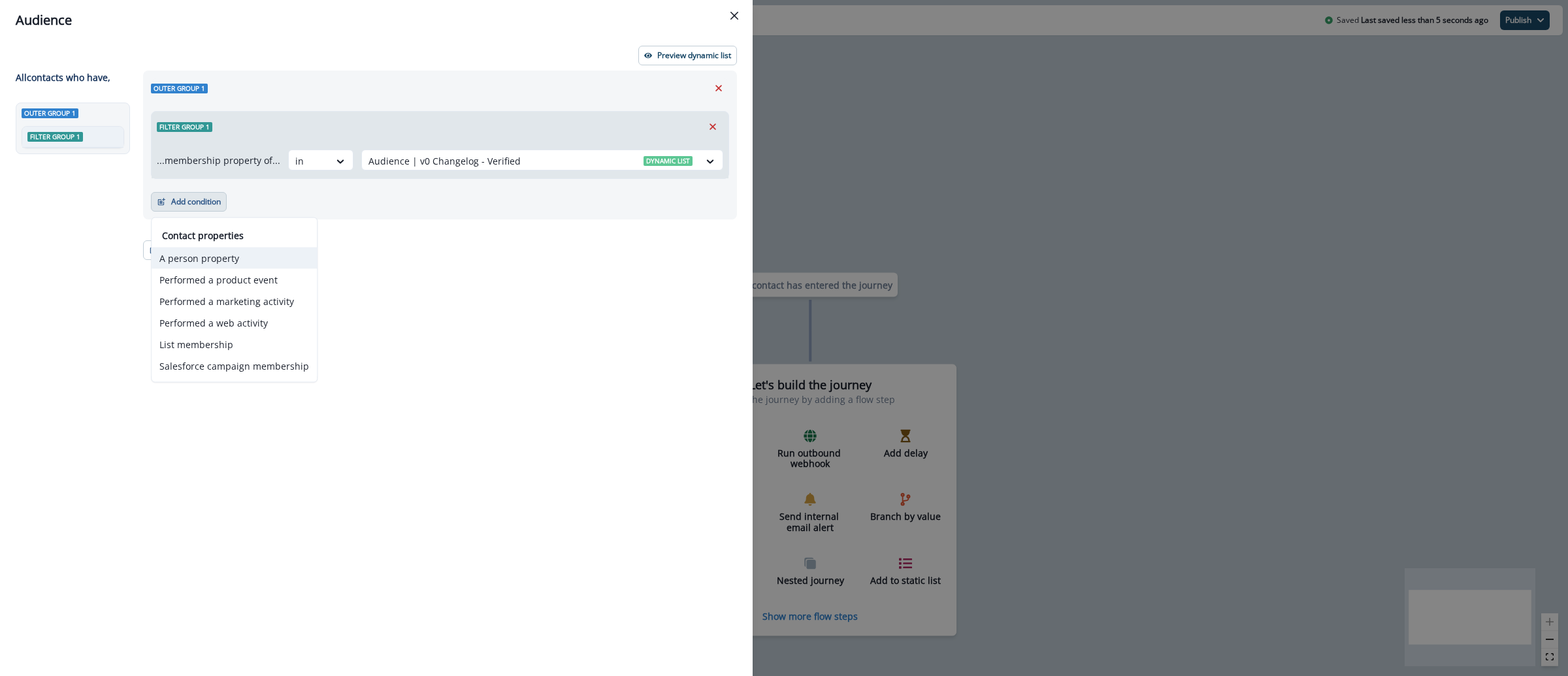
click at [209, 256] on button "A person property" at bounding box center [233, 257] width 165 height 21
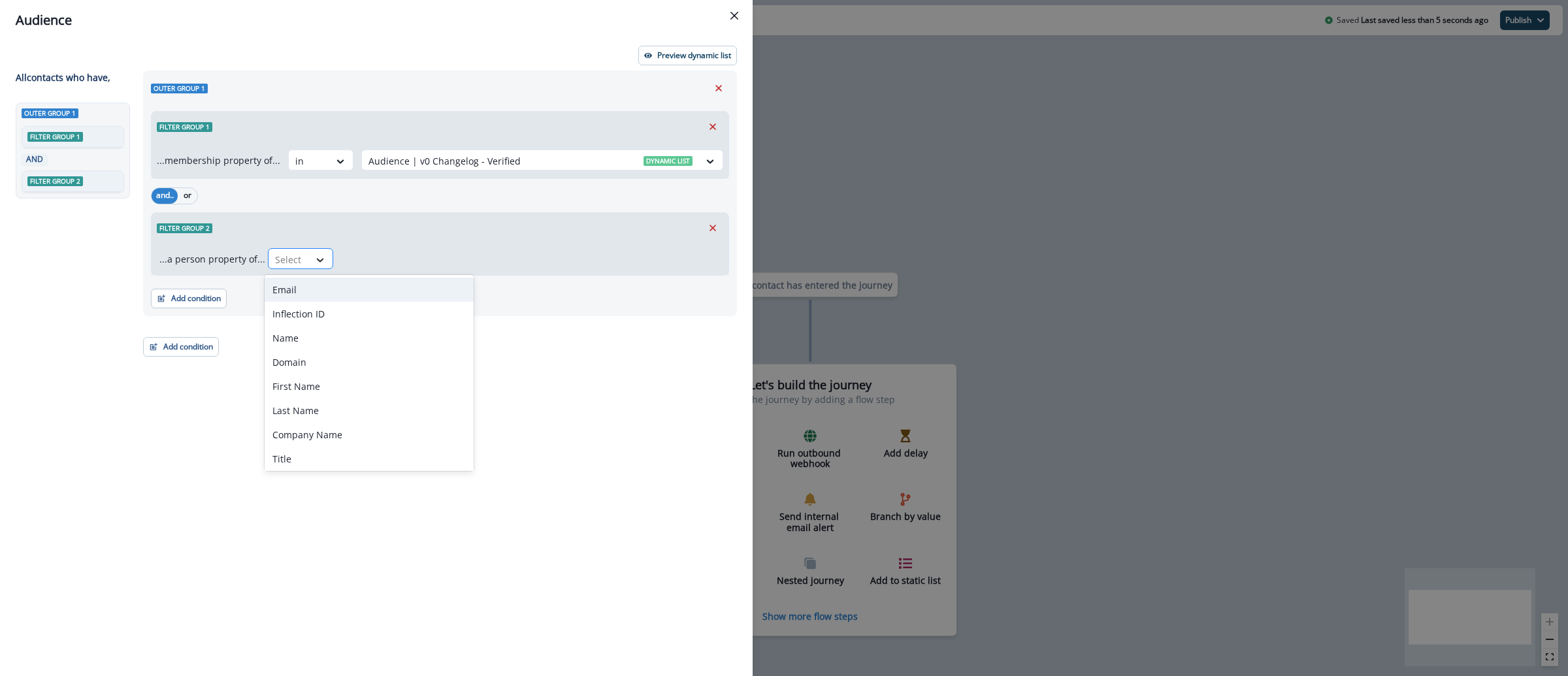
click at [309, 265] on div at bounding box center [320, 260] width 22 height 13
click at [324, 286] on div "Email" at bounding box center [369, 290] width 209 height 24
click at [363, 255] on div at bounding box center [360, 260] width 28 height 17
click at [708, 228] on icon "Remove" at bounding box center [712, 228] width 12 height 12
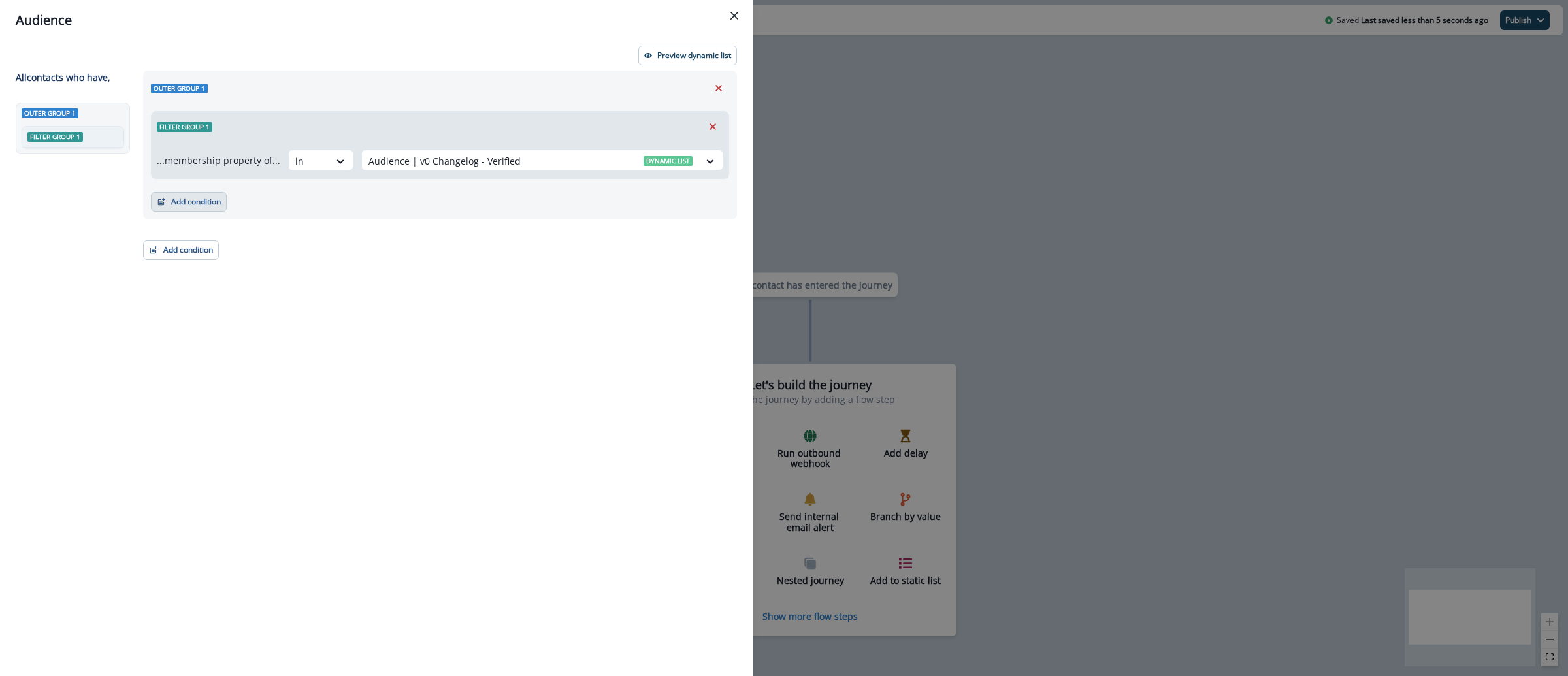
click at [187, 196] on button "Add condition" at bounding box center [189, 201] width 76 height 19
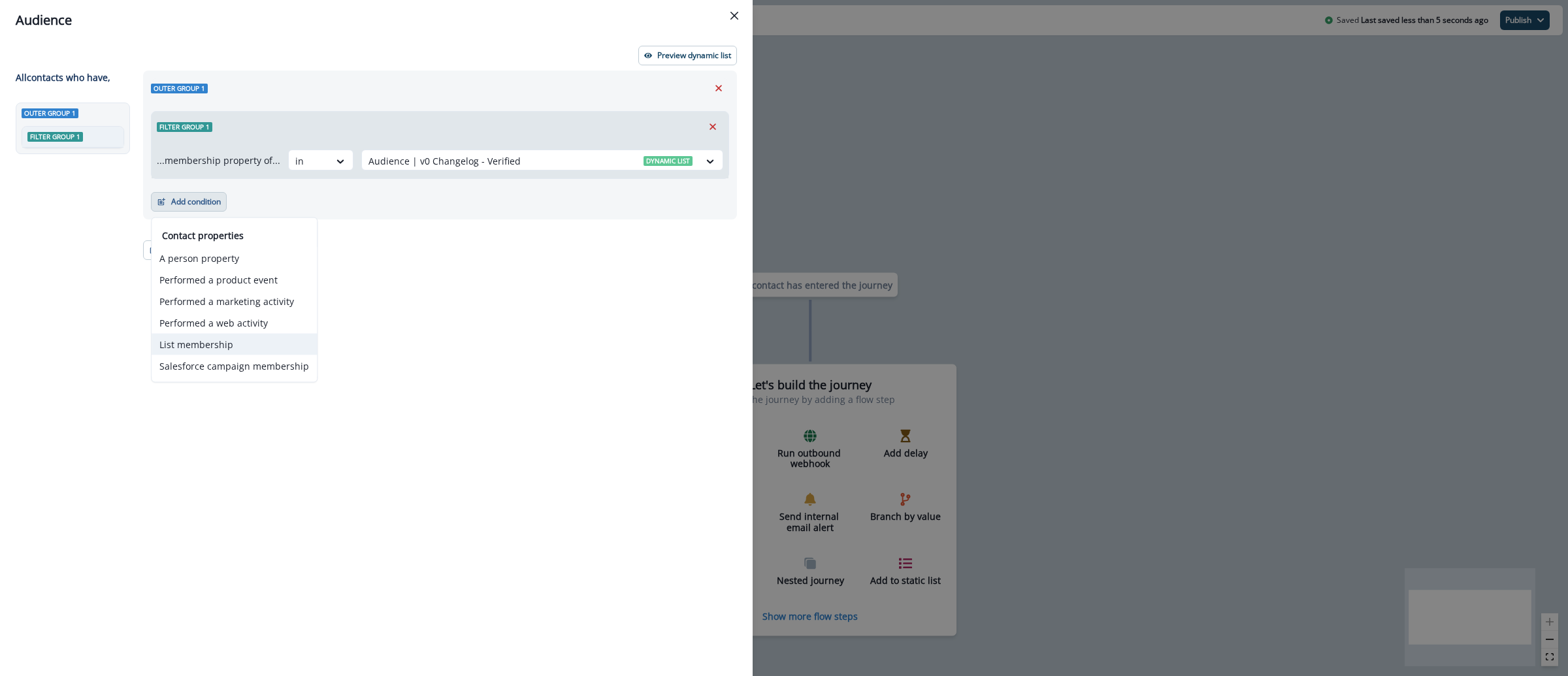
click at [216, 346] on button "List membership" at bounding box center [233, 344] width 165 height 21
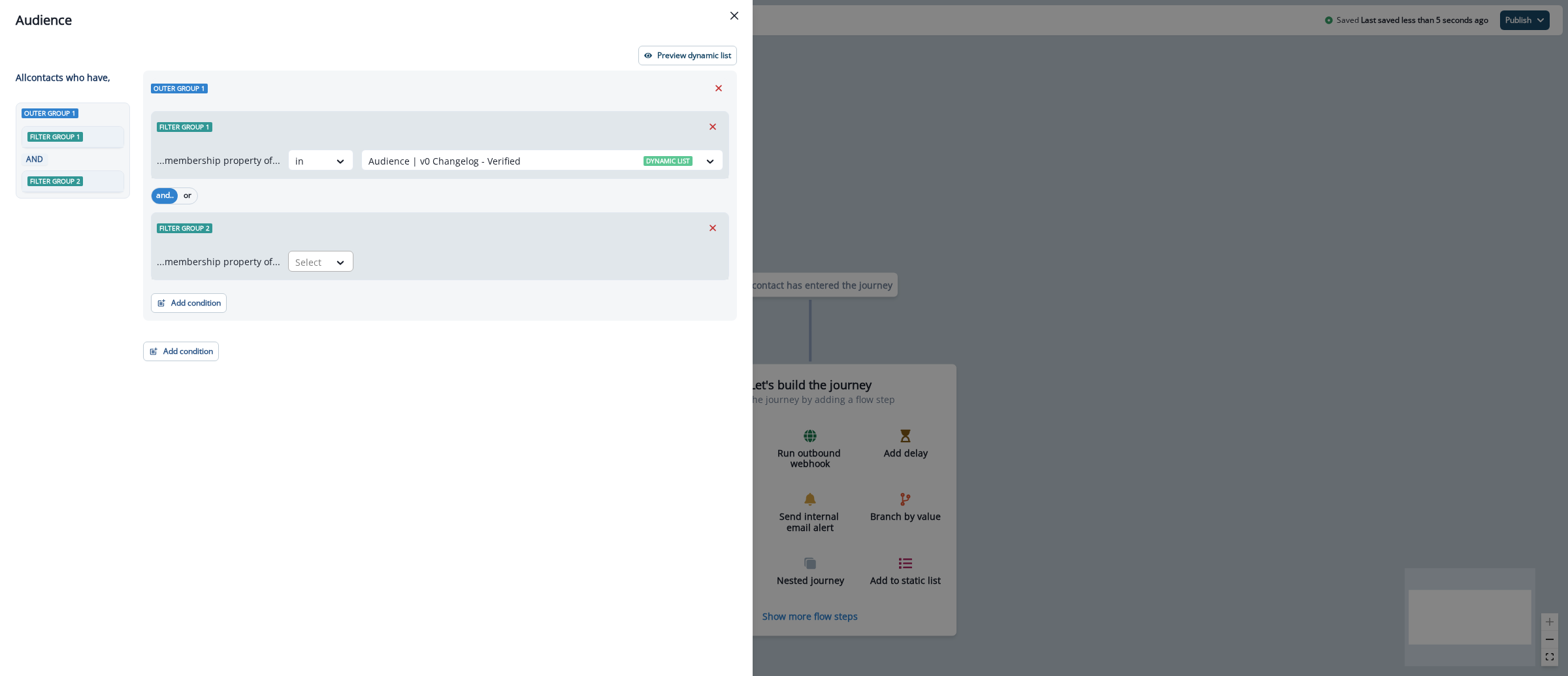
click at [305, 259] on div at bounding box center [309, 263] width 28 height 17
click at [313, 291] on div "not in" at bounding box center [316, 292] width 65 height 24
click at [429, 259] on div at bounding box center [530, 263] width 324 height 17
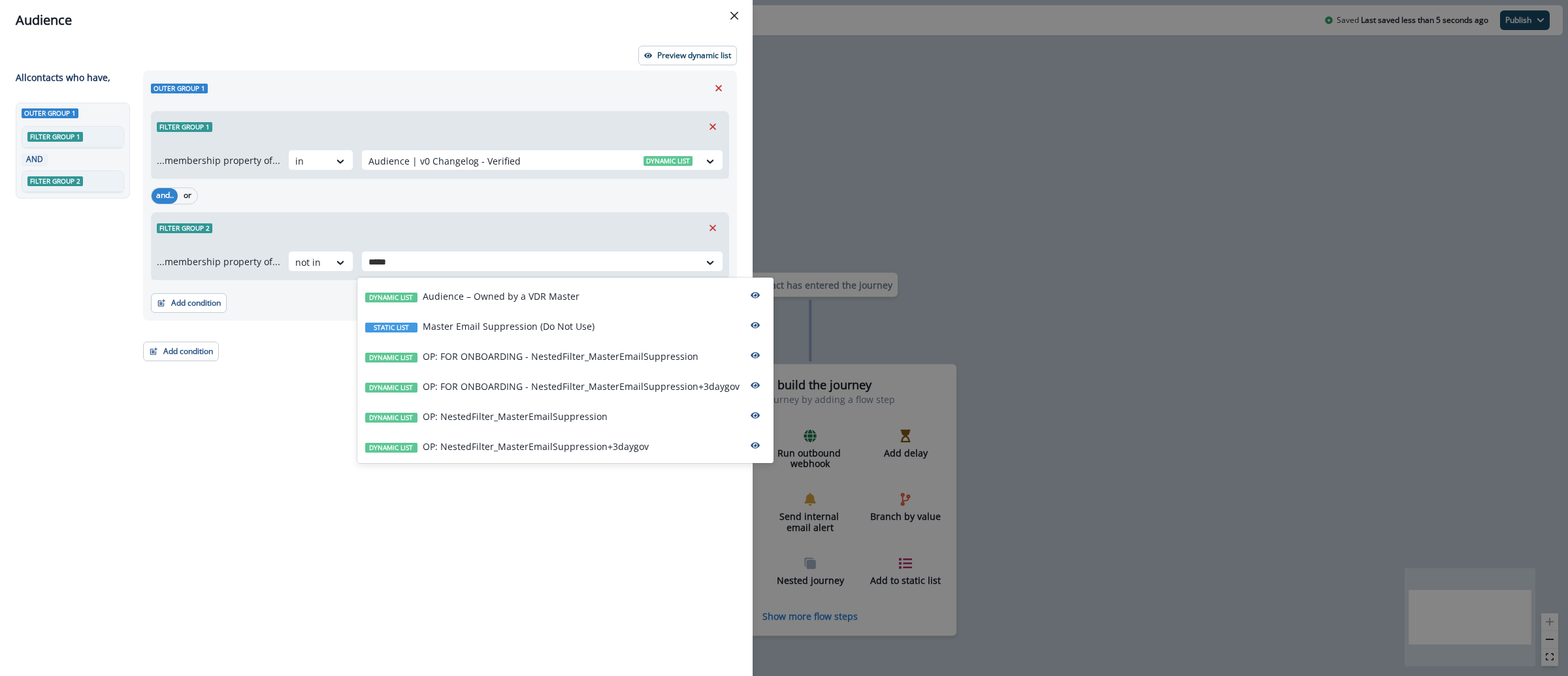
type input "******"
click at [541, 421] on p "OP: NestedFilter_MasterEmailSuppression" at bounding box center [515, 416] width 184 height 14
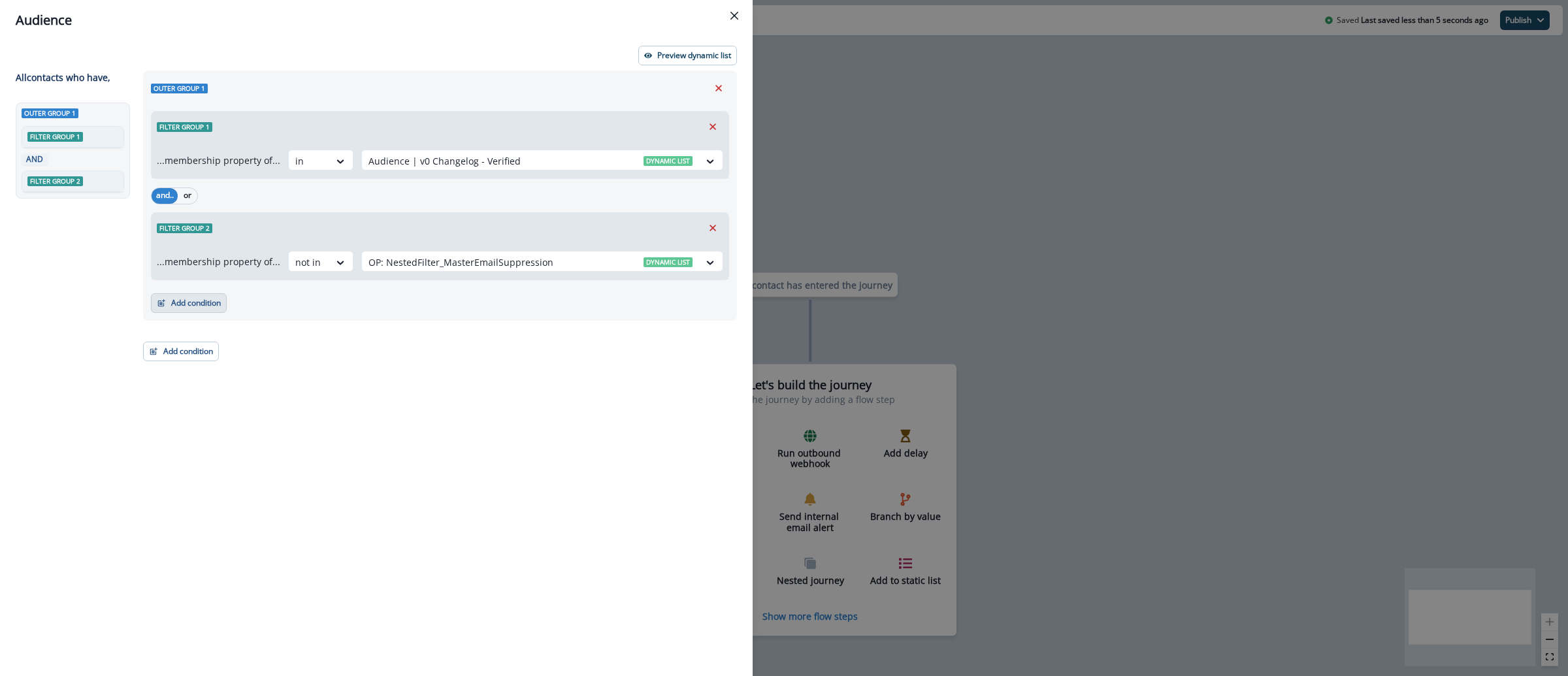
click at [164, 303] on icon "button" at bounding box center [161, 303] width 9 height 9
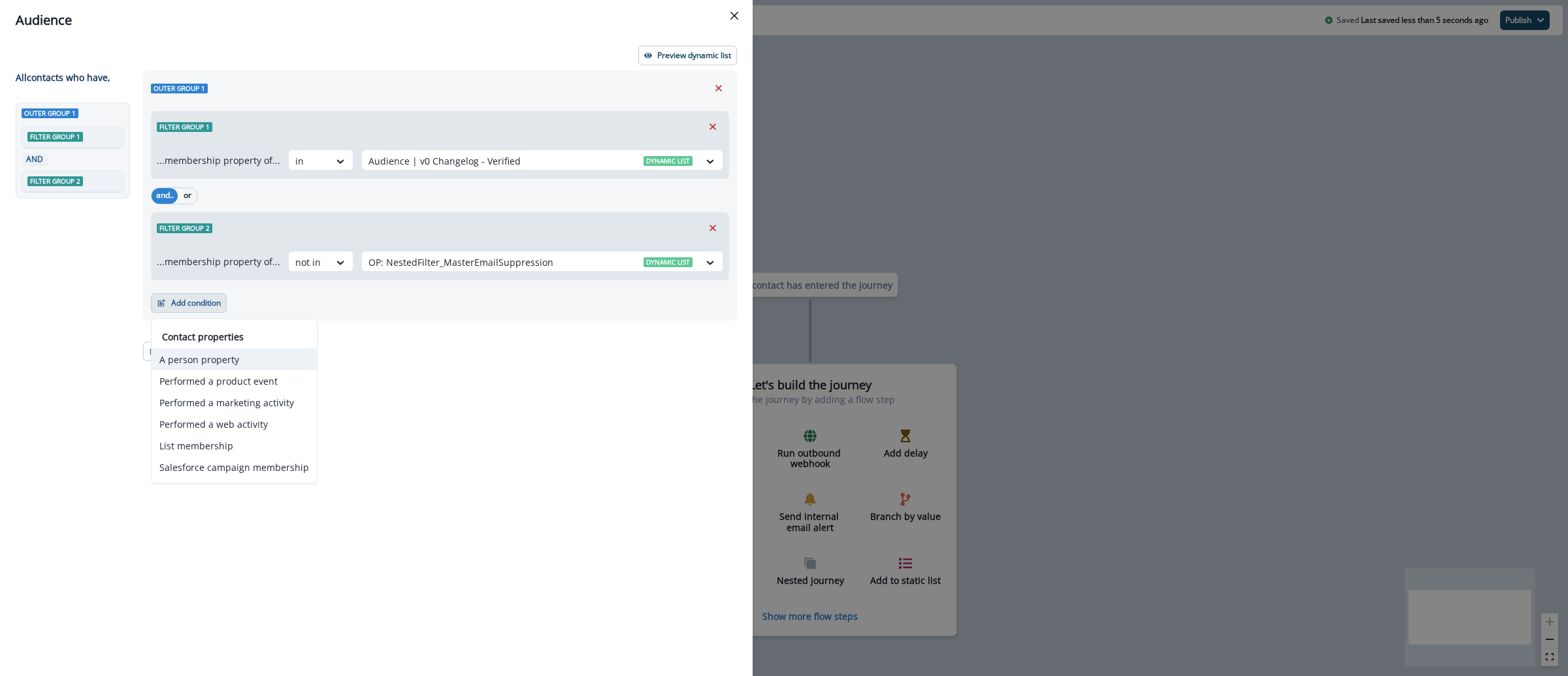
click at [232, 362] on button "A person property" at bounding box center [233, 359] width 165 height 21
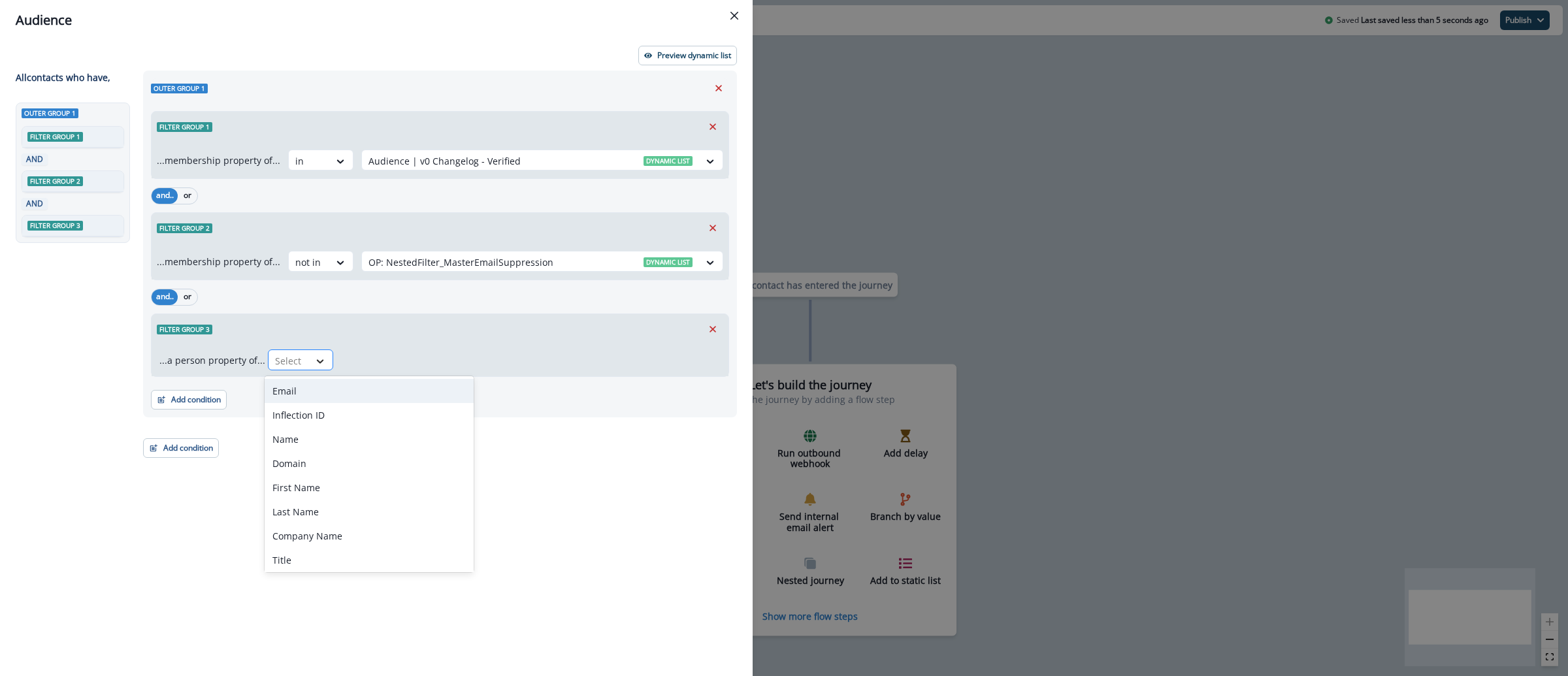
click at [309, 360] on div at bounding box center [320, 362] width 22 height 13
click at [306, 389] on div "Email" at bounding box center [369, 391] width 209 height 24
click at [380, 357] on div at bounding box center [391, 362] width 22 height 13
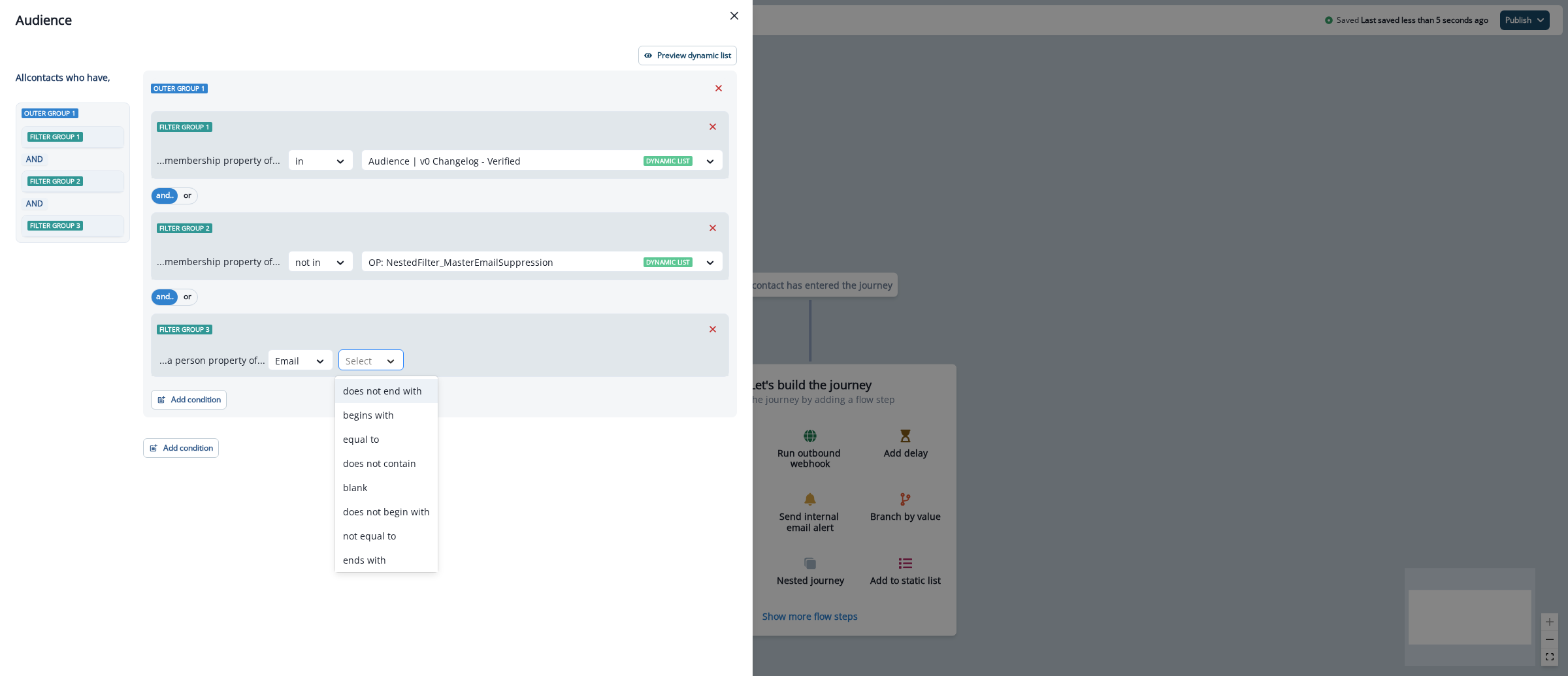
type input "*"
click at [386, 420] on div "does not contain" at bounding box center [386, 415] width 102 height 24
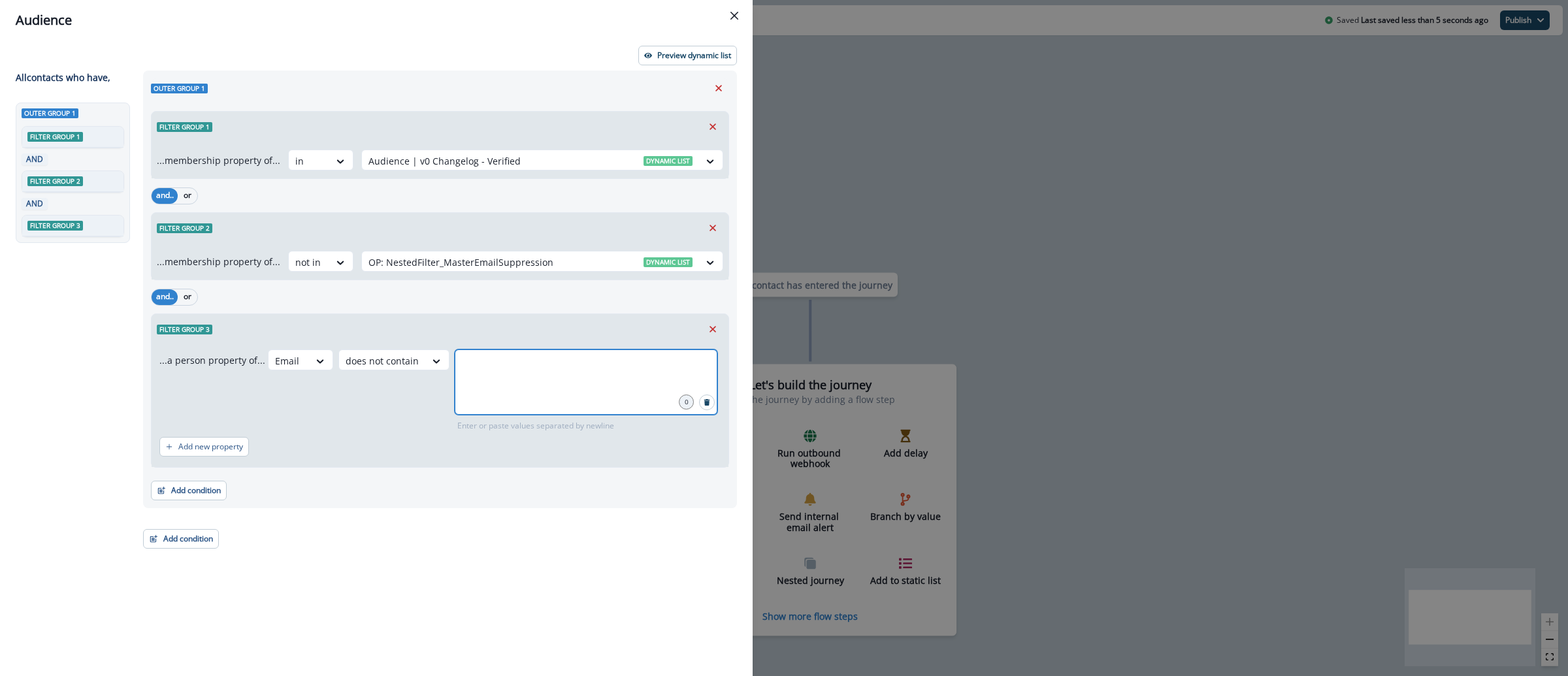
click at [503, 360] on input "text" at bounding box center [586, 366] width 259 height 26
type input "**********"
click at [668, 53] on p "Preview dynamic list" at bounding box center [695, 55] width 74 height 9
